Goal: Task Accomplishment & Management: Manage account settings

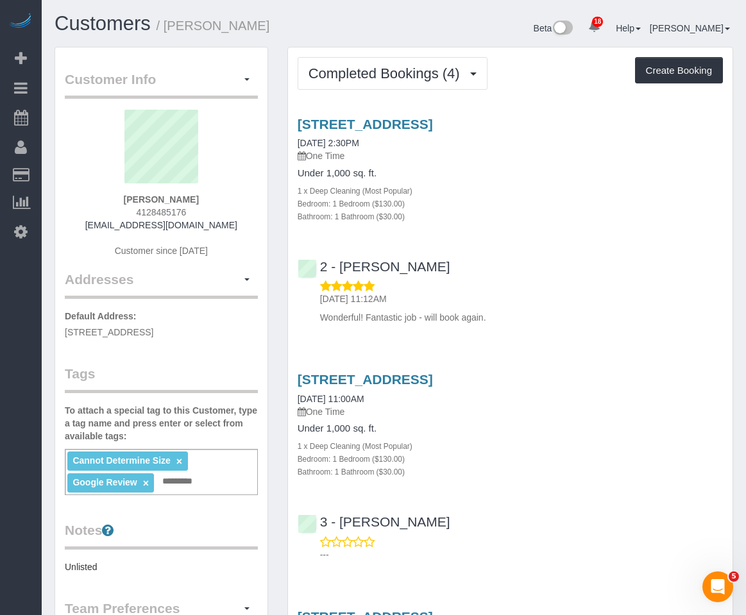
click at [616, 250] on div "2 - Alketa Tomaj 07/15/2025 11:12AM Wonderful! Fantastic job - will book again." at bounding box center [510, 286] width 445 height 76
click at [462, 188] on div "1 x Deep Cleaning (Most Popular)" at bounding box center [510, 190] width 425 height 13
click at [428, 178] on h4 "Under 1,000 sq. ft." at bounding box center [510, 173] width 425 height 11
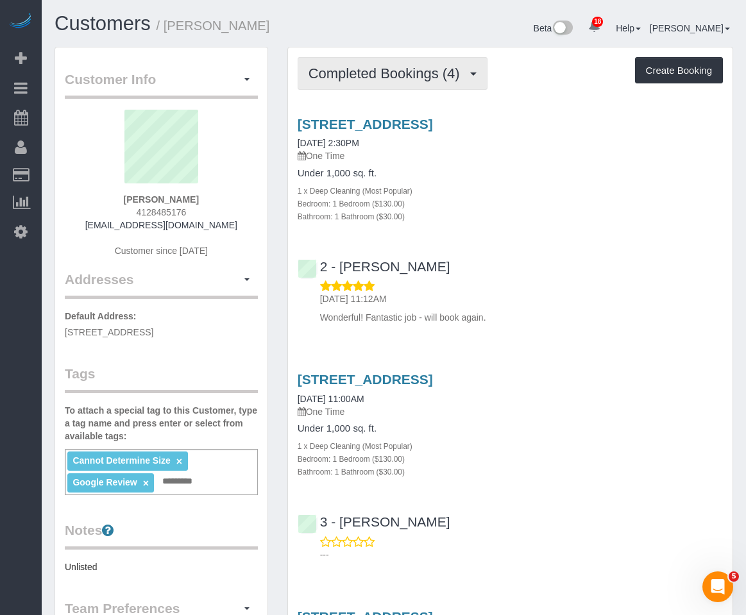
click at [353, 76] on span "Completed Bookings (4)" at bounding box center [388, 73] width 158 height 16
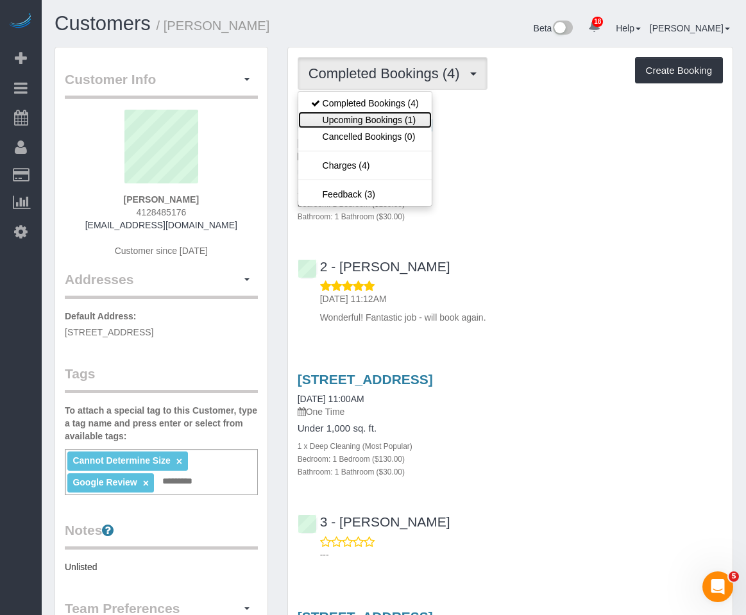
click at [343, 124] on link "Upcoming Bookings (1)" at bounding box center [364, 120] width 133 height 17
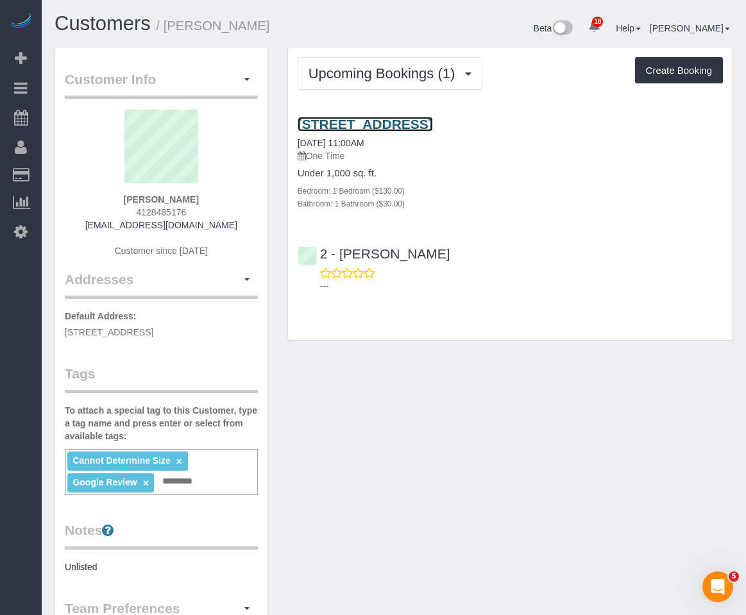
click at [400, 126] on link "135 York Street, 537, Brooklyn, NY 11201" at bounding box center [365, 124] width 135 height 15
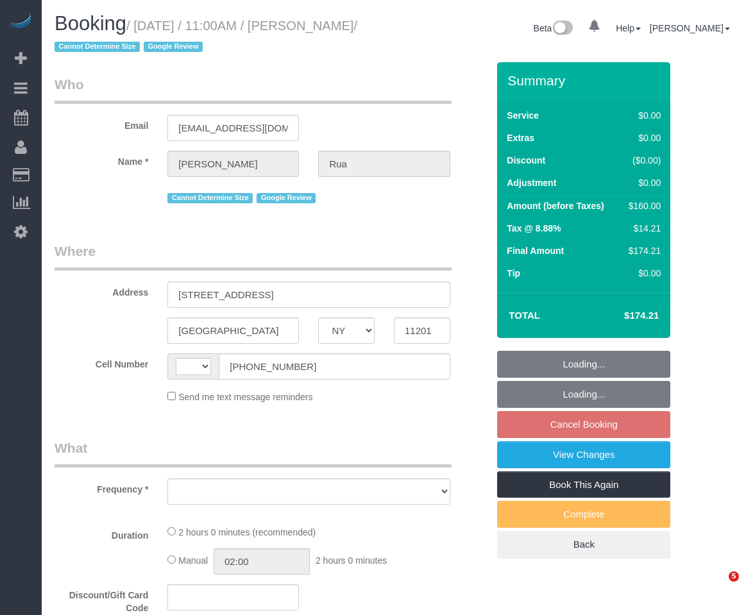
select select "NY"
select select "string:[GEOGRAPHIC_DATA]"
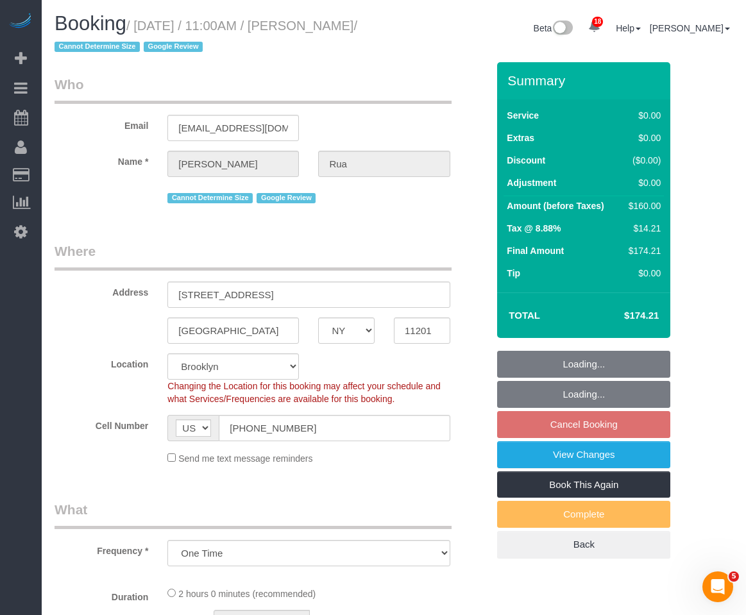
select select "object:792"
select select "string:stripe-pm_1S6zZF4VGloSiKo7pzR9bb4o"
select select "1"
select select "spot4"
select select "number:58"
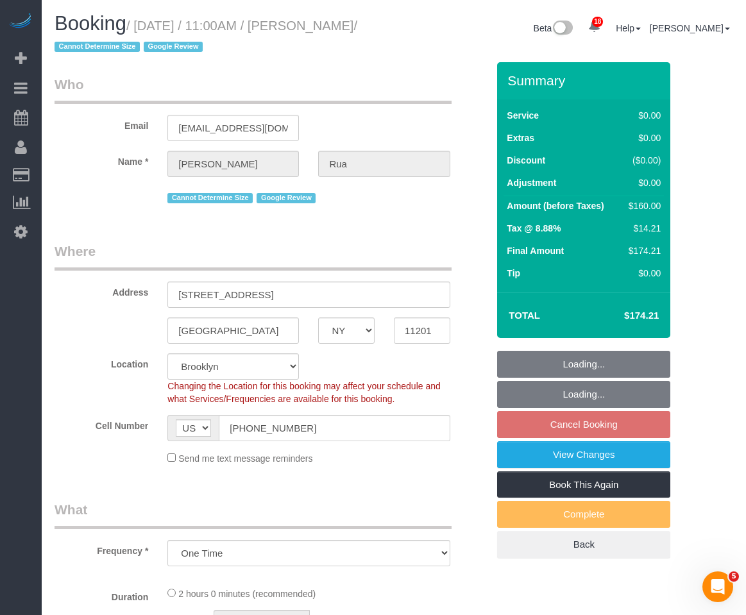
select select "number:75"
select select "number:15"
select select "number:5"
select select "1"
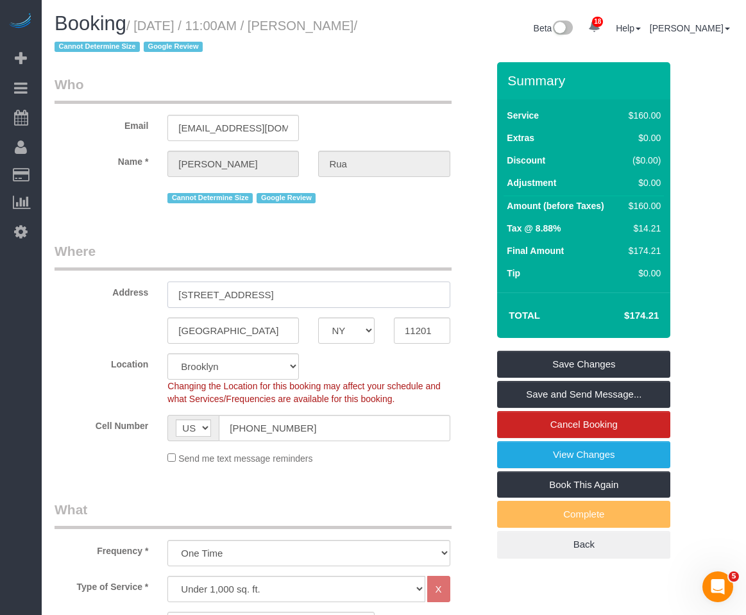
click at [251, 292] on input "135 York Street, 537" at bounding box center [308, 295] width 282 height 26
type input "135 York Street, Apt. 537"
click at [344, 362] on div "Location Manhattan Austin Boston Bronx Brooklyn Charlotte Denver New Jersey Por…" at bounding box center [271, 379] width 452 height 52
click at [540, 360] on link "Save Changes" at bounding box center [583, 364] width 173 height 27
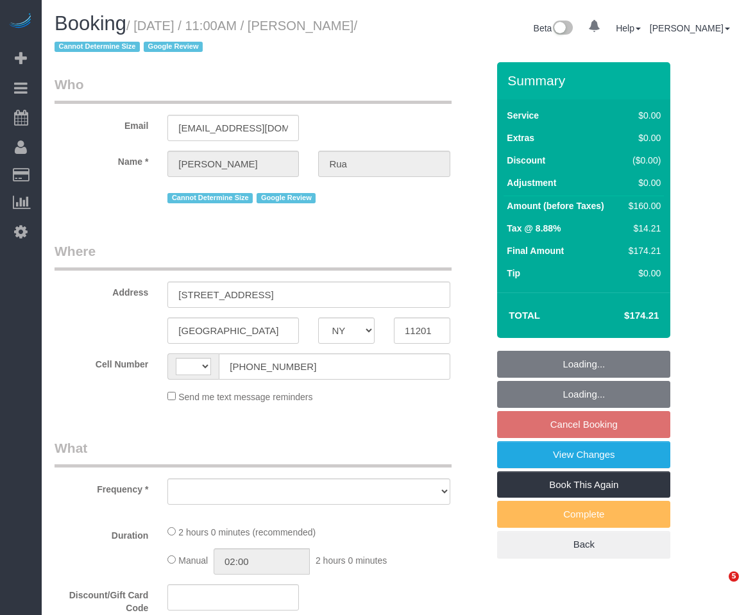
select select "NY"
select select "string:US"
select select "object:786"
select select "1"
select select "spot4"
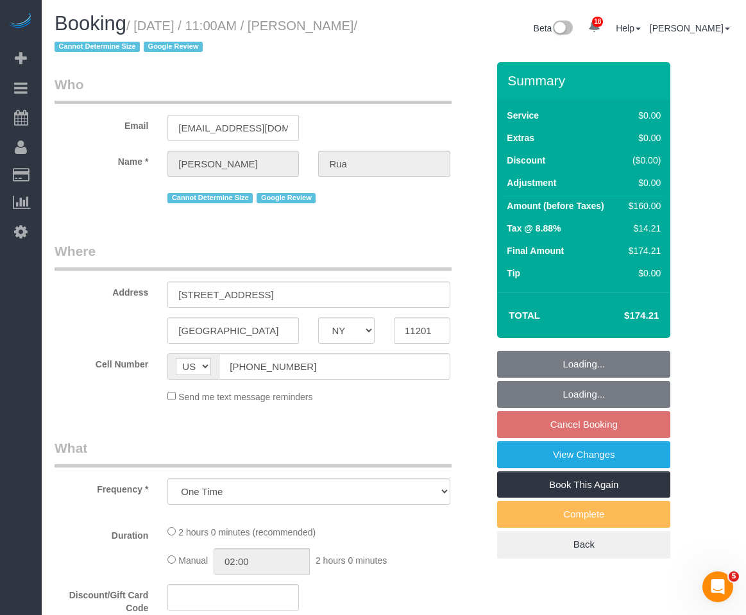
select select "number:58"
select select "number:75"
select select "number:15"
select select "number:5"
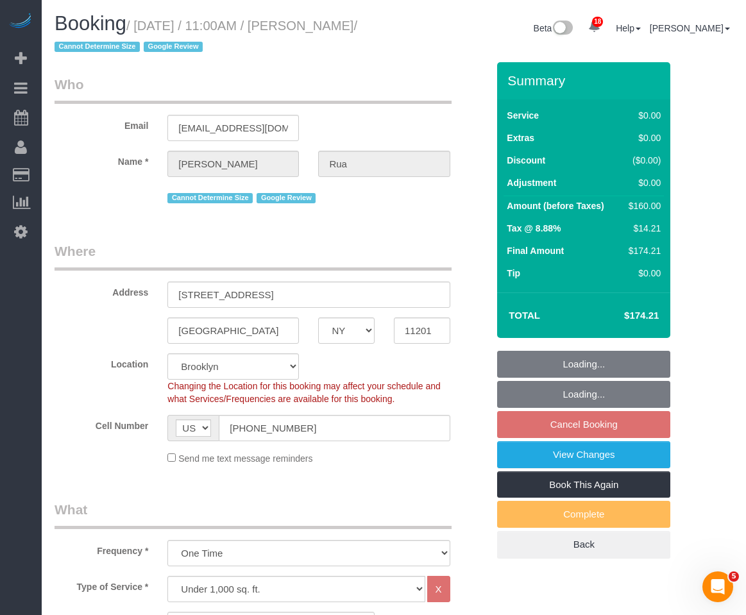
select select "object:1428"
select select "string:stripe-pm_1S6zZF4VGloSiKo7pzR9bb4o"
select select "1"
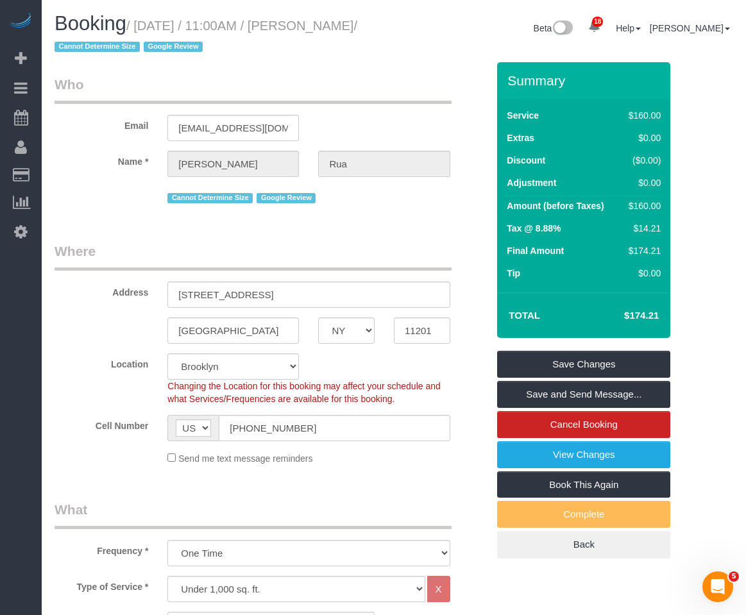
drag, startPoint x: 330, startPoint y: 26, endPoint x: 76, endPoint y: 47, distance: 255.6
click at [76, 47] on small "/ September 15, 2025 / 11:00AM / Christine Rua / Cannot Determine Size Google R…" at bounding box center [206, 37] width 303 height 36
copy small "Christine Rua"
click at [566, 445] on link "View Changes" at bounding box center [583, 454] width 173 height 27
click at [568, 391] on link "Save and Send Message..." at bounding box center [583, 394] width 173 height 27
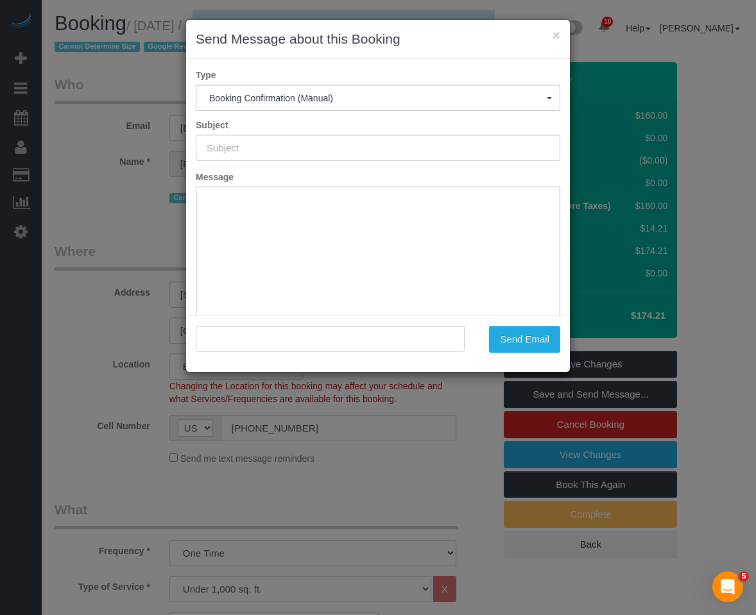
type input "Cleaning Confirmed for 09/15/2025 at 11:00am"
type input ""Christine Rua" <christinemrua@gmail.com>"
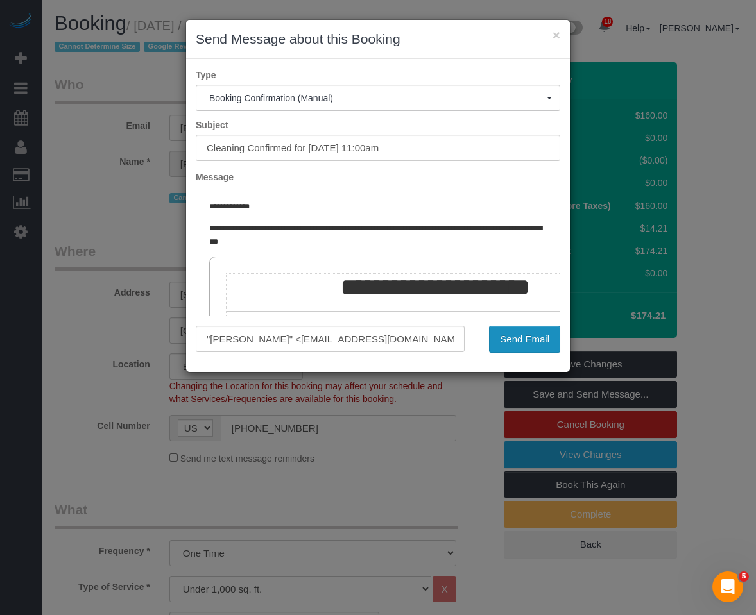
click at [540, 332] on button "Send Email" at bounding box center [524, 339] width 71 height 27
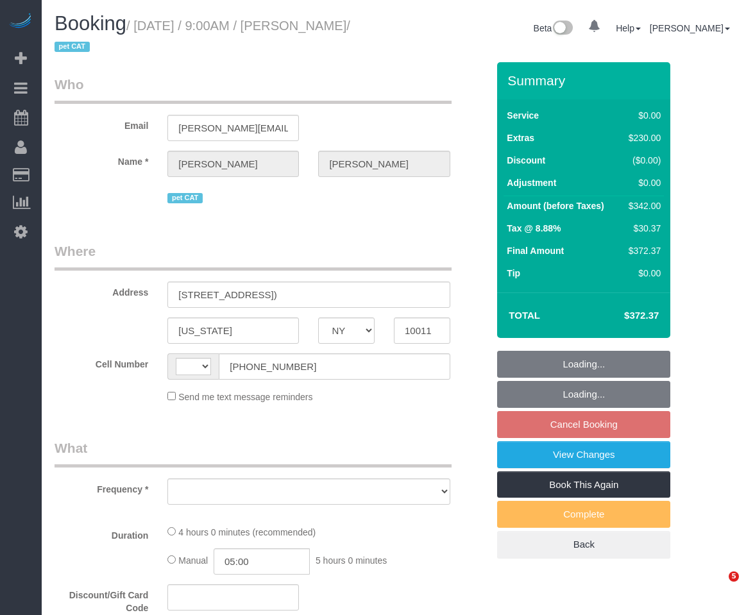
select select "NY"
select select "string:[GEOGRAPHIC_DATA]"
select select "object:786"
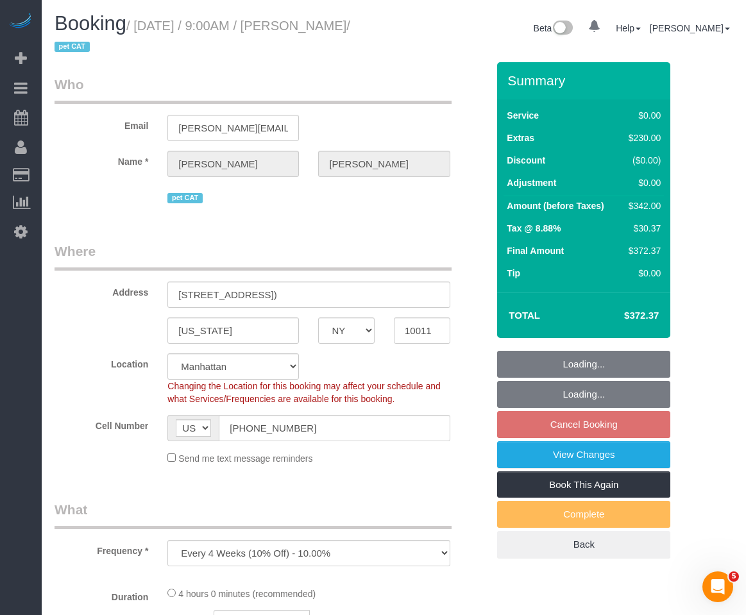
select select "string:stripe-pm_1RwWWT4VGloSiKo7bbqZtHMW"
select select "spot2"
select select "number:89"
select select "number:70"
select select "number:14"
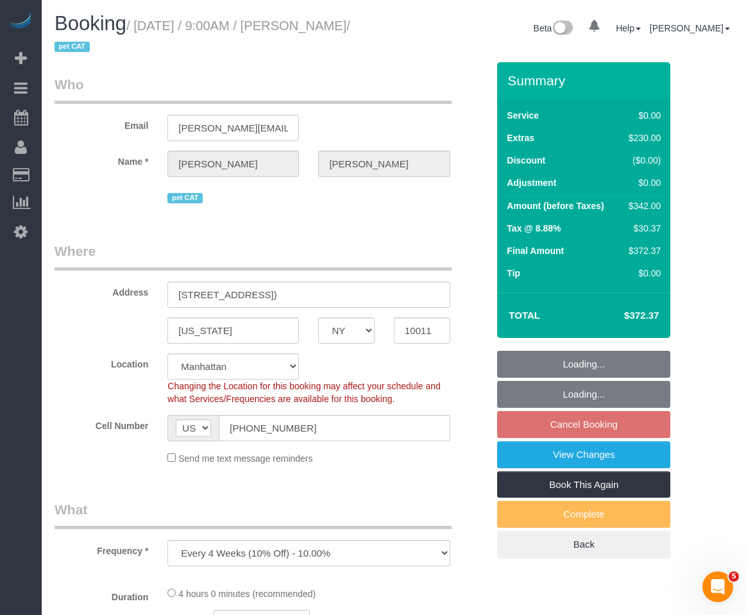
select select "number:6"
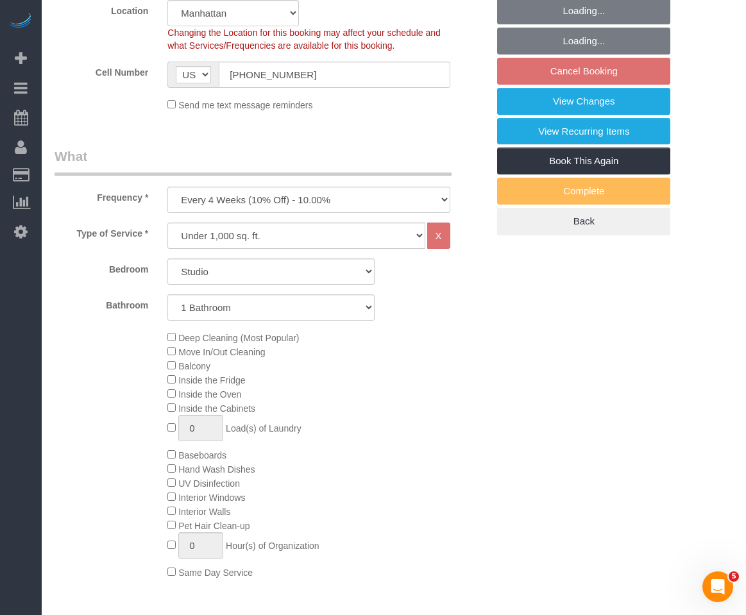
scroll to position [385, 0]
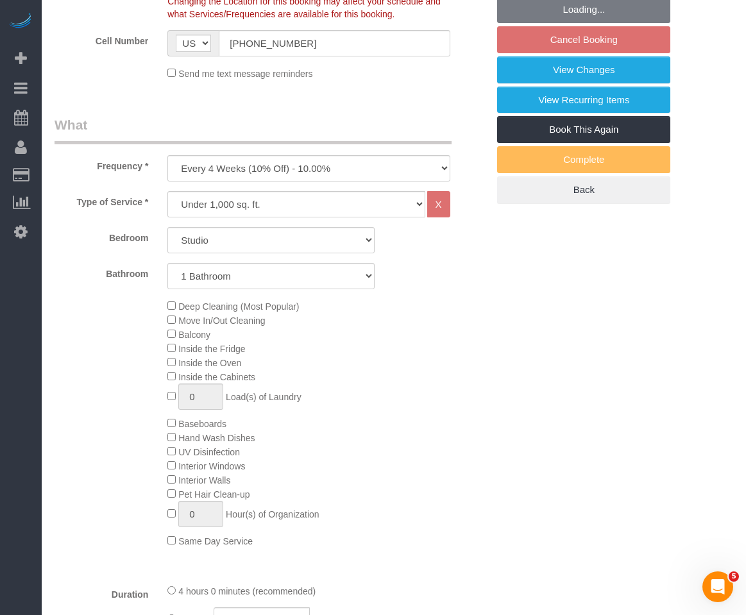
select select "object:1472"
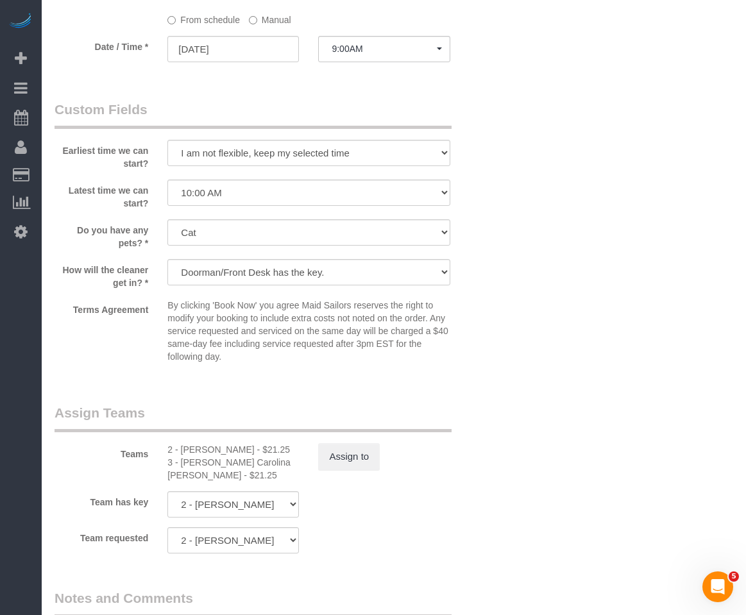
scroll to position [1347, 0]
click at [336, 462] on button "Assign to" at bounding box center [349, 456] width 62 height 27
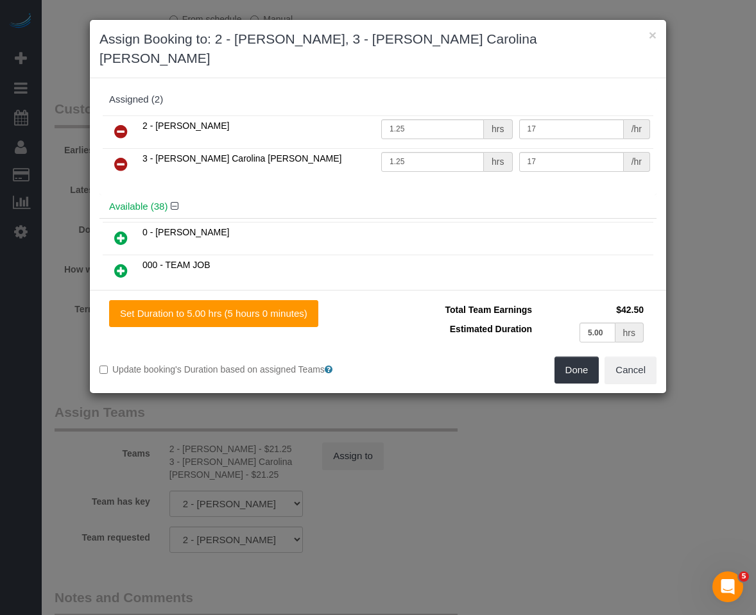
click at [125, 157] on icon at bounding box center [120, 164] width 13 height 15
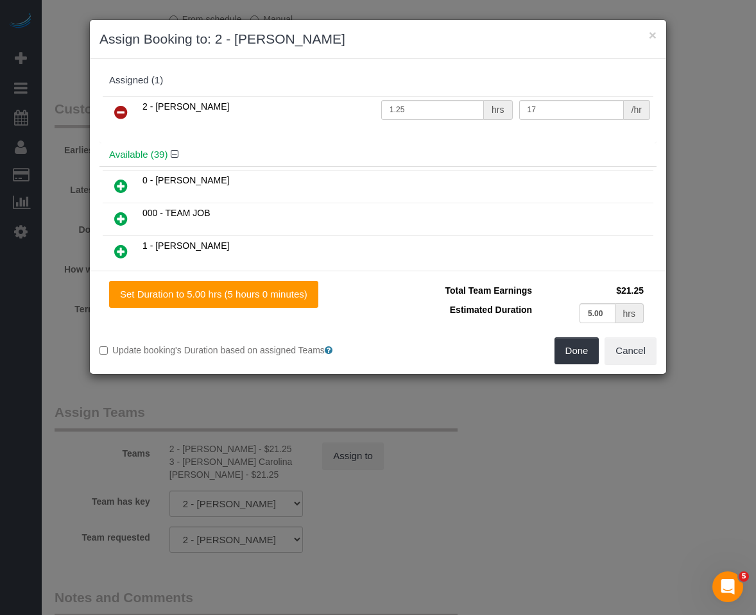
click at [124, 113] on icon at bounding box center [120, 112] width 13 height 15
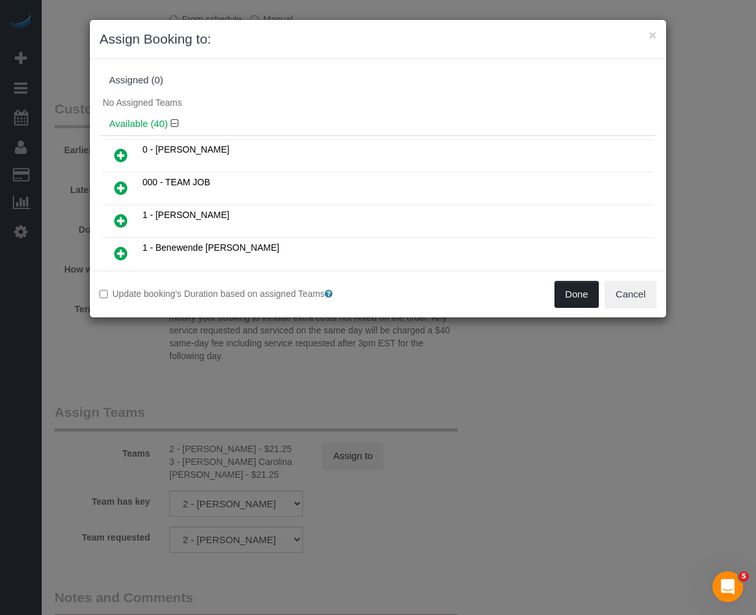
click at [573, 291] on button "Done" at bounding box center [576, 294] width 45 height 27
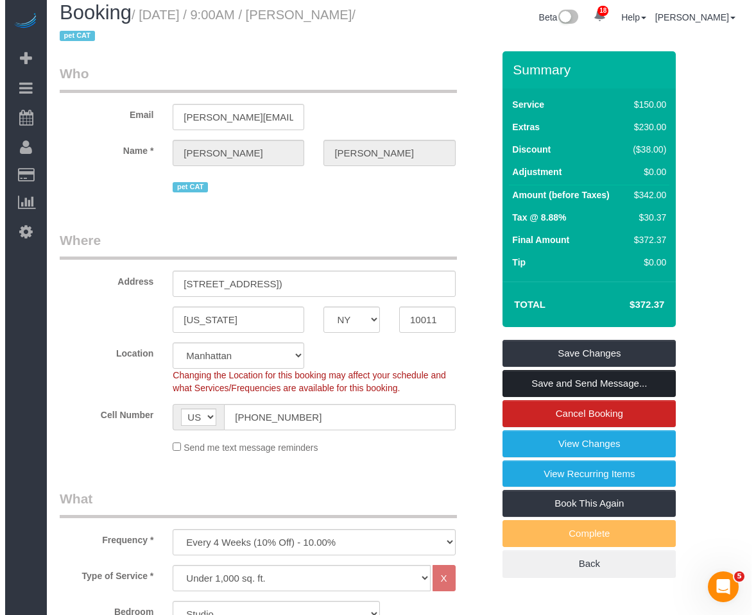
scroll to position [0, 0]
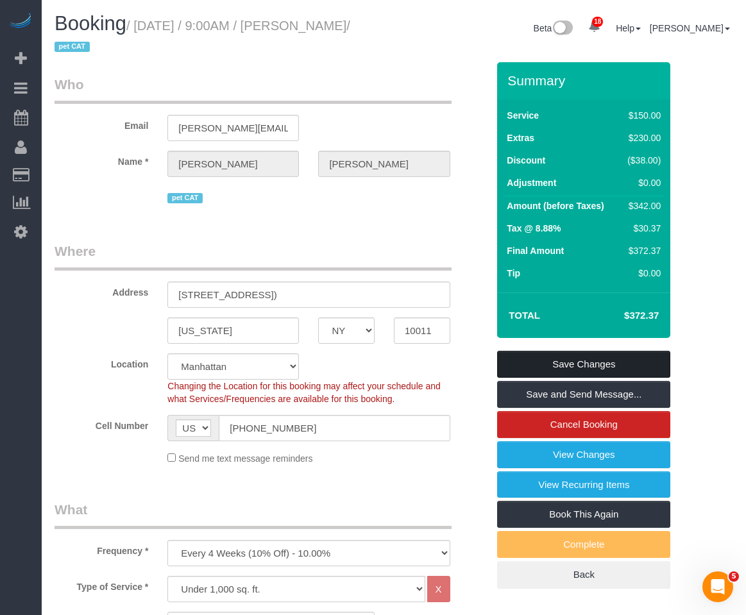
click at [522, 366] on link "Save Changes" at bounding box center [583, 364] width 173 height 27
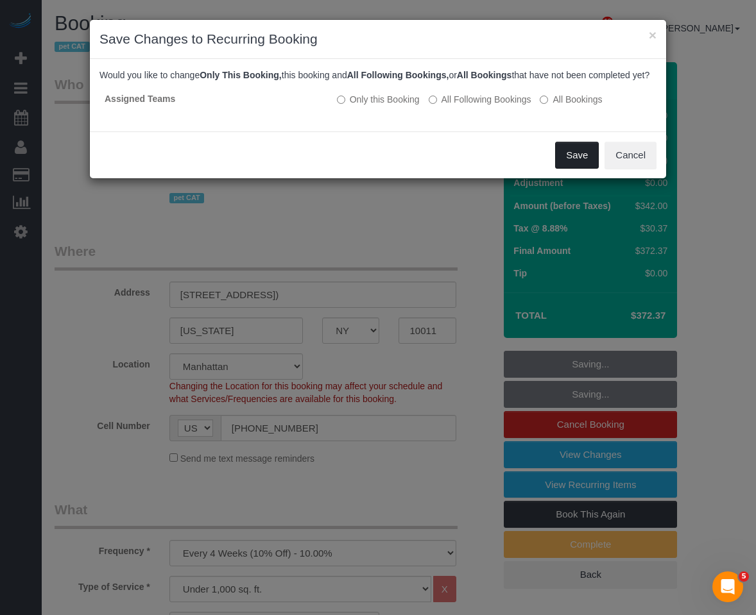
click at [573, 169] on button "Save" at bounding box center [577, 155] width 44 height 27
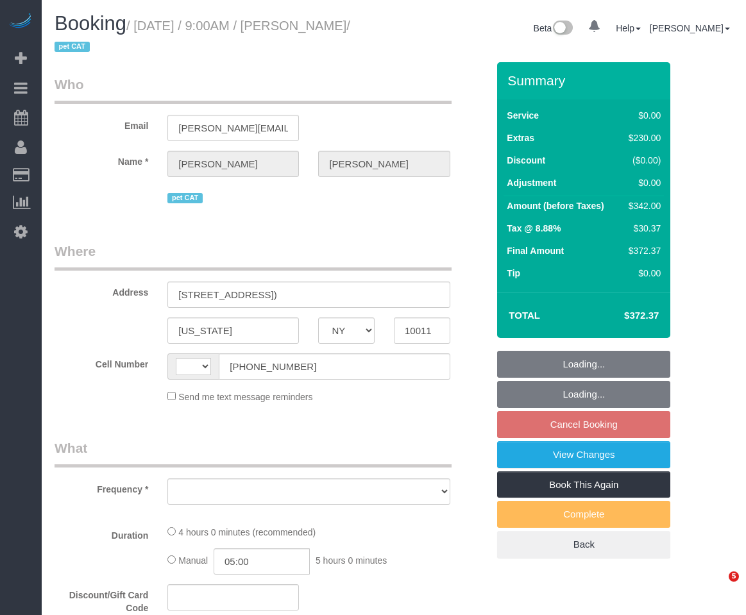
select select "NY"
select select "string:[GEOGRAPHIC_DATA]"
select select "object:529"
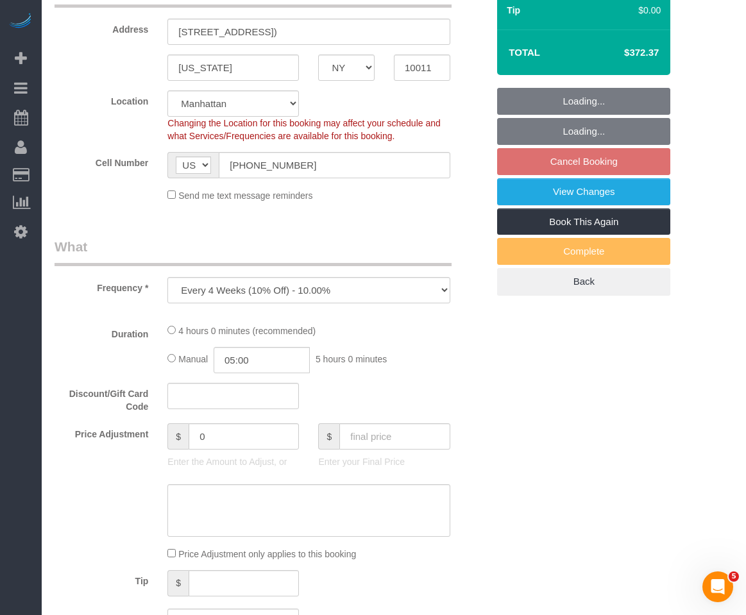
select select "string:stripe-pm_1RwWWT4VGloSiKo7bbqZtHMW"
select select "spot2"
select select "number:89"
select select "number:70"
select select "number:14"
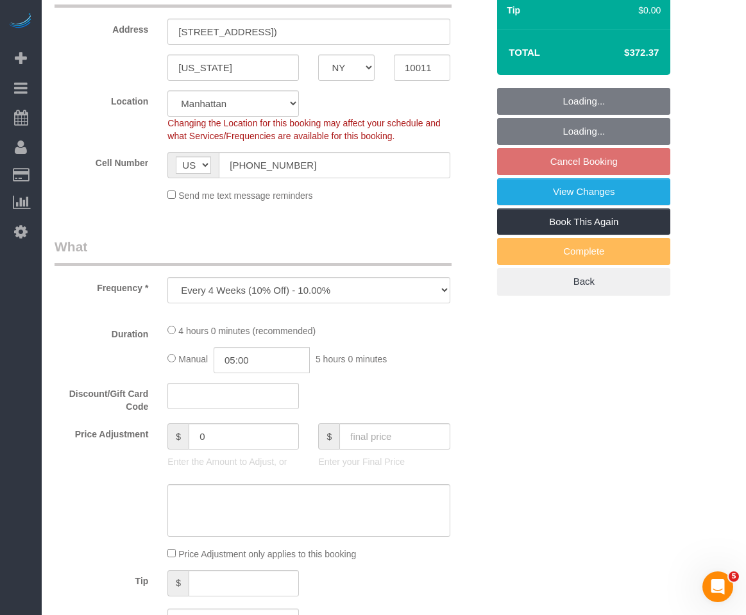
select select "number:6"
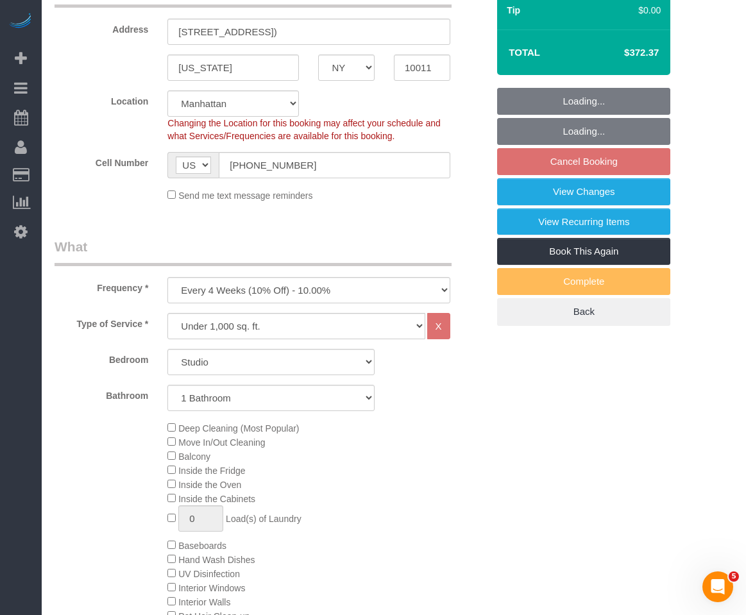
select select "object:1458"
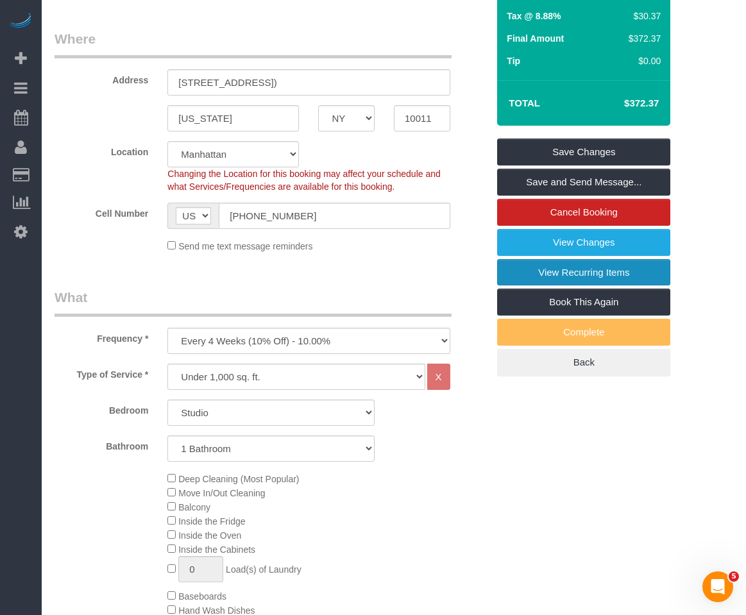
scroll to position [192, 0]
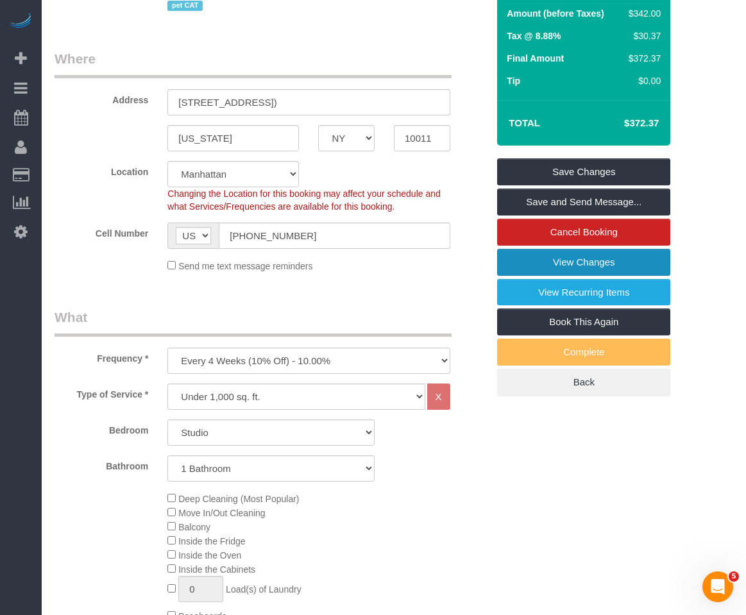
click at [540, 267] on link "View Changes" at bounding box center [583, 262] width 173 height 27
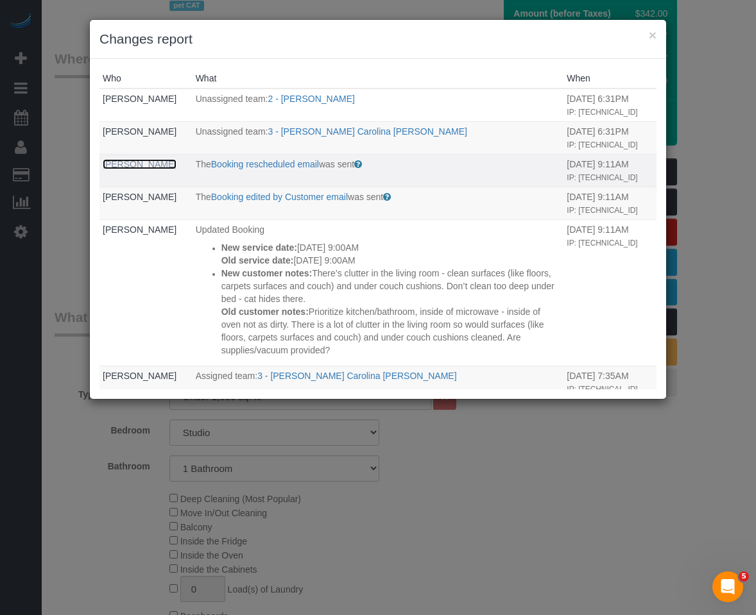
click at [133, 168] on link "[PERSON_NAME]" at bounding box center [140, 164] width 74 height 10
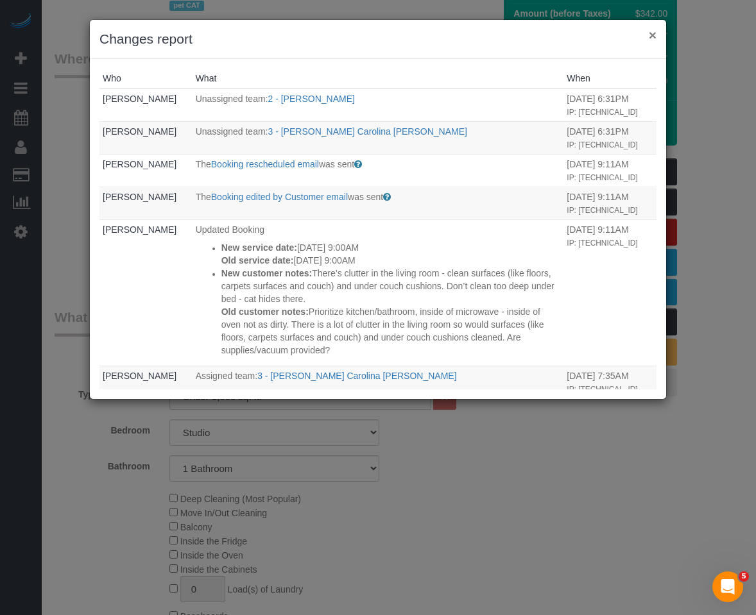
click at [652, 34] on button "×" at bounding box center [652, 34] width 8 height 13
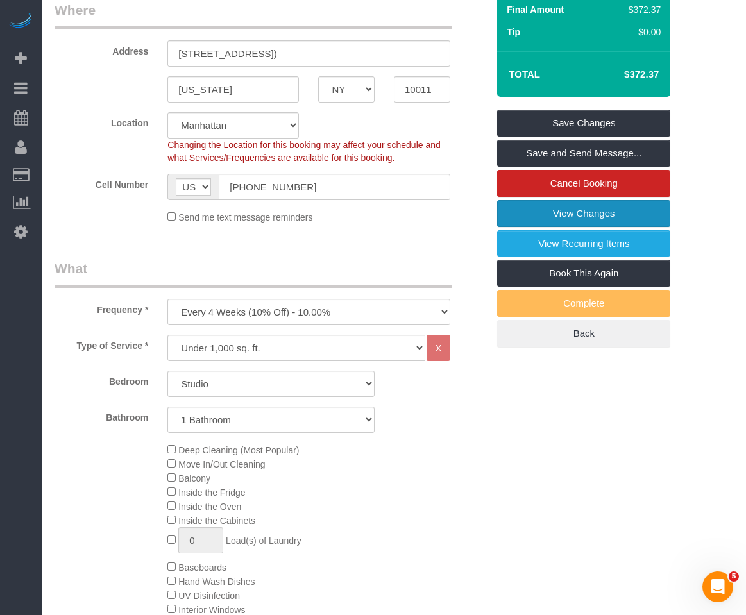
scroll to position [513, 0]
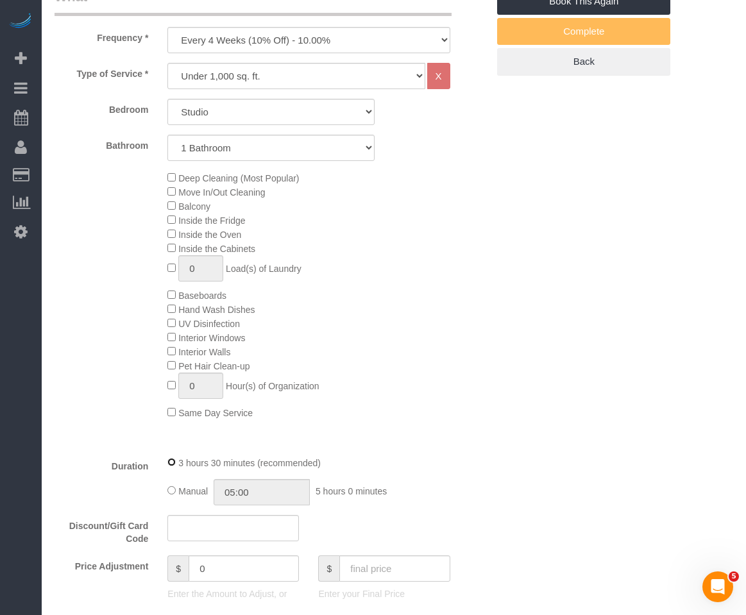
select select "spot62"
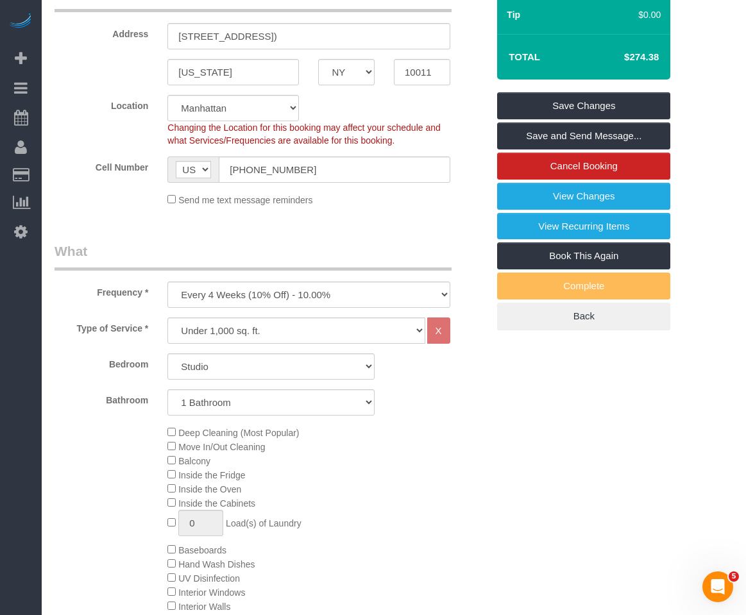
scroll to position [192, 0]
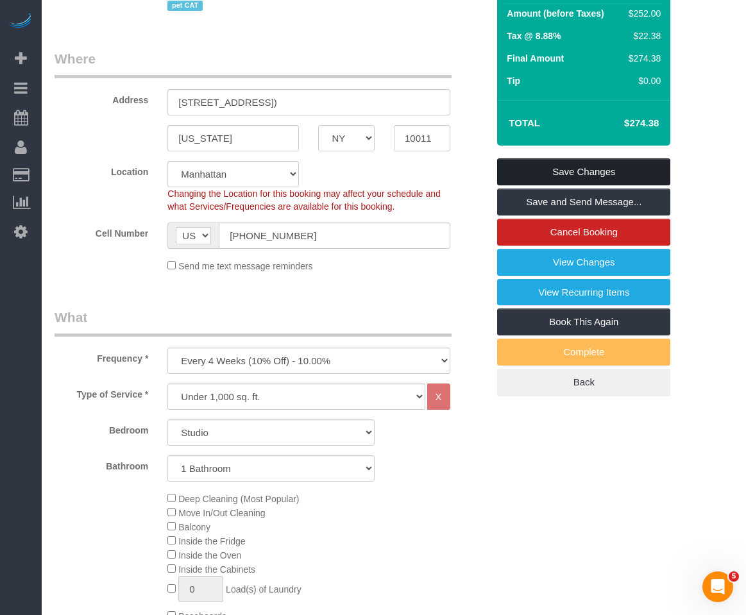
click at [602, 175] on link "Save Changes" at bounding box center [583, 171] width 173 height 27
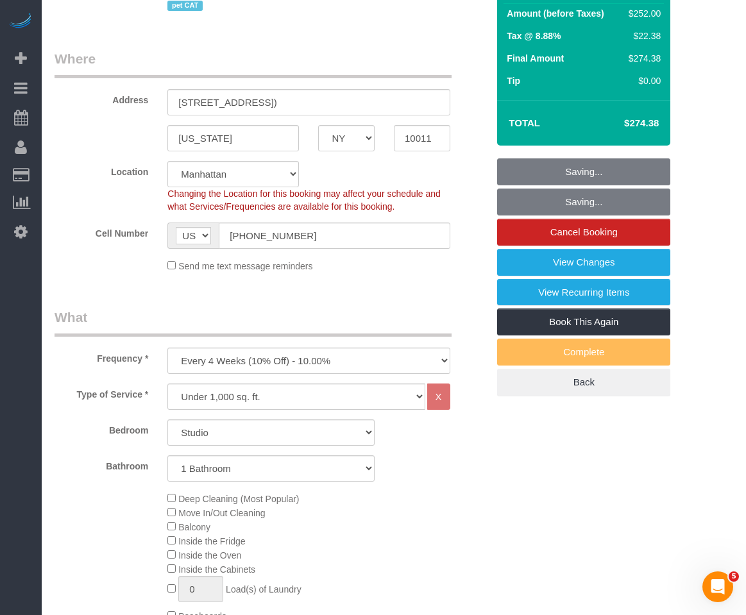
click at [589, 185] on fieldset "Saving... Saving... Cancel Booking View Changes View Recurring Items Book This …" at bounding box center [583, 277] width 173 height 238
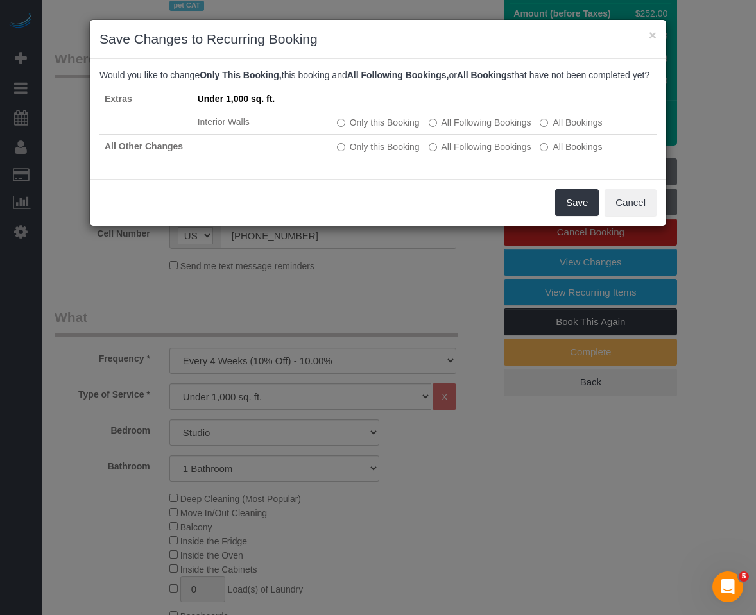
click at [572, 226] on div "Save Cancel" at bounding box center [378, 202] width 576 height 47
click at [572, 216] on button "Save" at bounding box center [577, 202] width 44 height 27
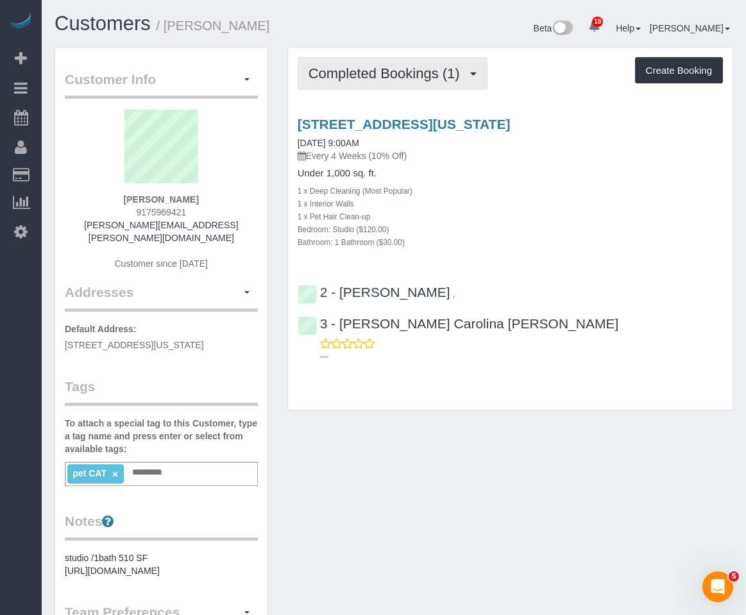
click at [375, 79] on span "Completed Bookings (1)" at bounding box center [388, 73] width 158 height 16
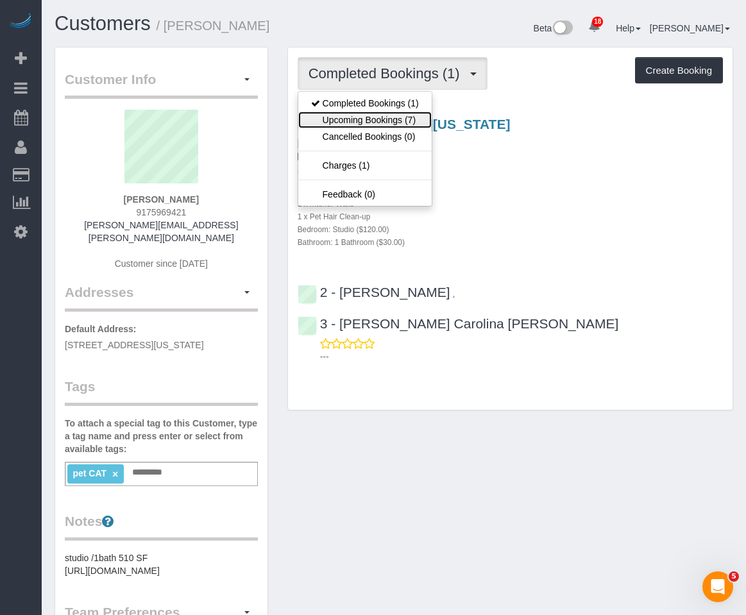
click at [360, 122] on link "Upcoming Bookings (7)" at bounding box center [364, 120] width 133 height 17
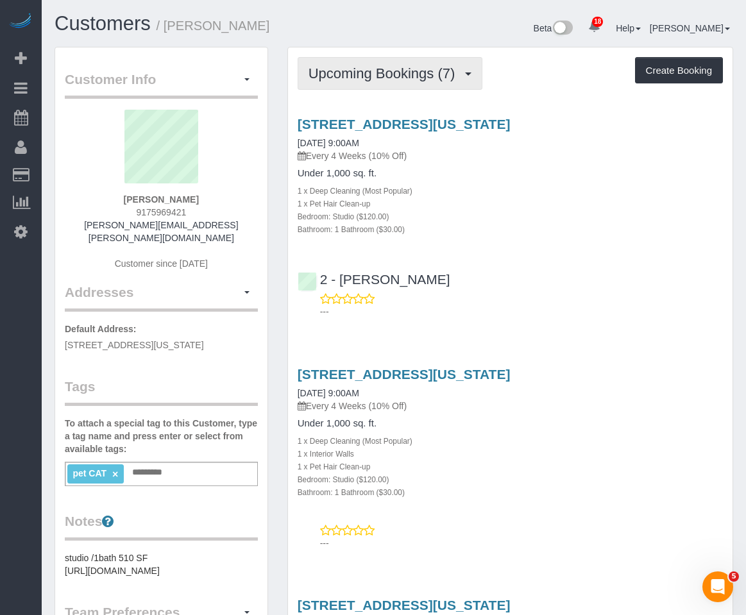
click at [330, 64] on button "Upcoming Bookings (7)" at bounding box center [390, 73] width 185 height 33
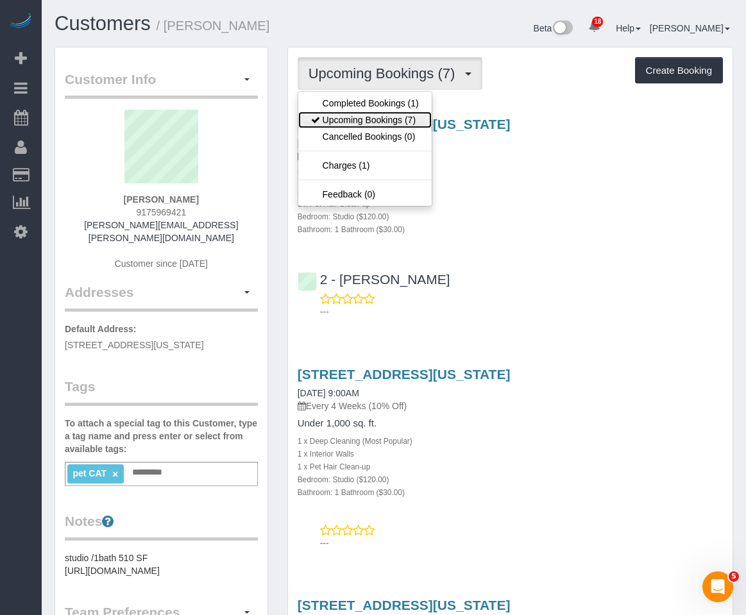
click at [335, 126] on link "Upcoming Bookings (7)" at bounding box center [364, 120] width 133 height 17
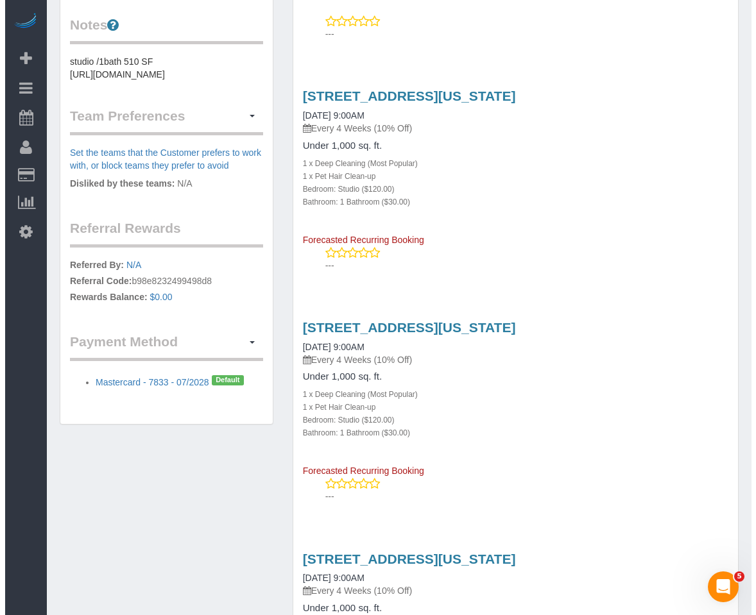
scroll to position [513, 0]
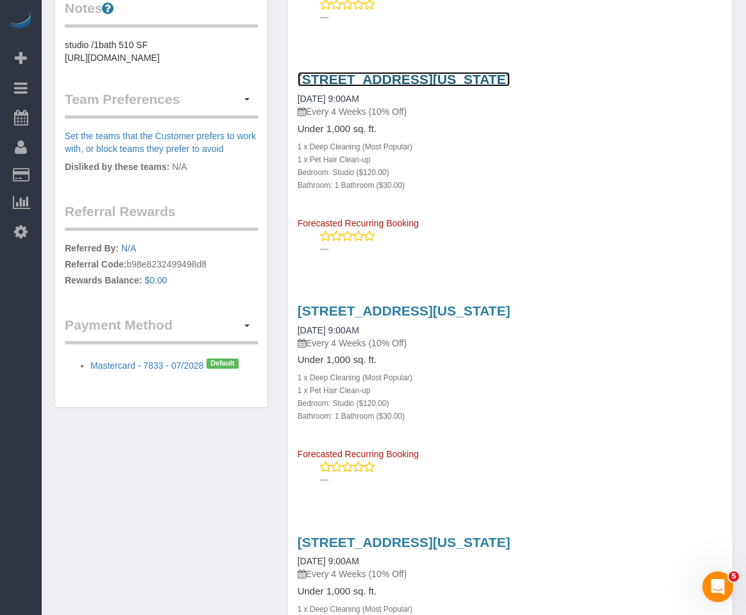
click at [353, 77] on link "[STREET_ADDRESS][US_STATE]" at bounding box center [404, 79] width 213 height 15
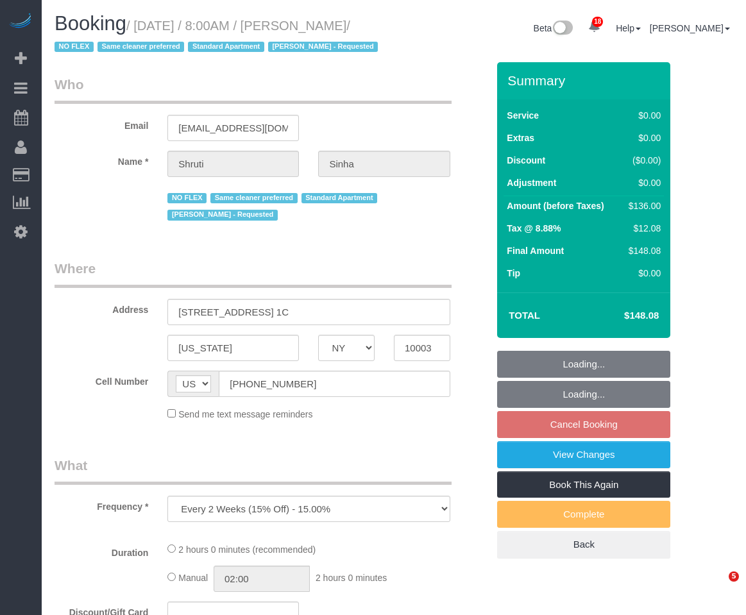
select select "NY"
select select "number:89"
select select "number:90"
select select "number:15"
select select "number:5"
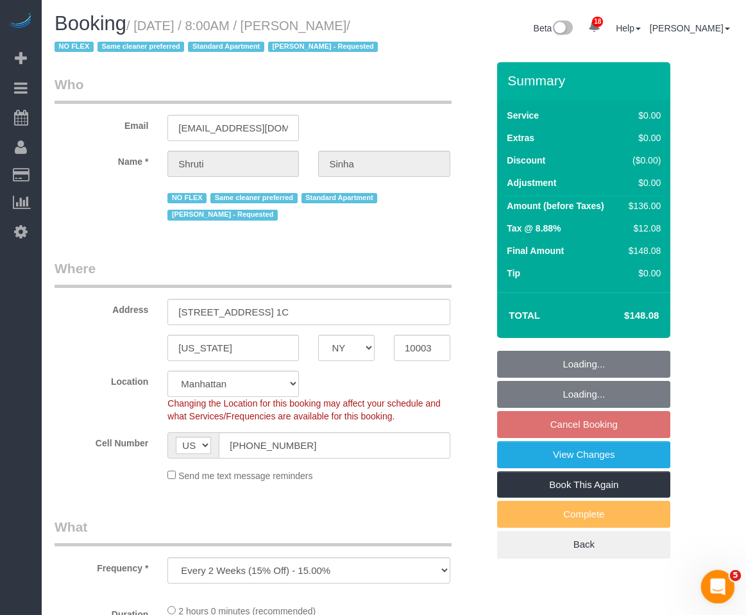
select select "string:stripe-pm_1Nmzti4VGloSiKo7h2tyAH5l"
select select "1"
select select "spot1"
select select "object:1053"
select select "1"
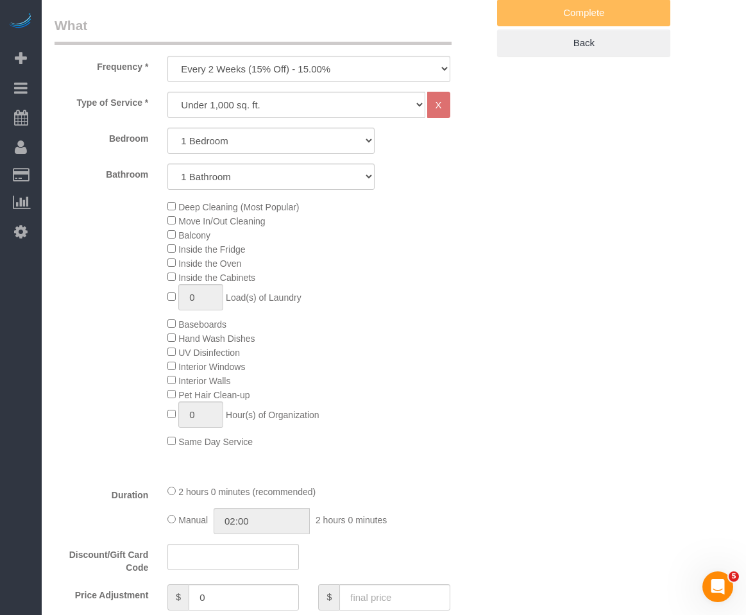
scroll to position [513, 0]
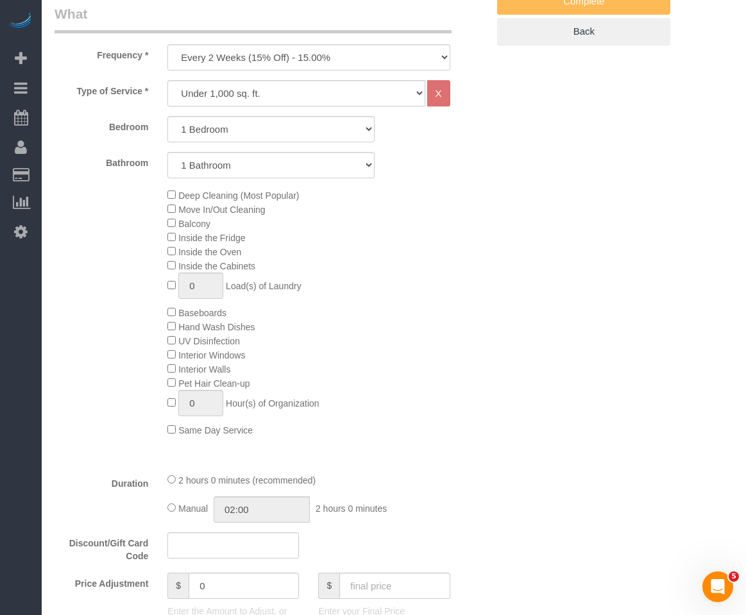
drag, startPoint x: 552, startPoint y: 146, endPoint x: 560, endPoint y: 180, distance: 35.6
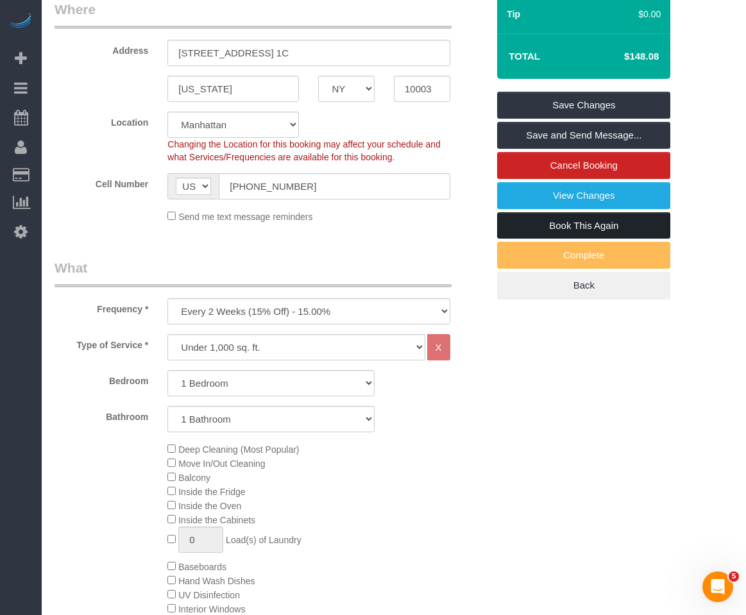
scroll to position [257, 0]
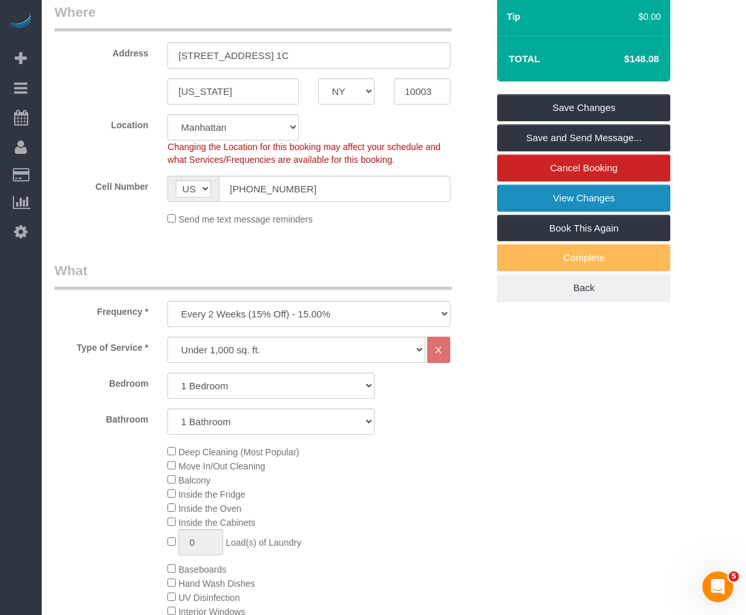
click at [546, 212] on link "View Changes" at bounding box center [583, 198] width 173 height 27
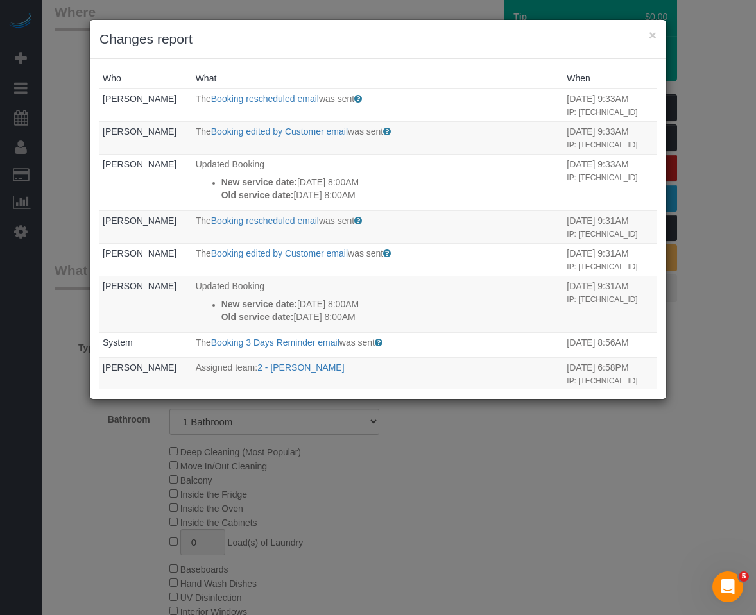
click at [280, 40] on h3 "Changes report" at bounding box center [377, 39] width 557 height 19
drag, startPoint x: 516, startPoint y: 48, endPoint x: 560, endPoint y: 39, distance: 45.2
click at [516, 48] on h3 "Changes report" at bounding box center [377, 39] width 557 height 19
click at [648, 31] on button "×" at bounding box center [652, 34] width 8 height 13
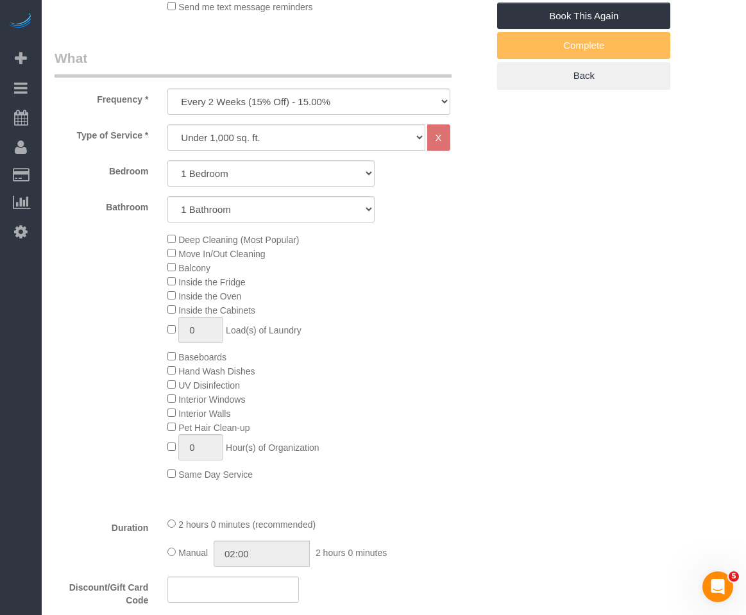
scroll to position [192, 0]
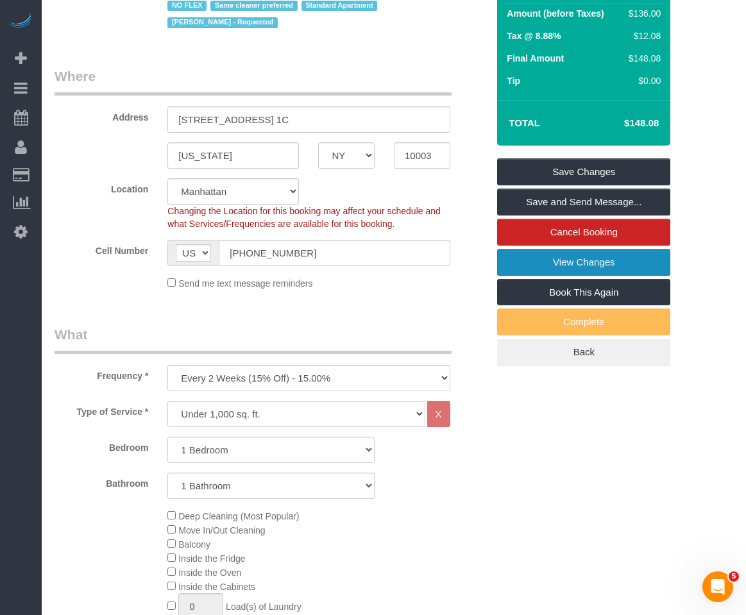
click at [613, 276] on link "View Changes" at bounding box center [583, 262] width 173 height 27
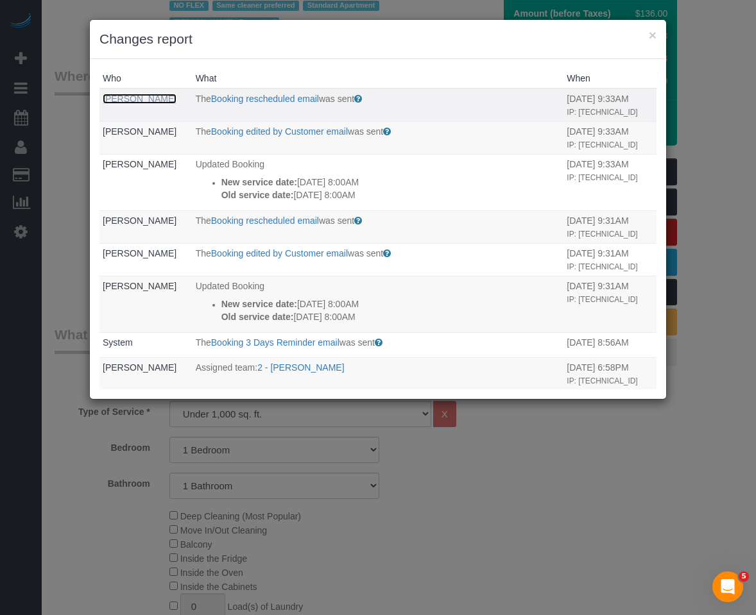
click at [150, 101] on link "Shruti Sinha" at bounding box center [140, 99] width 74 height 10
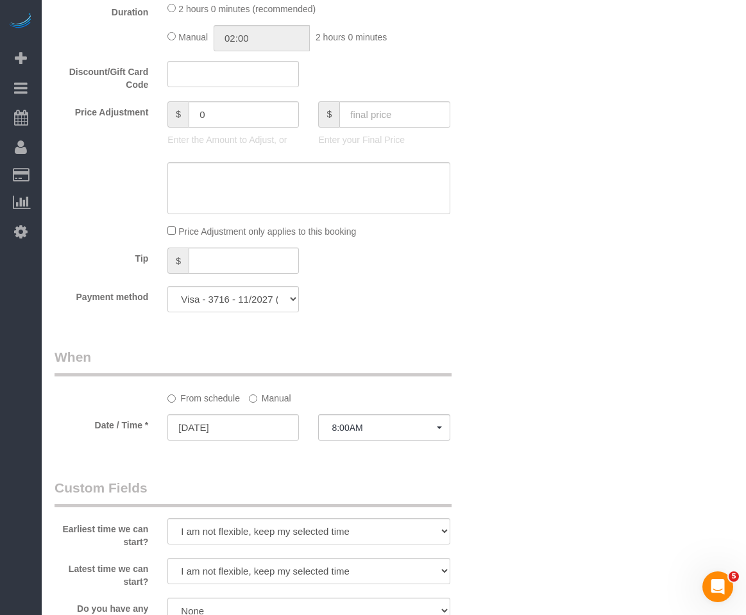
scroll to position [1155, 0]
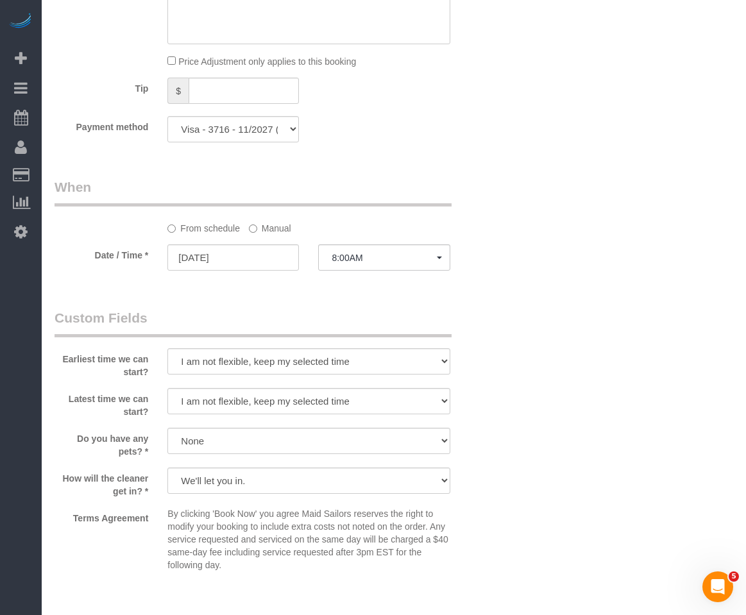
click at [554, 244] on div "Who Email sinhashruti@hotmail.com Name * Shruti Sinha NO FLEX Same cleaner pref…" at bounding box center [394, 3] width 679 height 2191
drag, startPoint x: 467, startPoint y: 149, endPoint x: 428, endPoint y: 238, distance: 97.4
click at [467, 142] on div "Payment method Visa - 3716 - 11/2027 (Default) Add Credit Card ─────────────── …" at bounding box center [271, 129] width 452 height 26
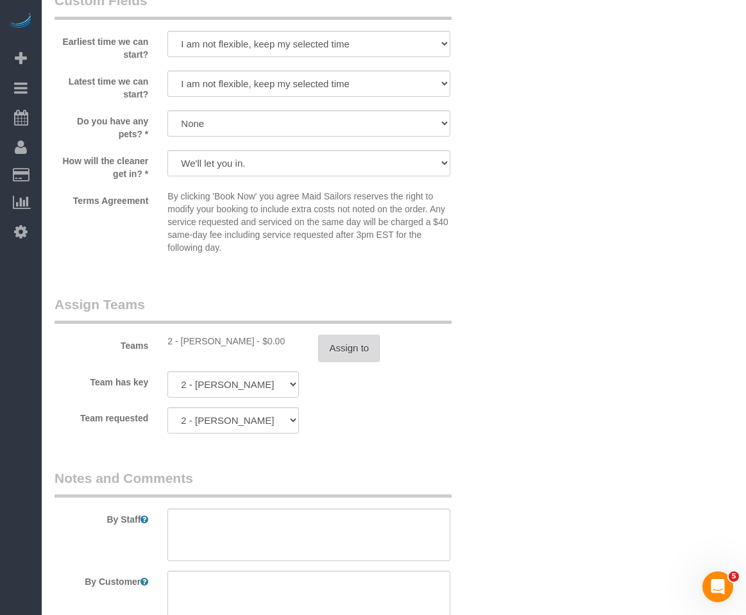
scroll to position [1475, 0]
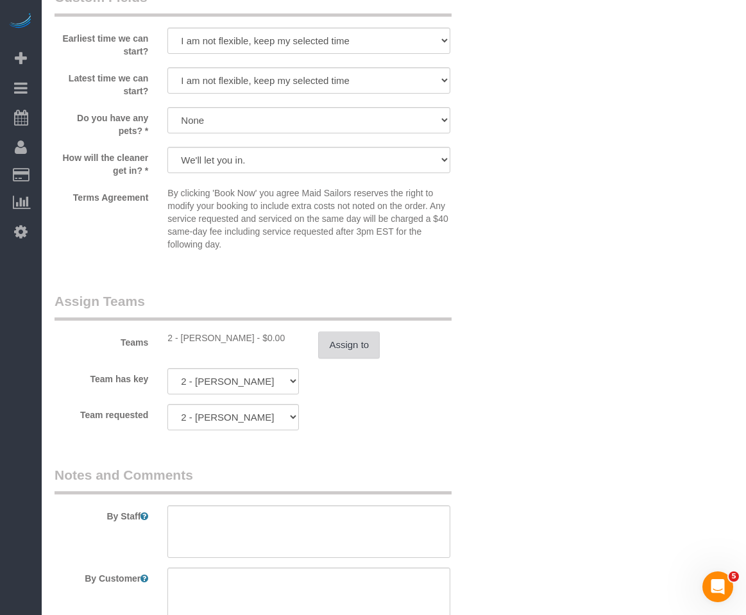
click at [328, 359] on button "Assign to" at bounding box center [349, 345] width 62 height 27
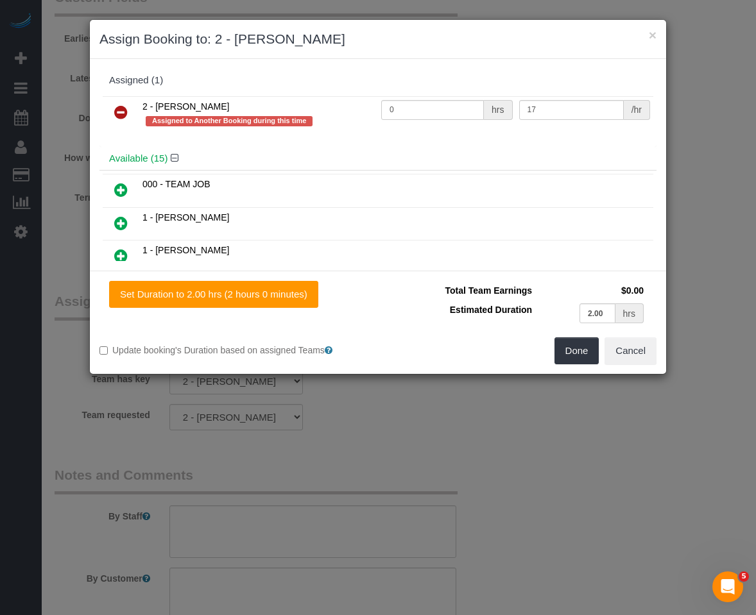
click at [102, 121] on div "2 - Marilu Quintero Assigned to Another Booking during this time 0 hrs 17 /hr" at bounding box center [377, 120] width 557 height 54
click at [119, 114] on icon at bounding box center [120, 112] width 13 height 15
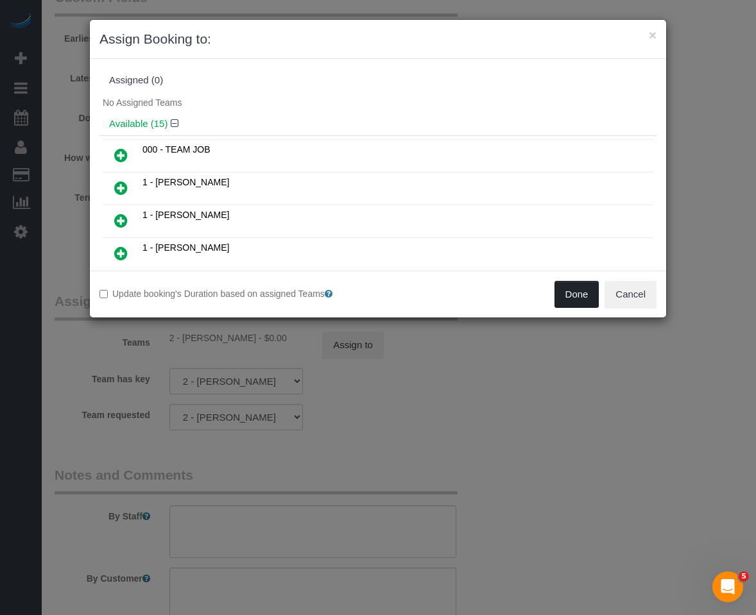
click at [554, 291] on button "Done" at bounding box center [576, 294] width 45 height 27
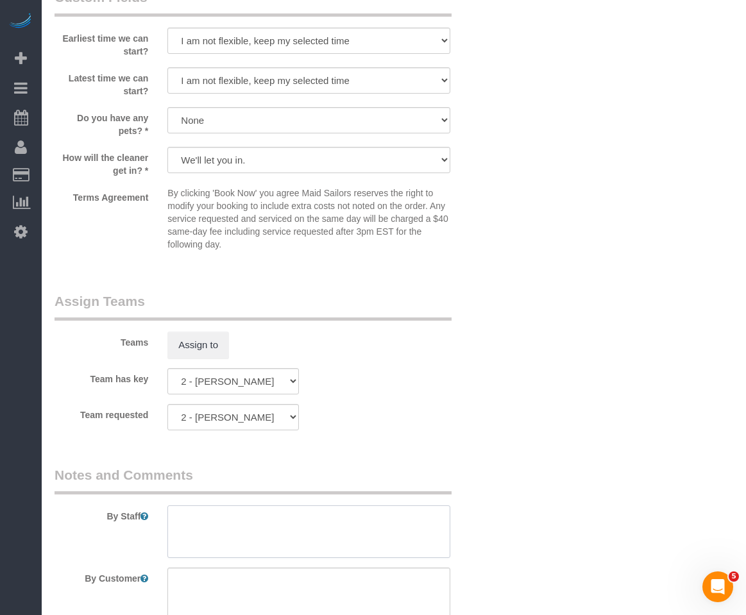
click at [298, 545] on textarea at bounding box center [308, 531] width 282 height 53
type textarea "09/24 - Not flexible, okay with a different cleaner"
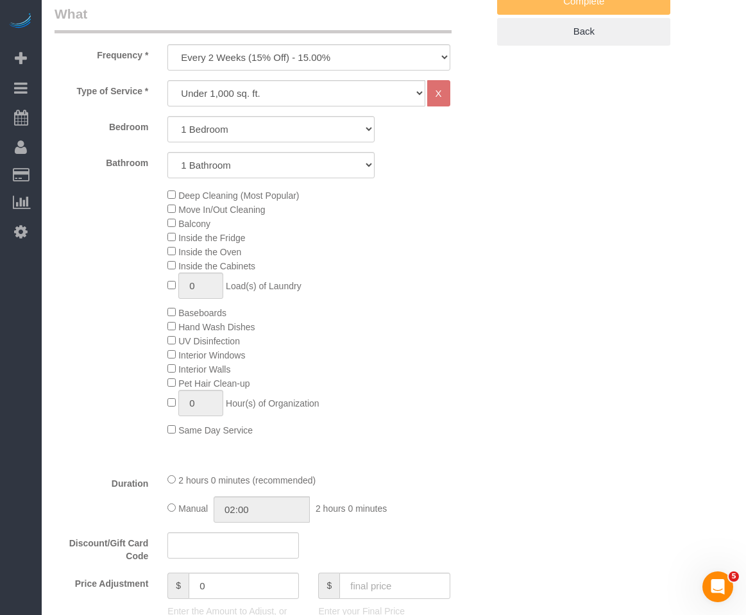
scroll to position [192, 0]
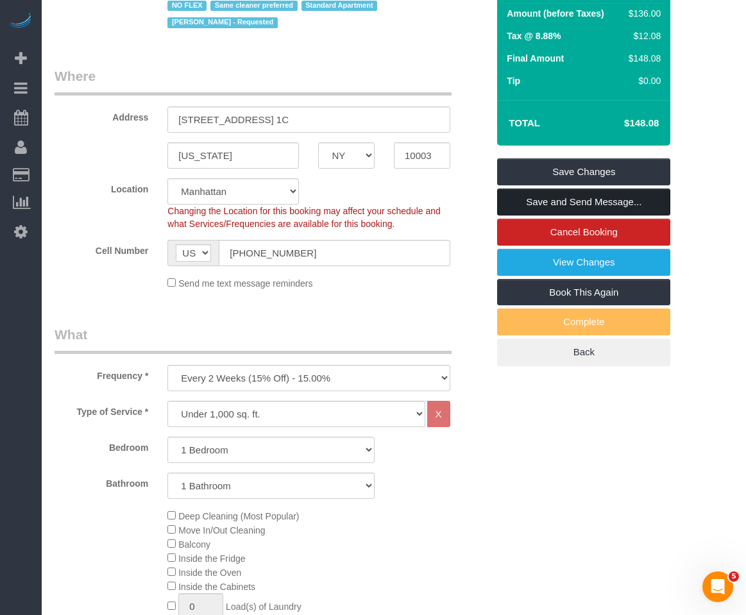
click at [566, 214] on link "Save and Send Message..." at bounding box center [583, 202] width 173 height 27
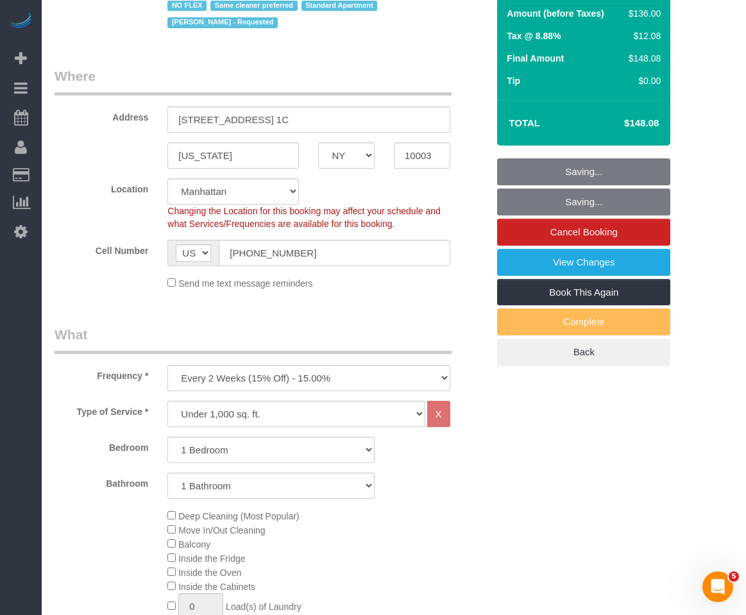
click at [566, 214] on fieldset "Saving... Saving... Cancel Booking View Changes Book This Again Complete Back" at bounding box center [583, 262] width 173 height 208
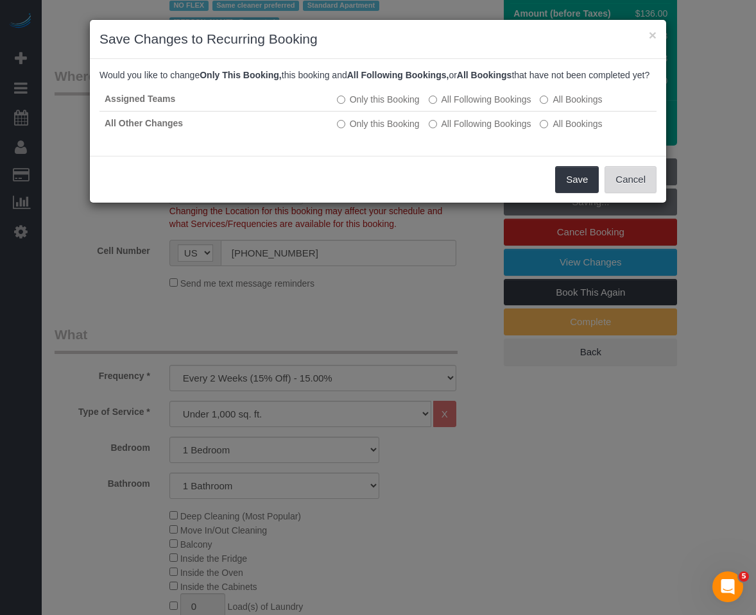
click at [652, 193] on button "Cancel" at bounding box center [630, 179] width 52 height 27
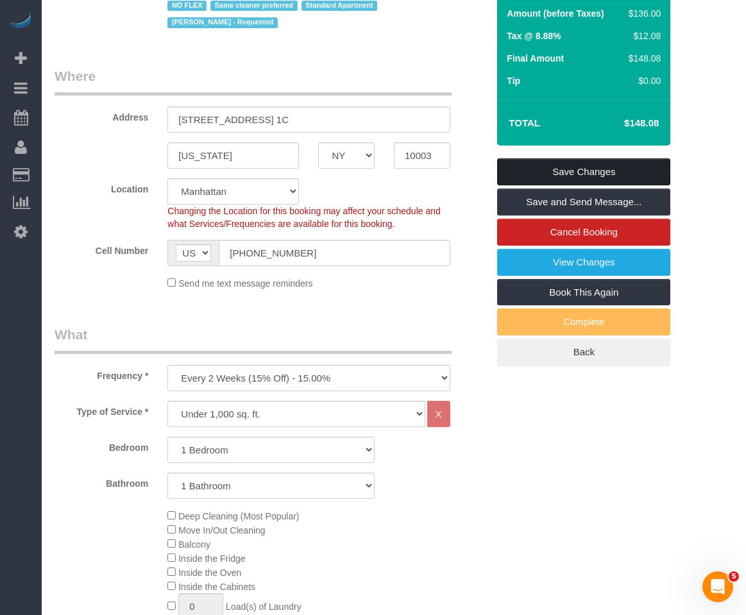
click at [634, 185] on link "Save Changes" at bounding box center [583, 171] width 173 height 27
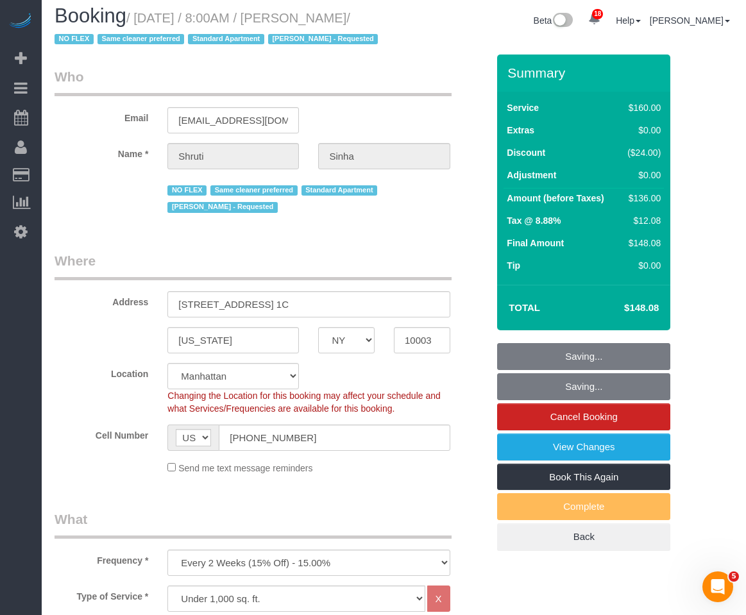
scroll to position [0, 0]
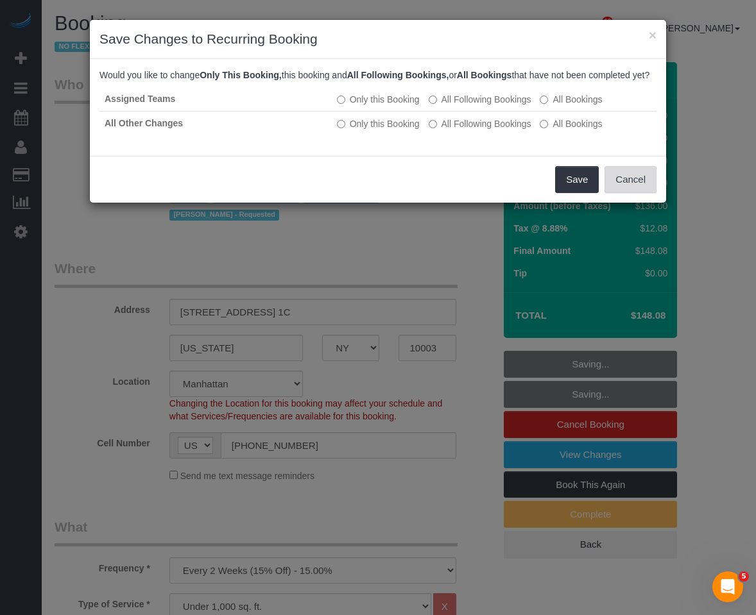
click at [645, 193] on button "Cancel" at bounding box center [630, 179] width 52 height 27
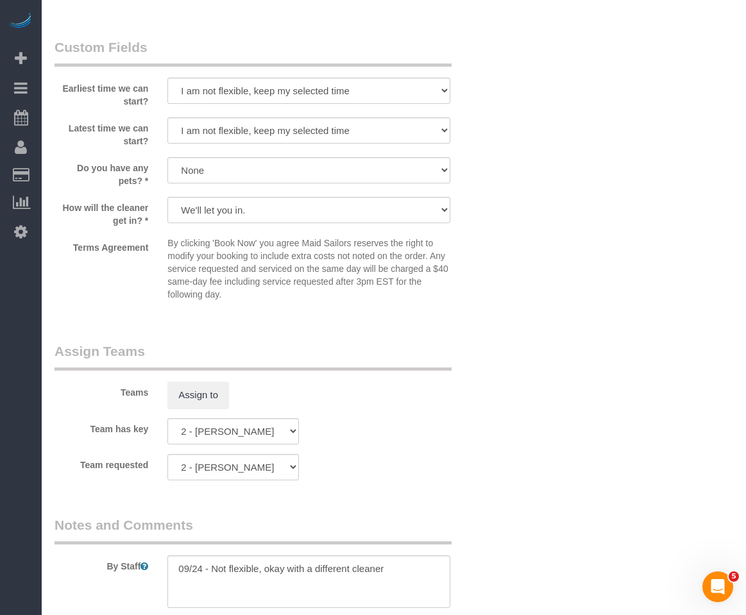
scroll to position [1604, 0]
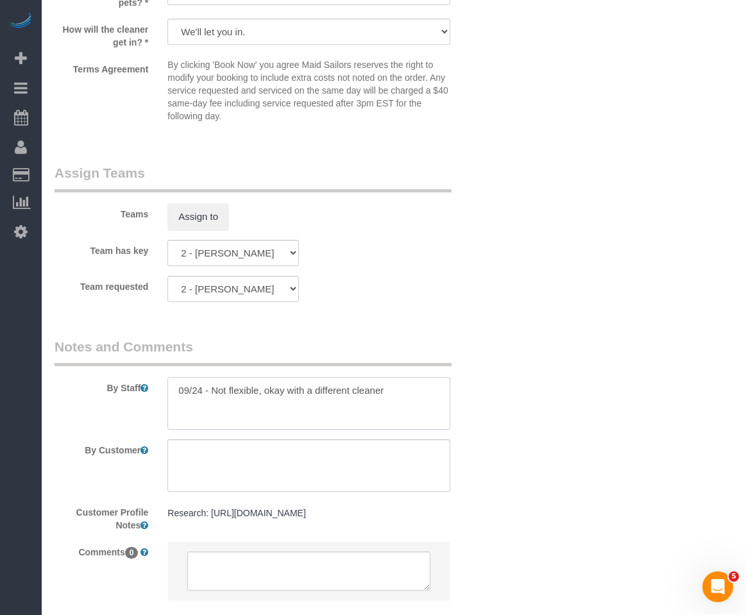
click at [246, 418] on textarea at bounding box center [308, 403] width 282 height 53
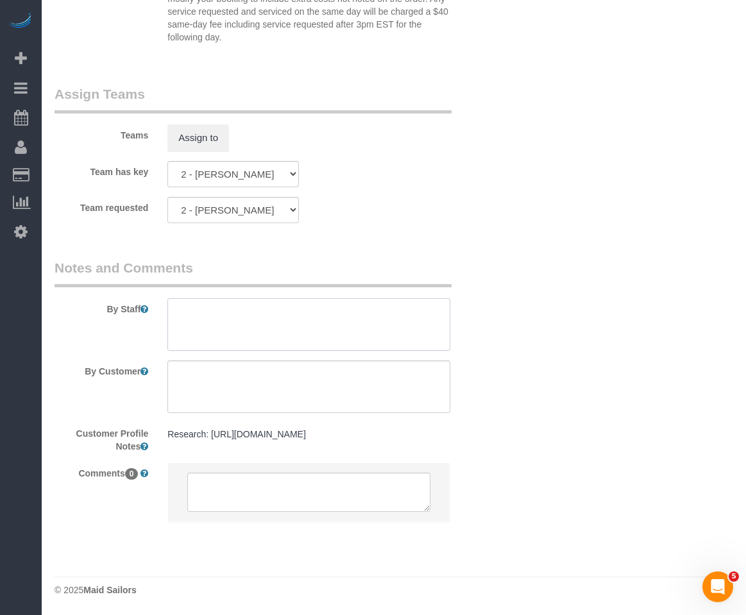
scroll to position [1712, 0]
click at [235, 495] on textarea at bounding box center [308, 493] width 242 height 40
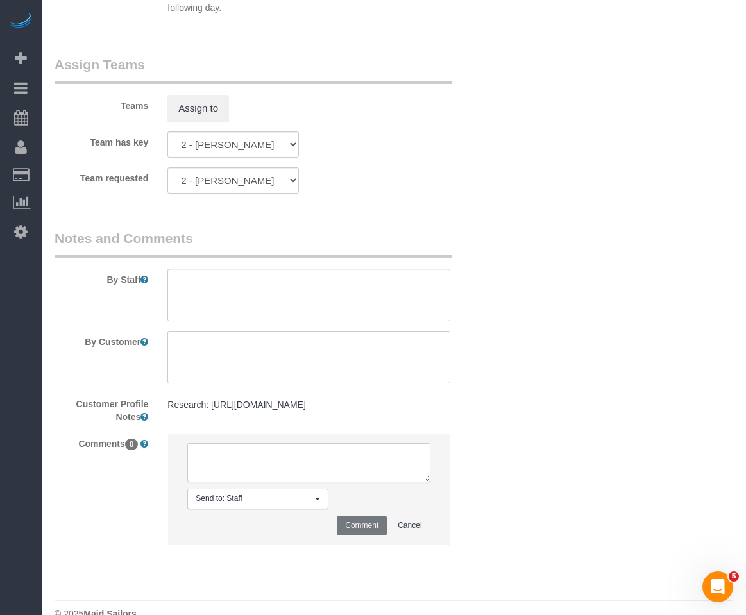
paste textarea "09/24 - Not flexible, okay with a different cleaner"
type textarea "09/24 - Not flexible, okay with a different cleaner"
click at [368, 536] on button "Comment" at bounding box center [362, 526] width 50 height 20
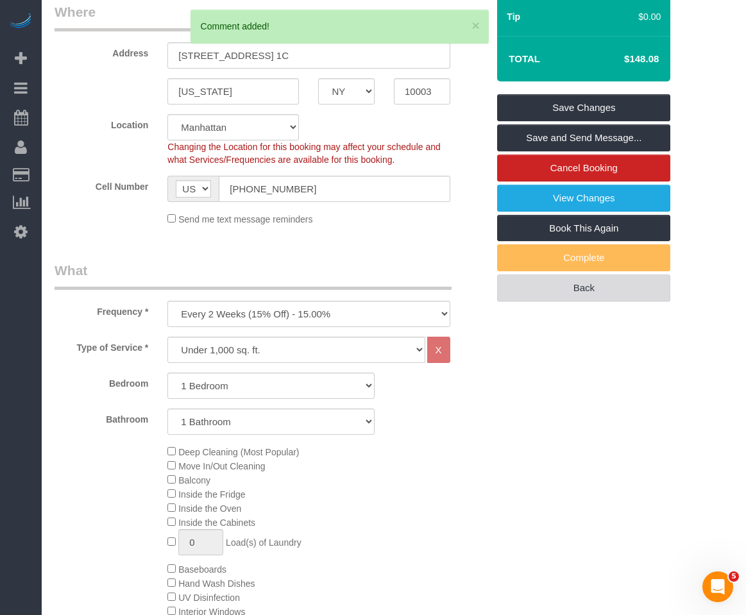
scroll to position [173, 0]
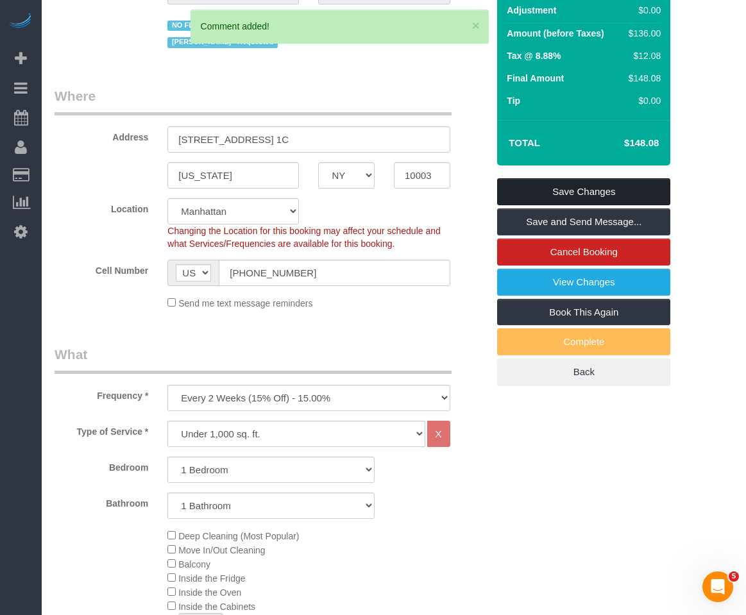
click at [576, 205] on link "Save Changes" at bounding box center [583, 191] width 173 height 27
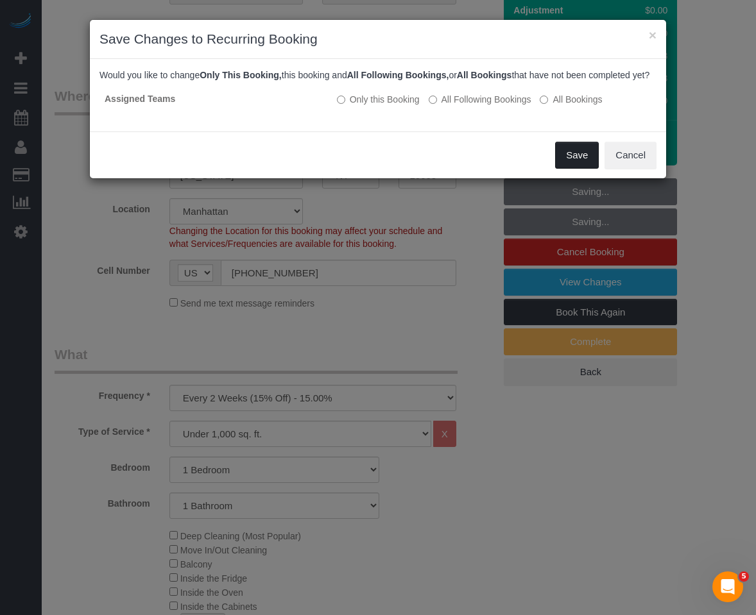
click at [578, 169] on button "Save" at bounding box center [577, 155] width 44 height 27
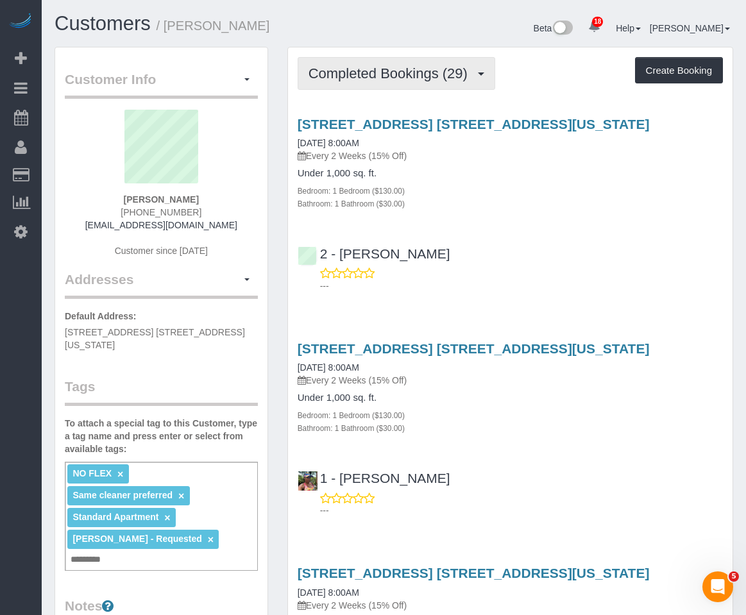
click at [400, 86] on button "Completed Bookings (29)" at bounding box center [397, 73] width 198 height 33
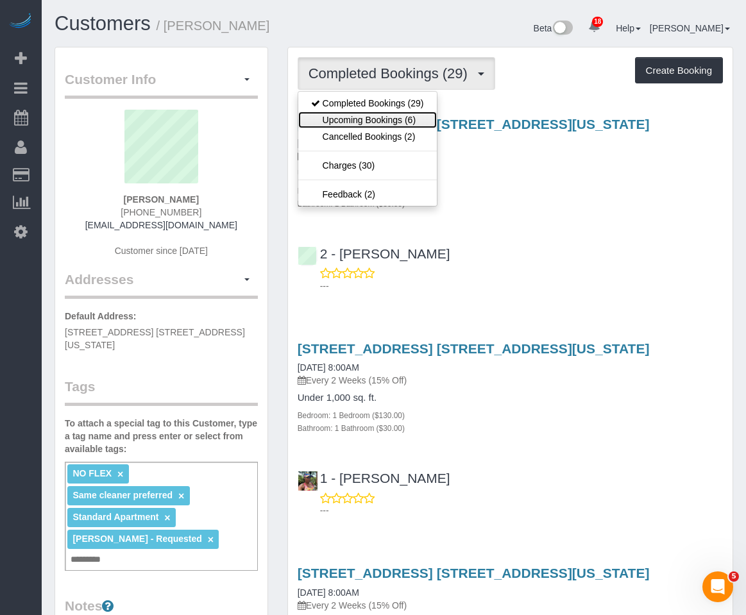
click at [393, 119] on link "Upcoming Bookings (6)" at bounding box center [367, 120] width 139 height 17
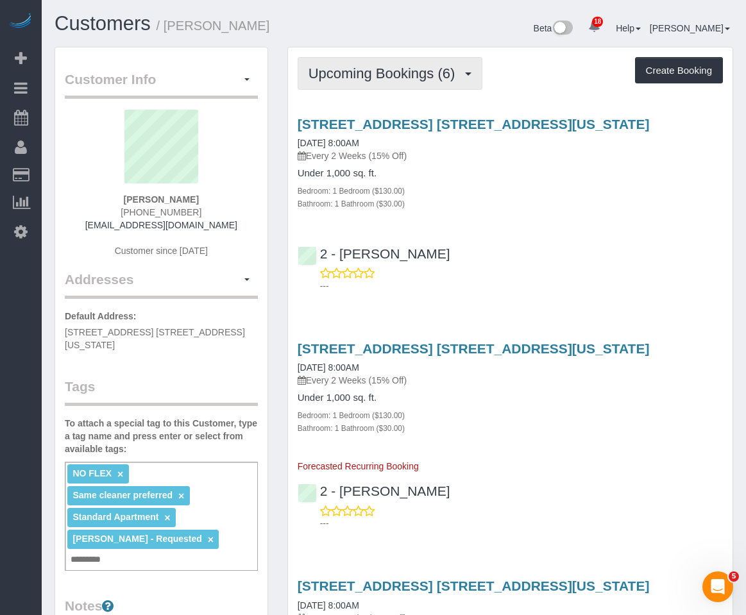
click at [394, 62] on button "Upcoming Bookings (6)" at bounding box center [390, 73] width 185 height 33
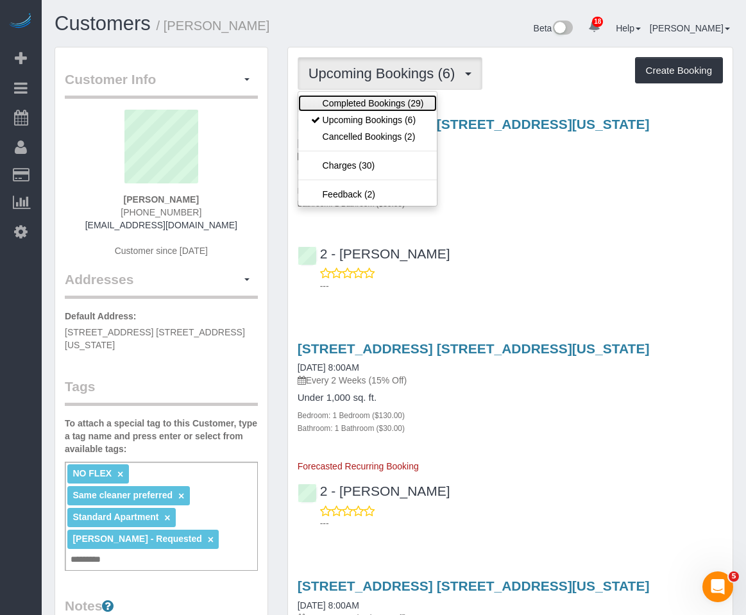
click at [391, 110] on link "Completed Bookings (29)" at bounding box center [367, 103] width 139 height 17
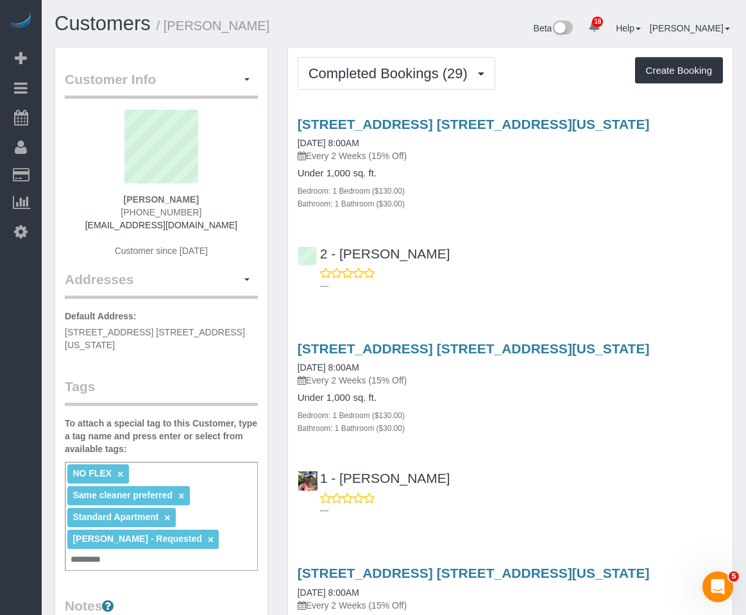
drag, startPoint x: 271, startPoint y: 26, endPoint x: 18, endPoint y: 34, distance: 253.5
click at [162, 22] on h1 "Customers / Shruti Sinha" at bounding box center [220, 24] width 330 height 22
copy small "Shruti Sinha"
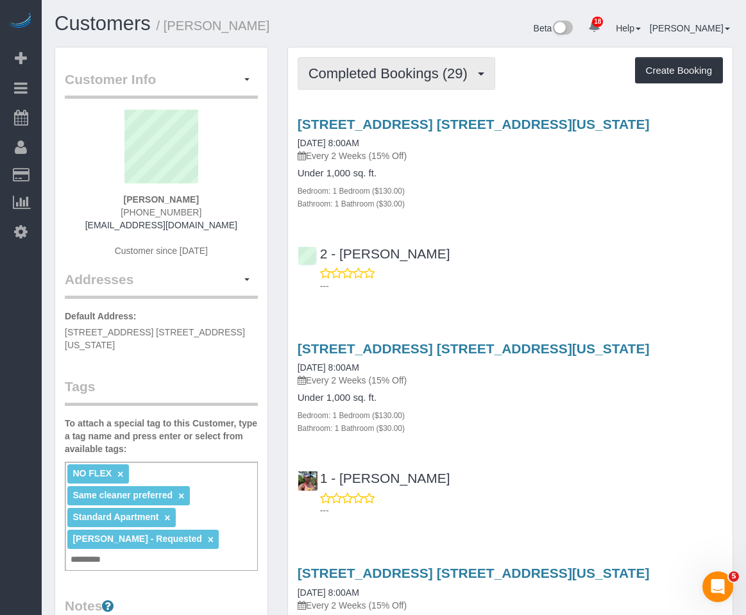
click at [344, 68] on span "Completed Bookings (29)" at bounding box center [391, 73] width 165 height 16
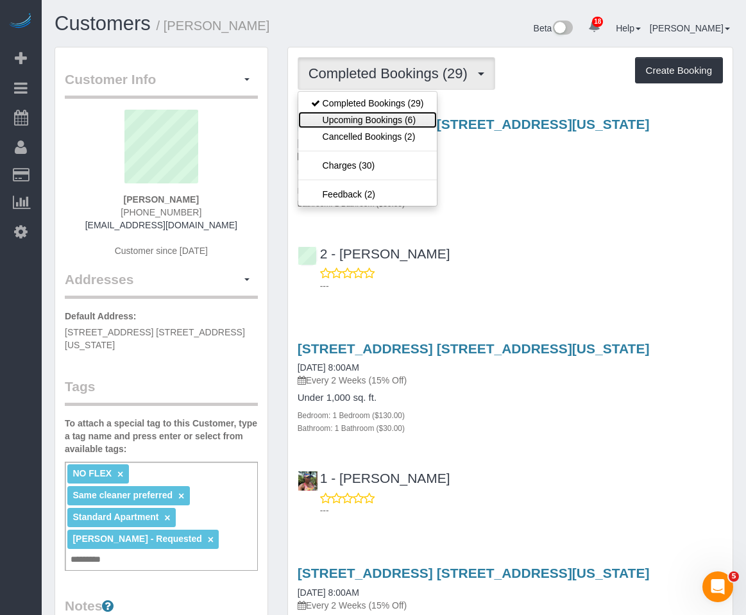
click at [348, 114] on link "Upcoming Bookings (6)" at bounding box center [367, 120] width 139 height 17
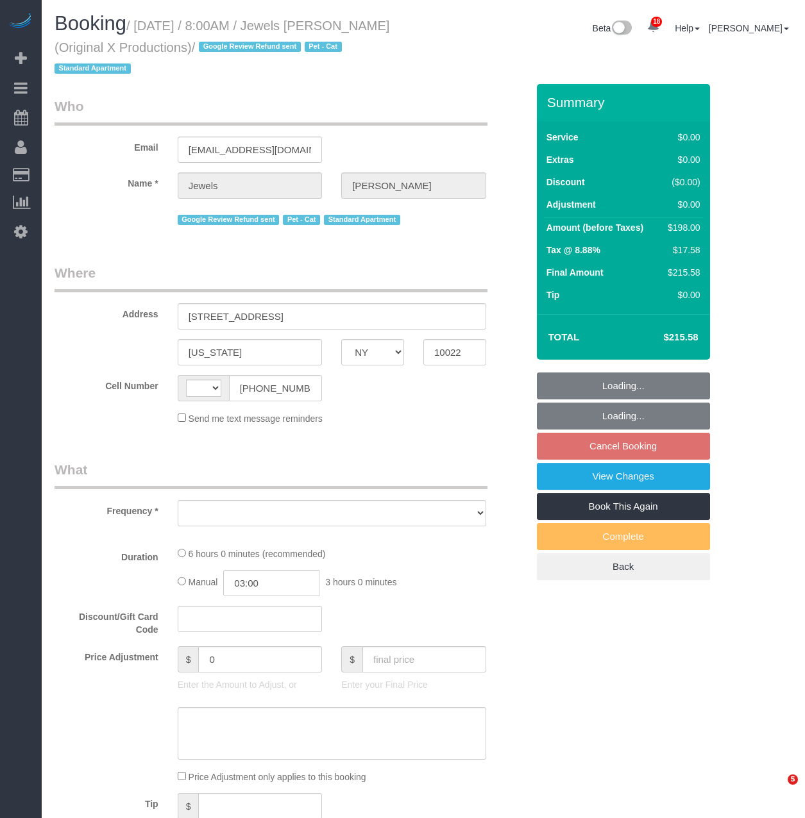
select select "NY"
select select "object:543"
select select "2"
select select "number:89"
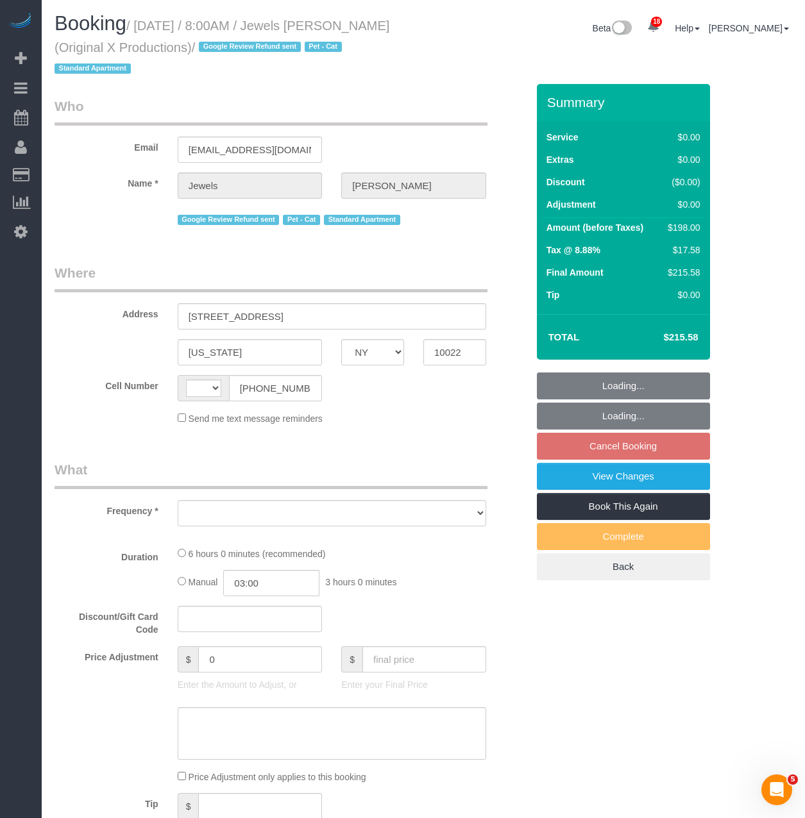
select select "number:90"
select select "number:14"
select select "number:6"
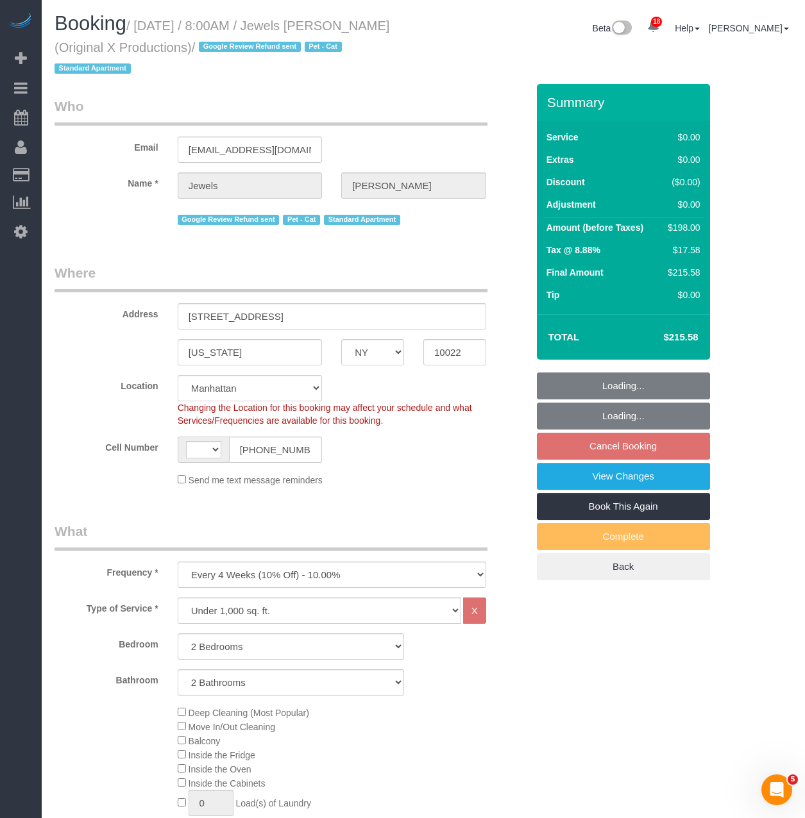
select select "object:797"
select select "string:[GEOGRAPHIC_DATA]"
select select "string:stripe-pm_1QEBRH4VGloSiKo7FRzmGsvi"
select select "spot1"
select select "2"
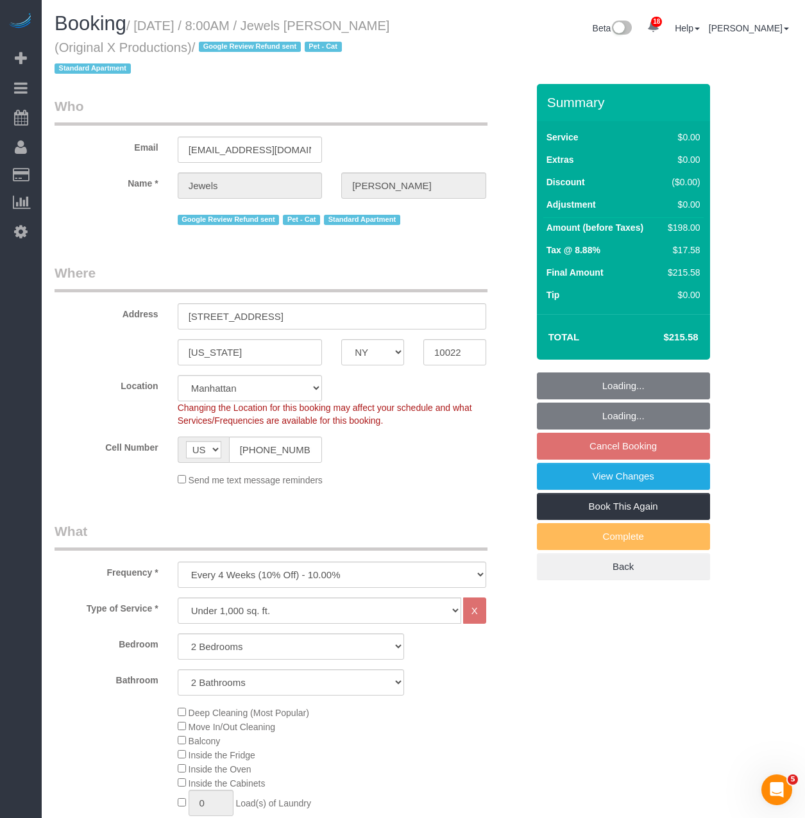
select select "2"
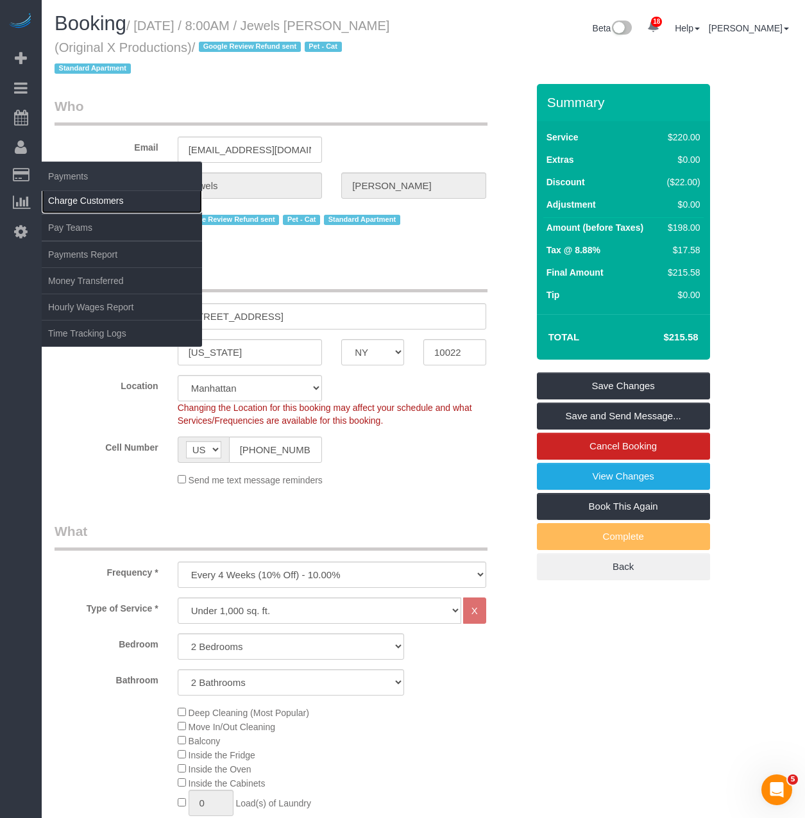
click at [67, 201] on link "Charge Customers" at bounding box center [122, 201] width 160 height 26
select select
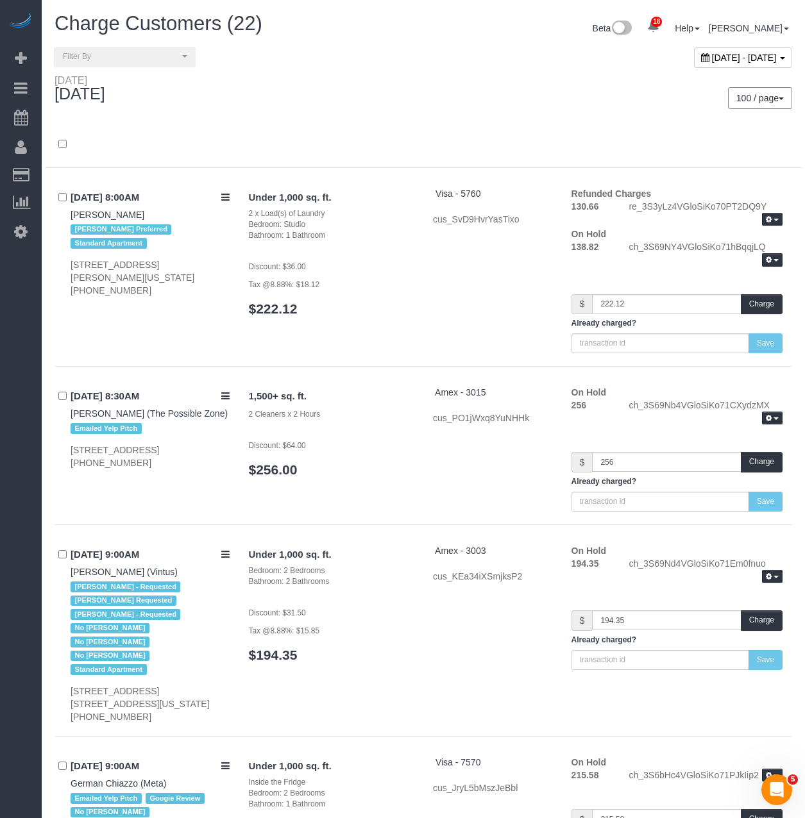
click at [85, 328] on div "09/13/2025 8:00AM Francesca Witcher Katherine Poveda Preferred Standard Apartme…" at bounding box center [424, 277] width 738 height 180
click at [221, 197] on icon at bounding box center [225, 197] width 8 height 10
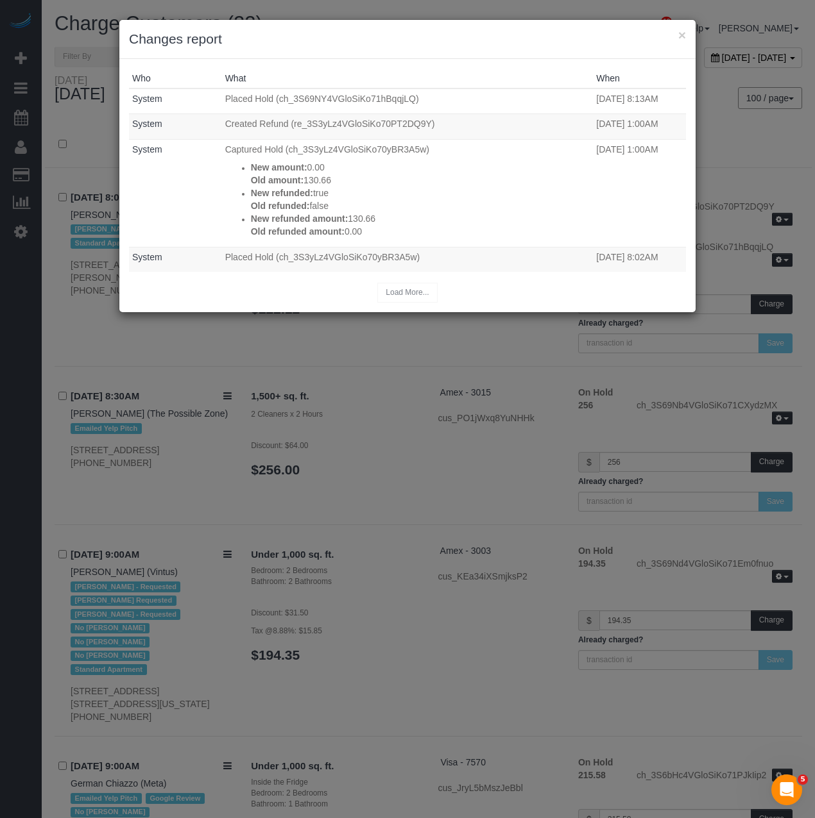
click at [311, 37] on h3 "Changes report" at bounding box center [407, 39] width 557 height 19
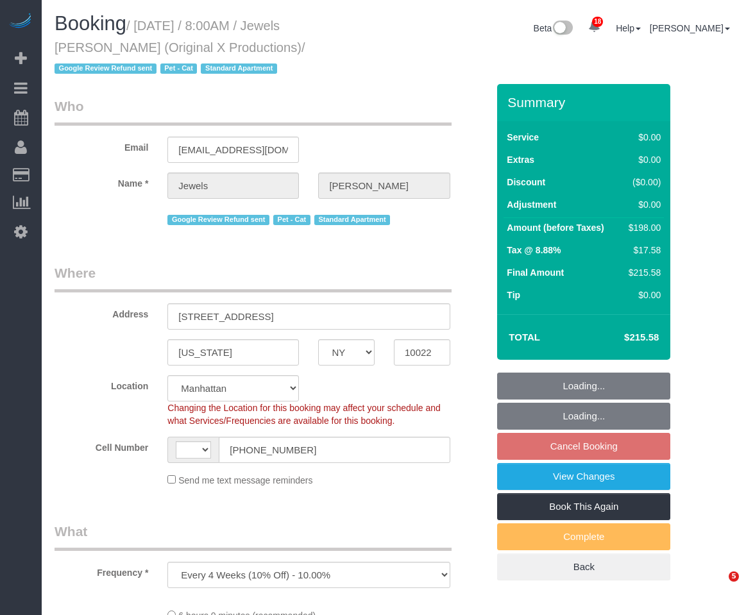
select select "NY"
select select "object:652"
select select "string:stripe-pm_1QEBRH4VGloSiKo7FRzmGsvi"
select select "2"
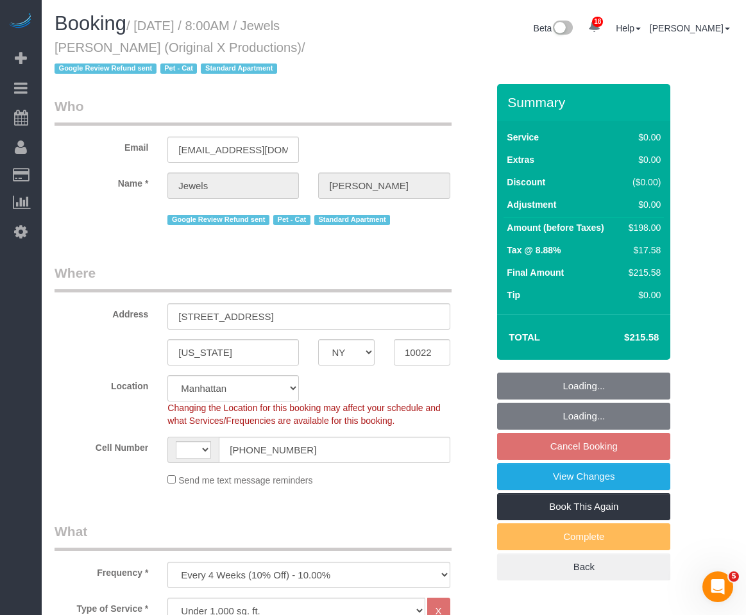
select select "string:[GEOGRAPHIC_DATA]"
select select "spot1"
select select "number:89"
select select "number:90"
select select "number:14"
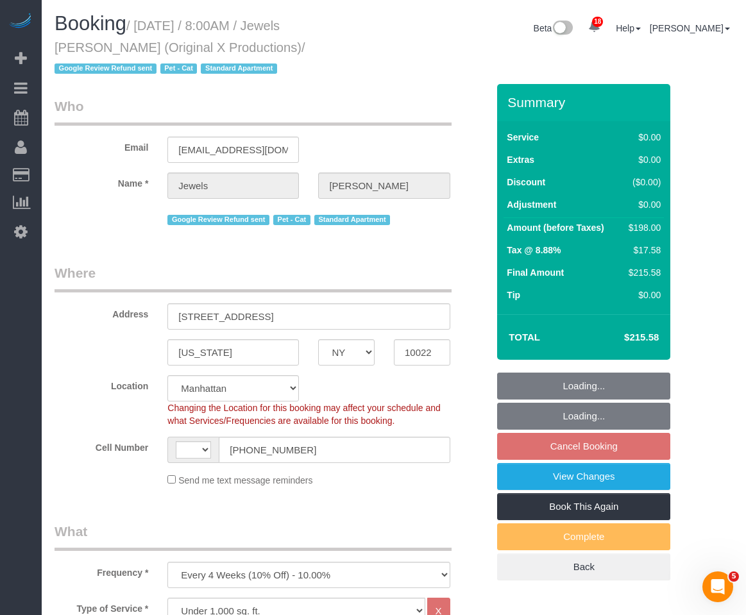
select select "number:6"
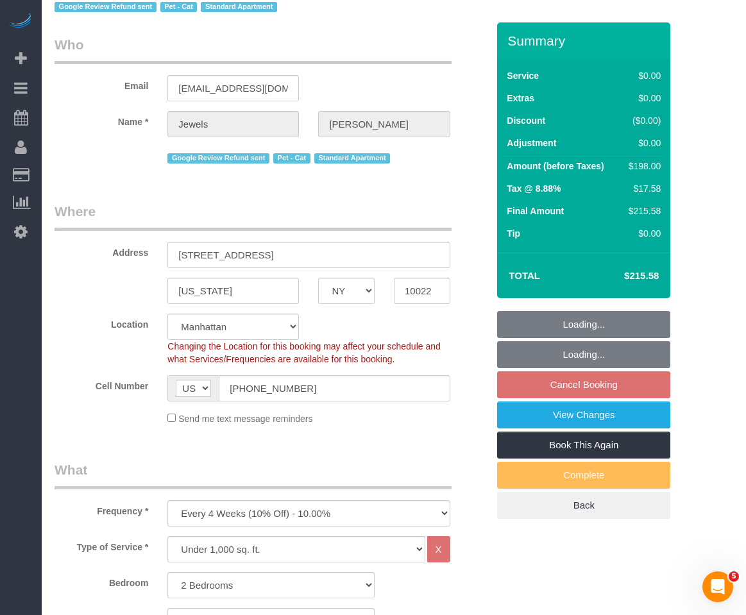
select select "2"
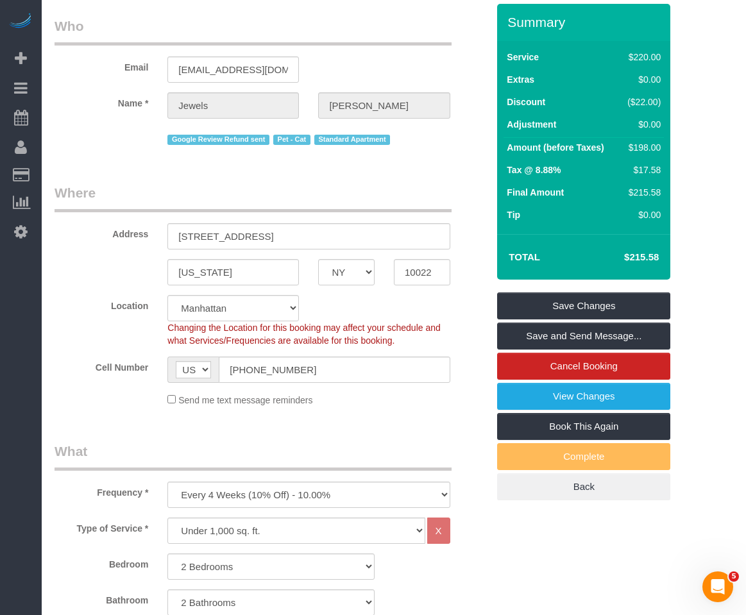
scroll to position [64, 0]
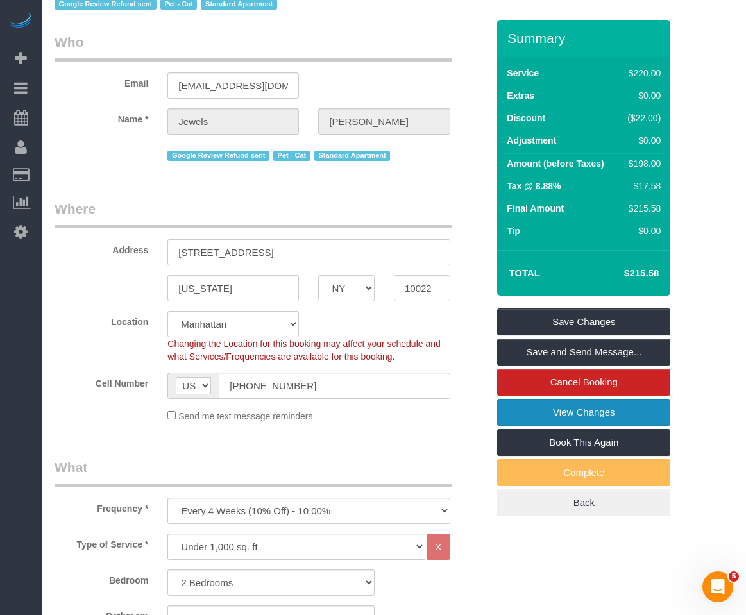
click at [538, 417] on link "View Changes" at bounding box center [583, 412] width 173 height 27
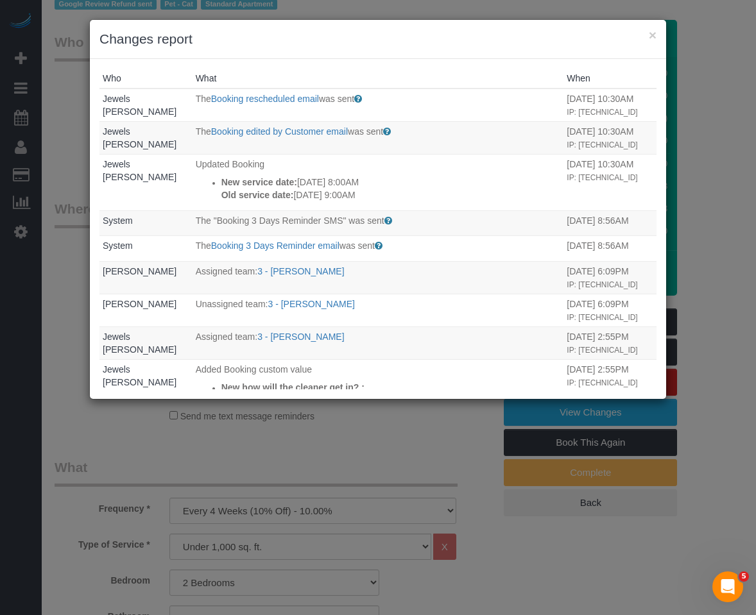
click at [407, 64] on div "Who What When Jewels Tortorello The Booking rescheduled email was sent Sent to …" at bounding box center [378, 229] width 576 height 340
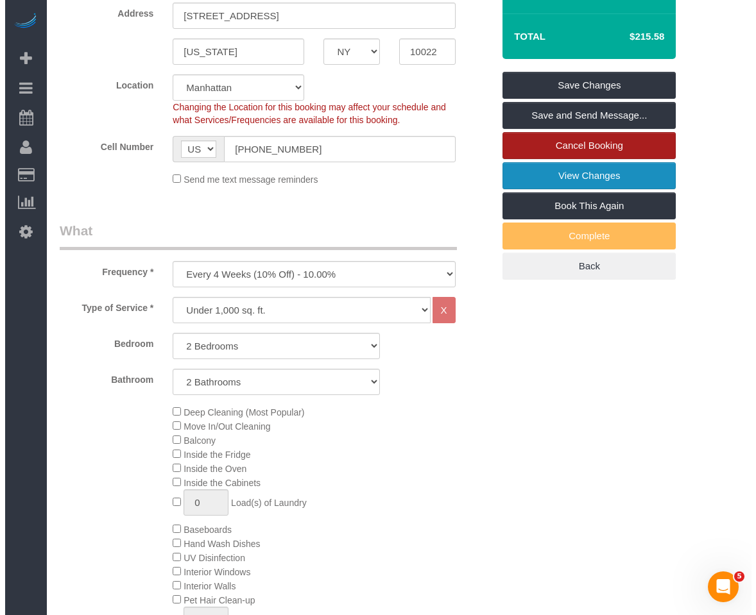
scroll to position [128, 0]
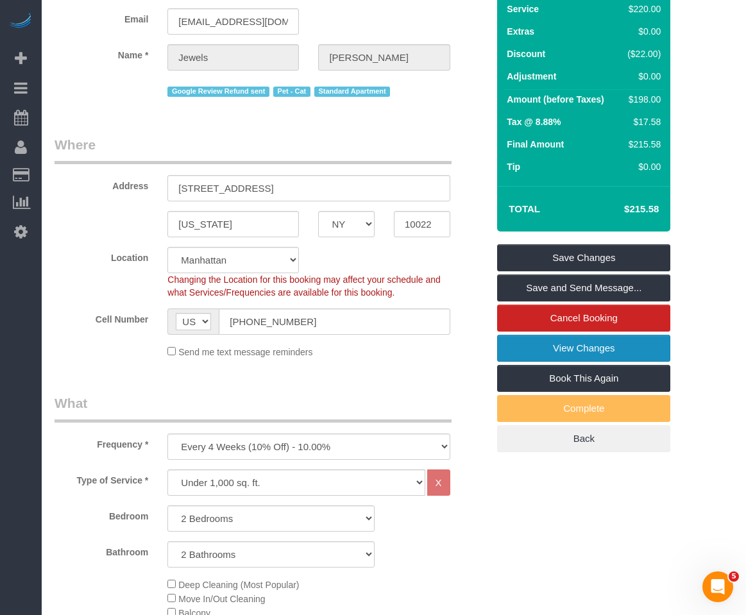
click at [553, 344] on link "View Changes" at bounding box center [583, 348] width 173 height 27
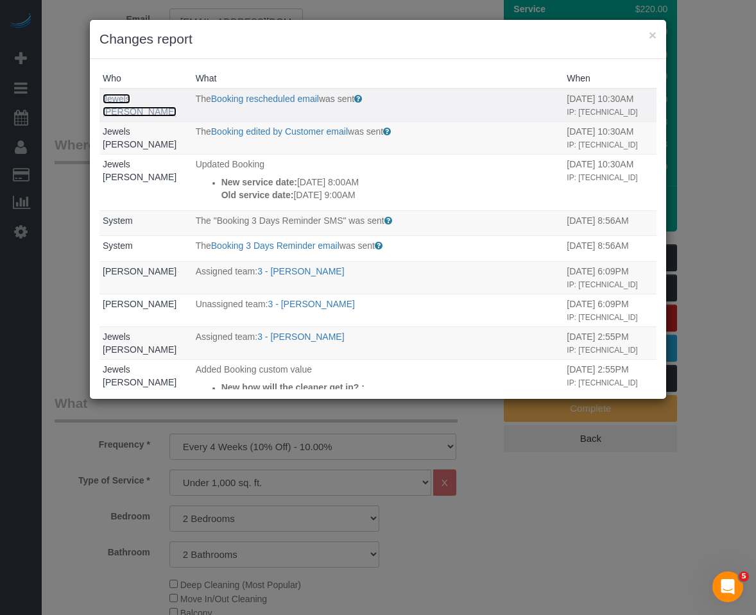
click at [130, 100] on link "Jewels [PERSON_NAME]" at bounding box center [140, 105] width 74 height 23
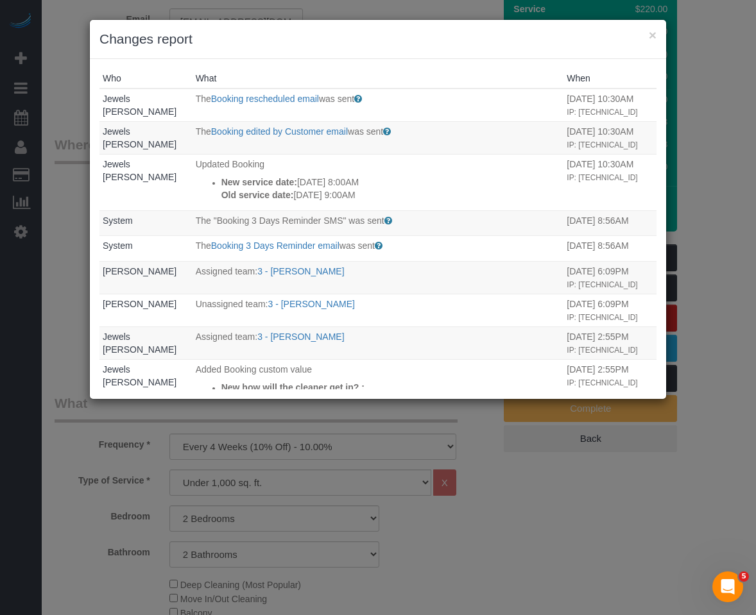
click at [262, 446] on div "× Changes report Who What When Jewels Tortorello The Booking rescheduled email …" at bounding box center [378, 307] width 756 height 615
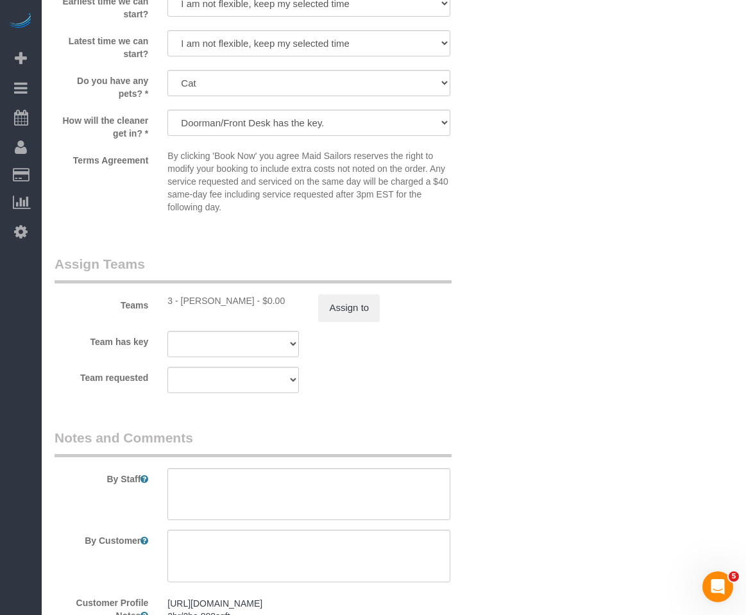
scroll to position [1347, 0]
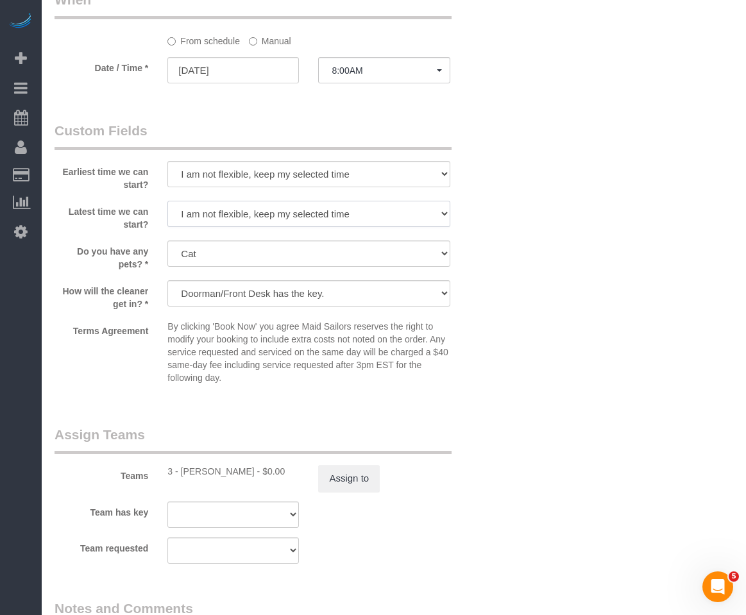
click at [244, 219] on select "I am not flexible, keep my selected time 8:00 AM 9:00 AM 10:00 AM 11:00 AM 12:0…" at bounding box center [308, 214] width 282 height 26
select select "number:76"
click at [167, 201] on select "I am not flexible, keep my selected time 8:00 AM 9:00 AM 10:00 AM 11:00 AM 12:0…" at bounding box center [308, 214] width 282 height 26
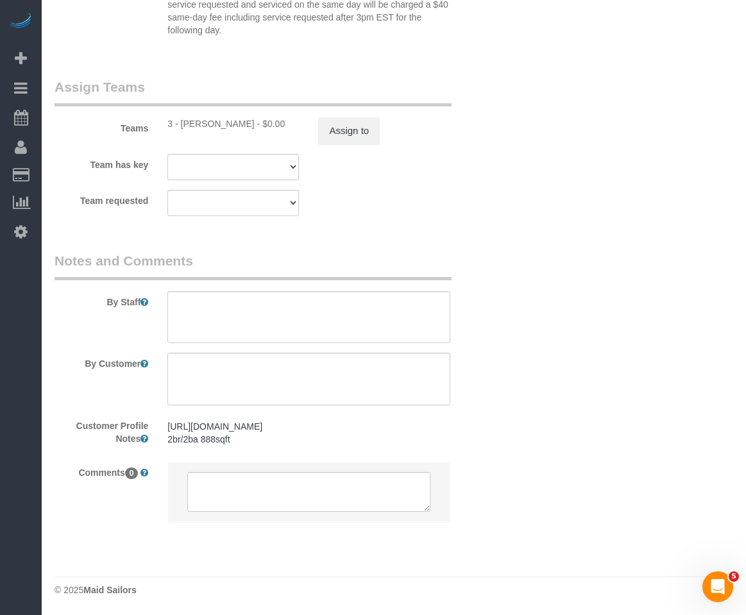
scroll to position [1707, 0]
click at [233, 468] on li at bounding box center [308, 491] width 281 height 59
click at [237, 478] on textarea at bounding box center [308, 492] width 242 height 40
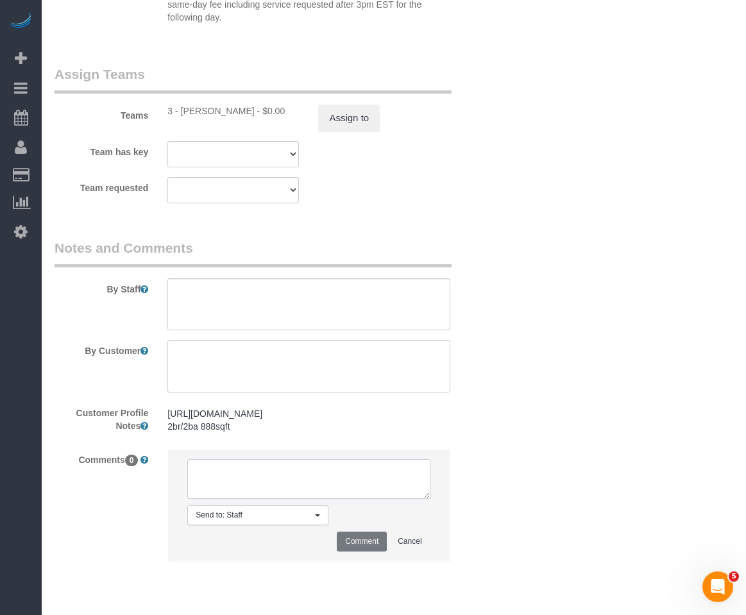
paste textarea "JT Jewels Tortorello Anytime that day works actually! Sep 13, 6:52:18 PM"
drag, startPoint x: 160, startPoint y: 462, endPoint x: 122, endPoint y: 447, distance: 40.6
click at [122, 447] on sui-booking-comments "By Staff By Customer Customer Profile Notes https://streeteasy.com/building/ori…" at bounding box center [271, 407] width 433 height 337
drag, startPoint x: 242, startPoint y: 496, endPoint x: 24, endPoint y: 448, distance: 223.3
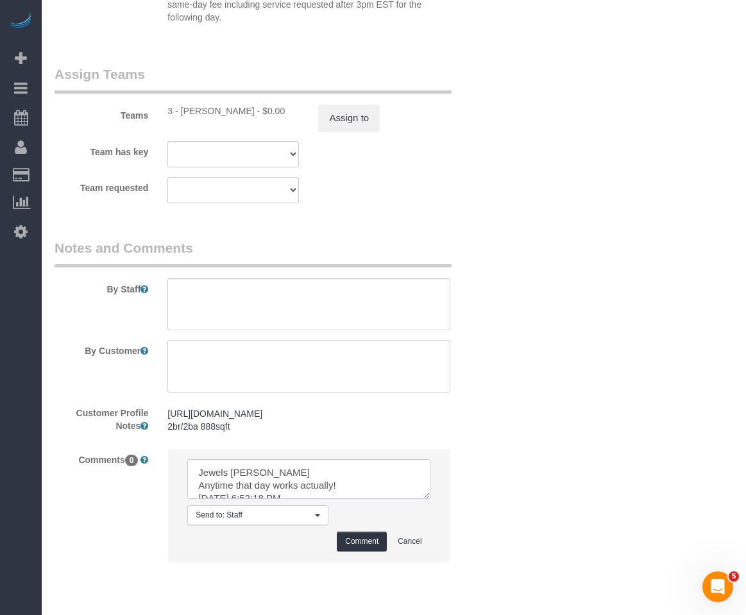
drag, startPoint x: 194, startPoint y: 501, endPoint x: 461, endPoint y: 542, distance: 270.0
click at [461, 542] on div "Comments 0 Send to: Staff Nothing selected Send to: Staff Send to: Customer Sen…" at bounding box center [271, 512] width 452 height 126
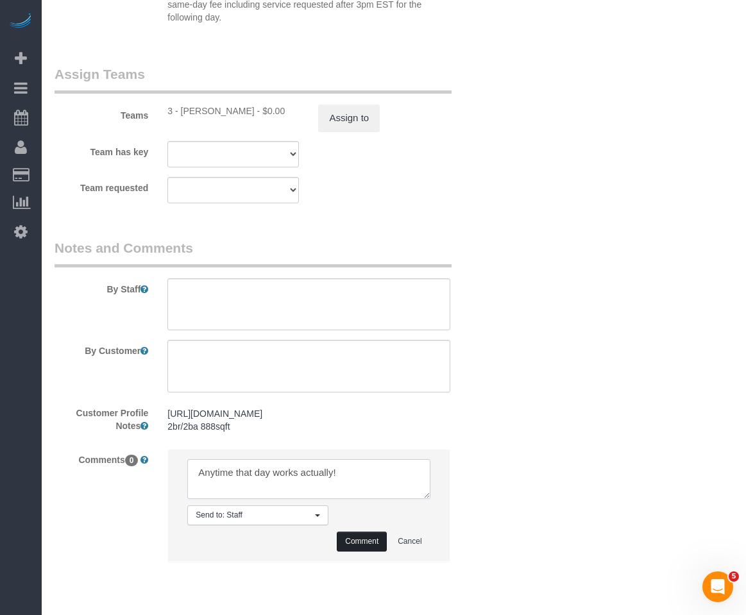
type textarea "Anytime that day works actually!"
click at [366, 552] on button "Comment" at bounding box center [362, 542] width 50 height 20
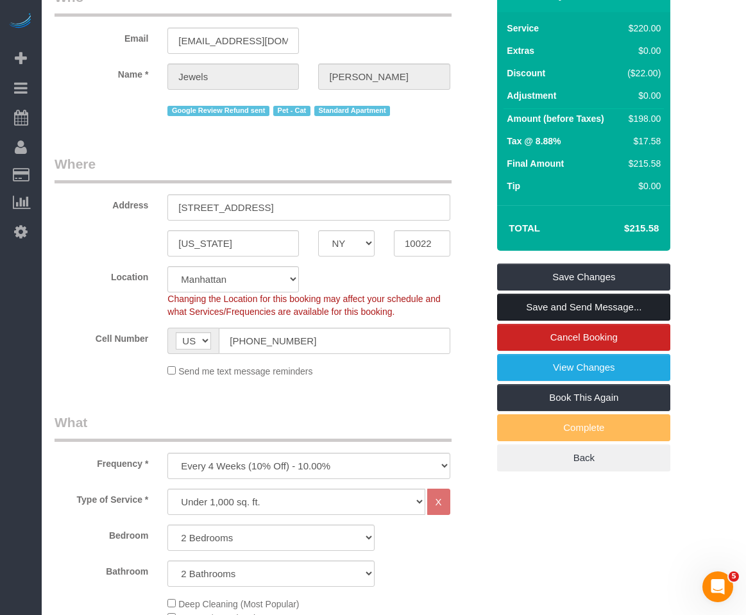
scroll to position [104, 0]
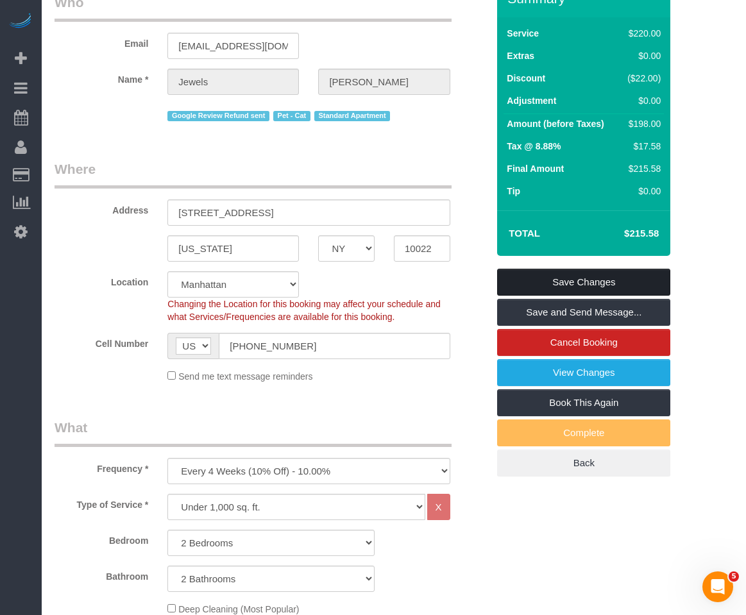
click at [568, 282] on link "Save Changes" at bounding box center [583, 282] width 173 height 27
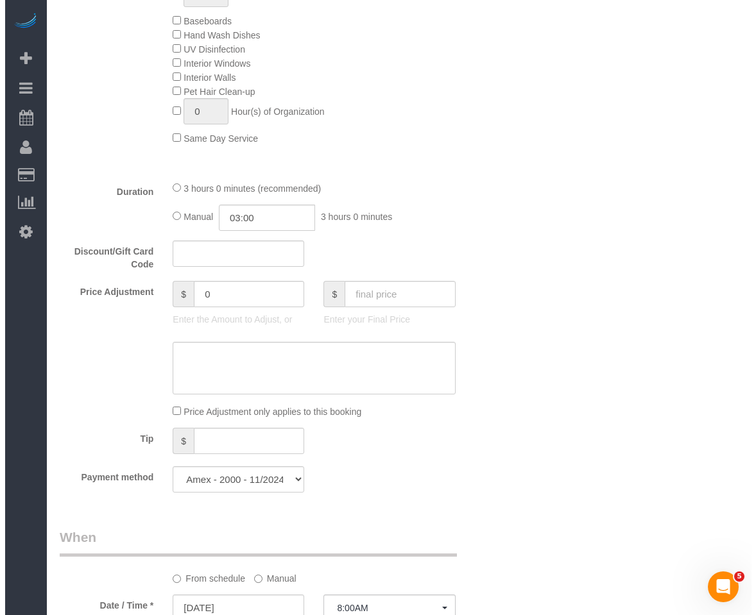
scroll to position [1130, 0]
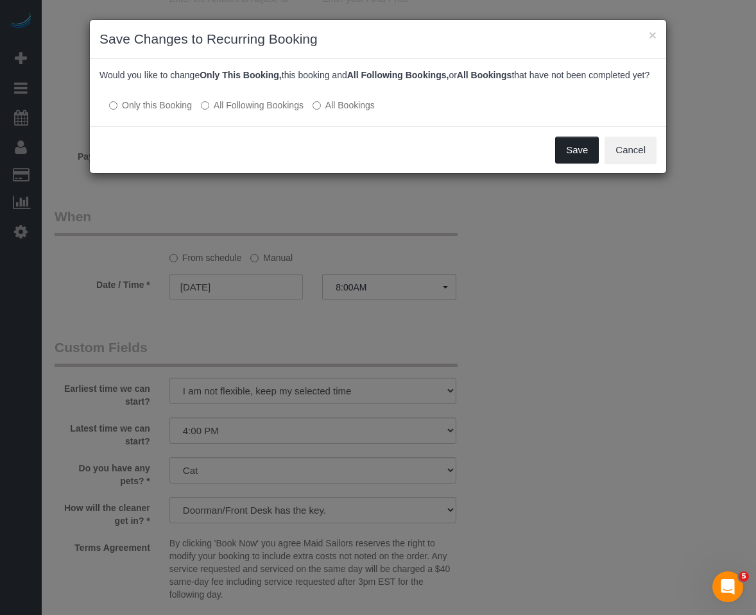
click at [571, 155] on button "Save" at bounding box center [577, 150] width 44 height 27
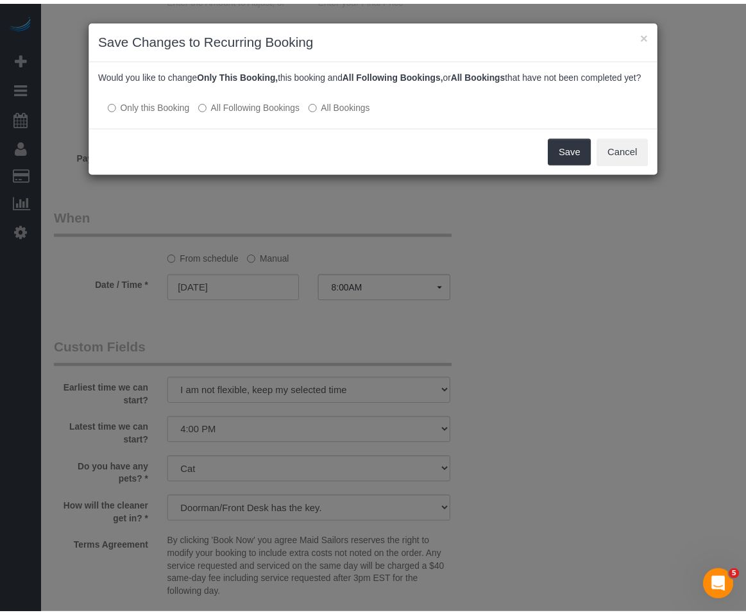
scroll to position [78, 0]
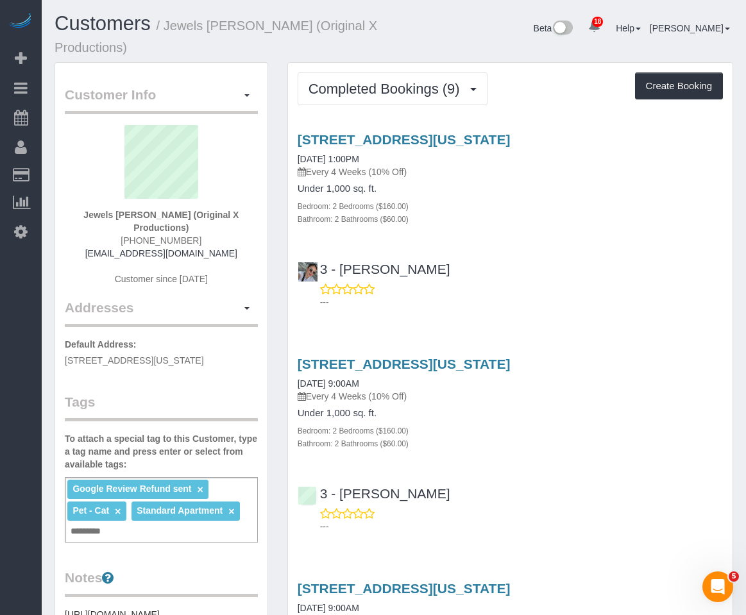
click at [496, 245] on div "[STREET_ADDRESS][US_STATE] [DATE] 1:00PM Every 4 Weeks (10% Off) Under 1,000 sq…" at bounding box center [510, 217] width 445 height 192
drag, startPoint x: 93, startPoint y: 217, endPoint x: 177, endPoint y: 211, distance: 84.2
click at [177, 211] on div "Jewels [PERSON_NAME] (Original X Productions) [PHONE_NUMBER] [EMAIL_ADDRESS][DO…" at bounding box center [161, 211] width 193 height 173
copy strong "Jewels [PERSON_NAME]"
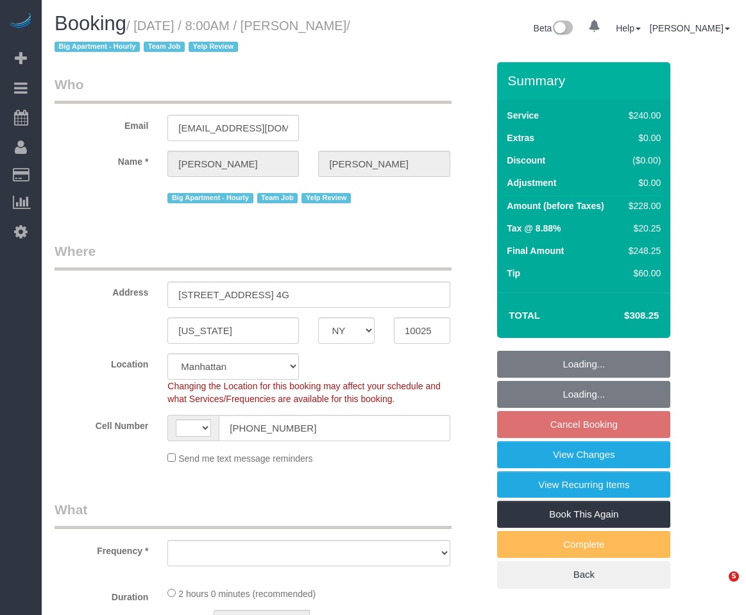
select select "NY"
select select "string:stripe-pm_1FJioU4VGloSiKo7vbaPlo05"
select select "string:[GEOGRAPHIC_DATA]"
select select "object:986"
select select "2"
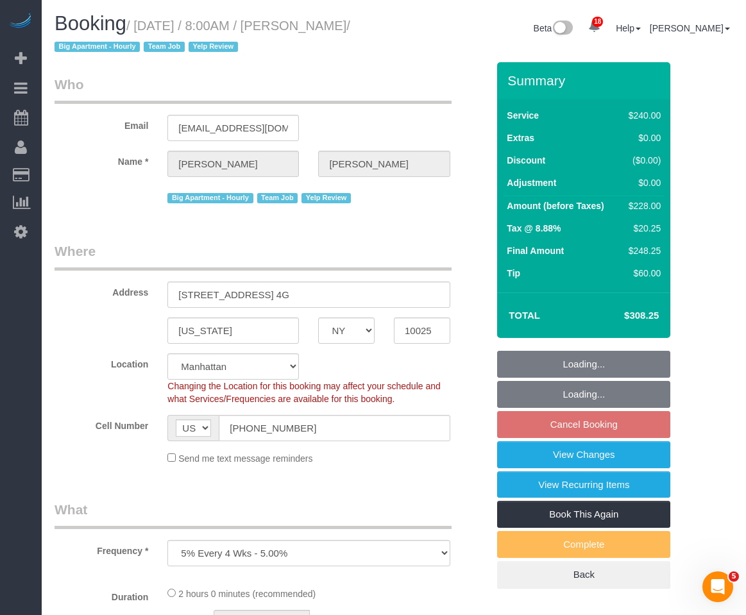
select select "spot1"
select select "number:56"
select select "number:77"
select select "number:15"
select select "number:6"
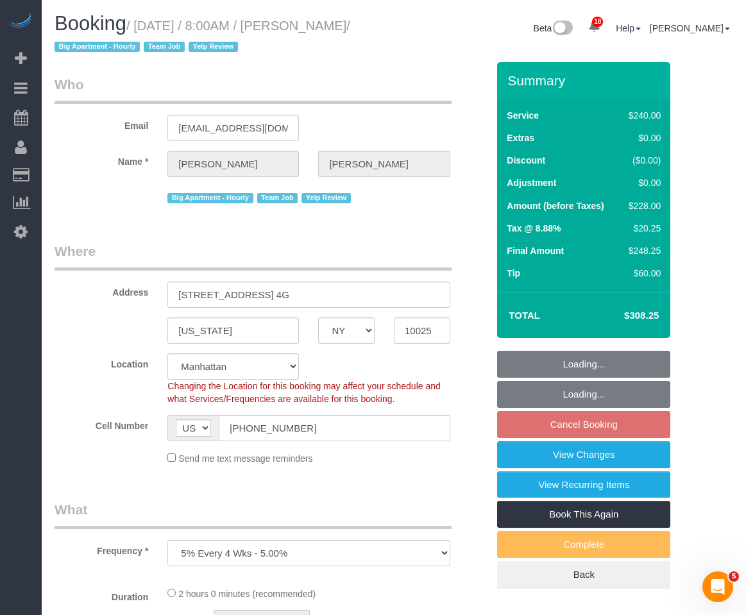
select select "number:21"
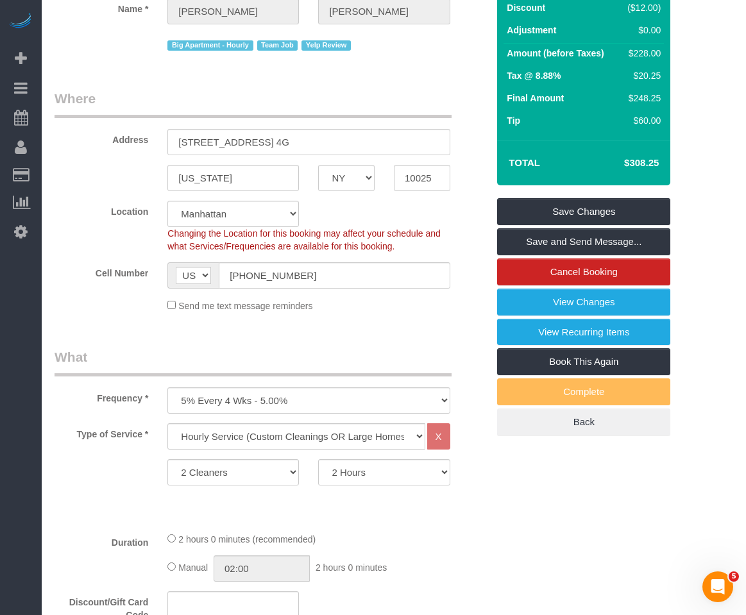
scroll to position [128, 0]
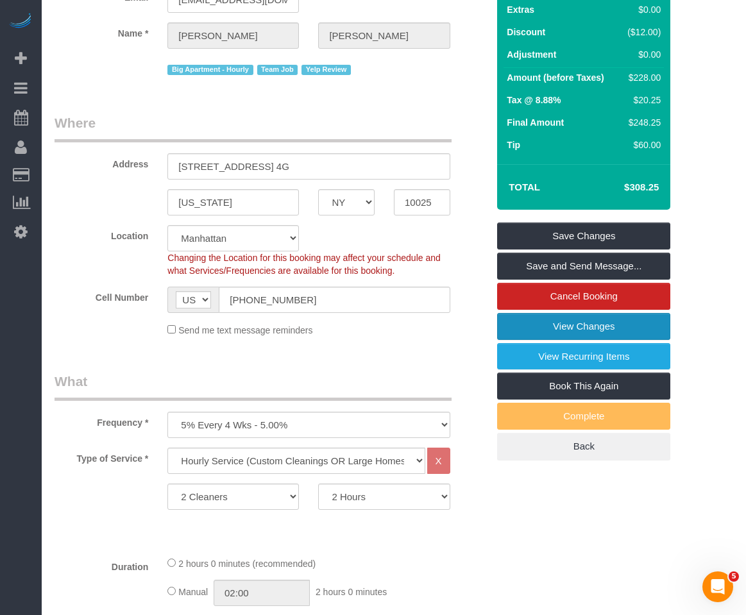
click at [634, 328] on link "View Changes" at bounding box center [583, 326] width 173 height 27
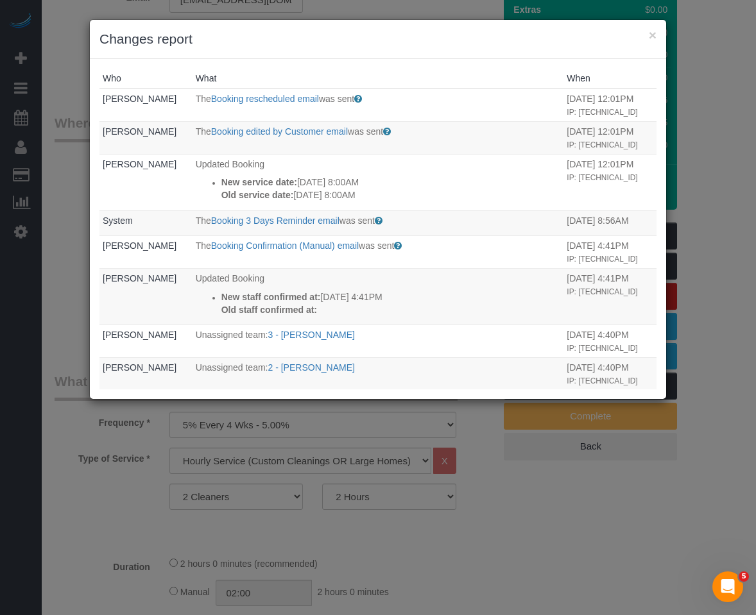
click at [335, 48] on h3 "Changes report" at bounding box center [377, 39] width 557 height 19
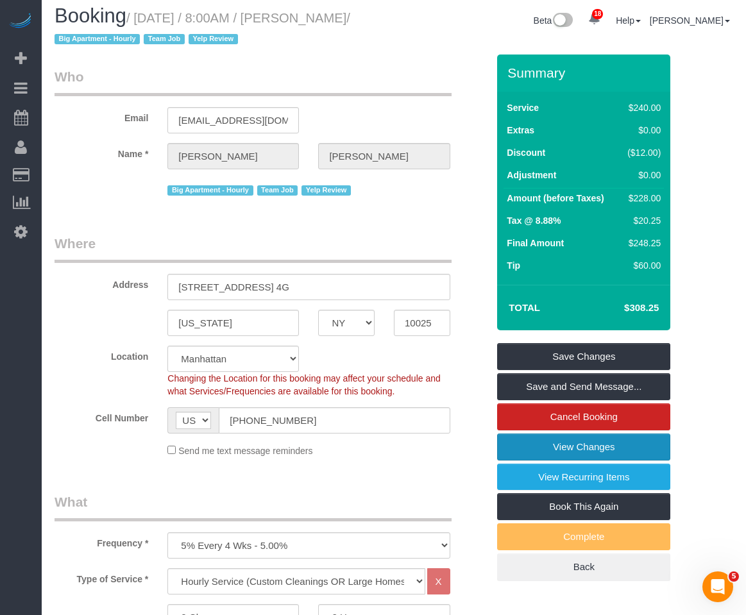
scroll to position [0, 0]
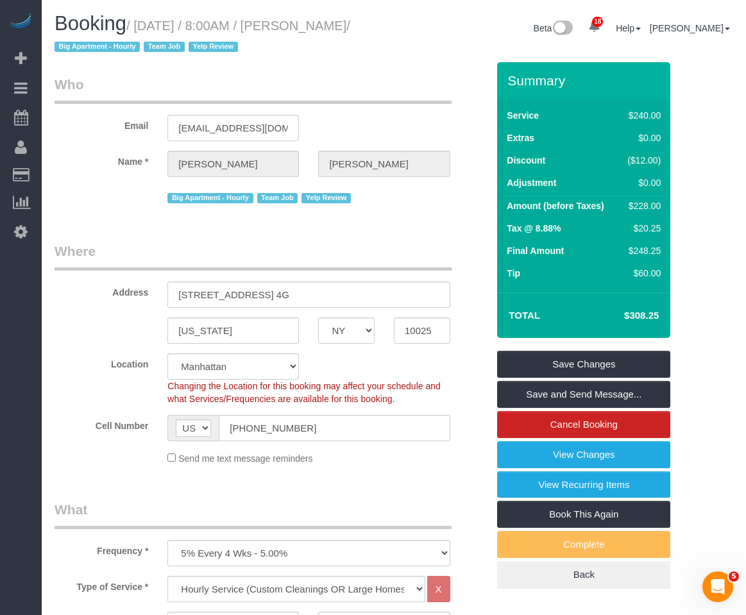
click at [403, 187] on div "Big Apartment - Hourly Team Job Yelp Review" at bounding box center [308, 197] width 282 height 20
click at [450, 204] on div "Big Apartment - Hourly Team Job Yelp Review" at bounding box center [308, 197] width 301 height 20
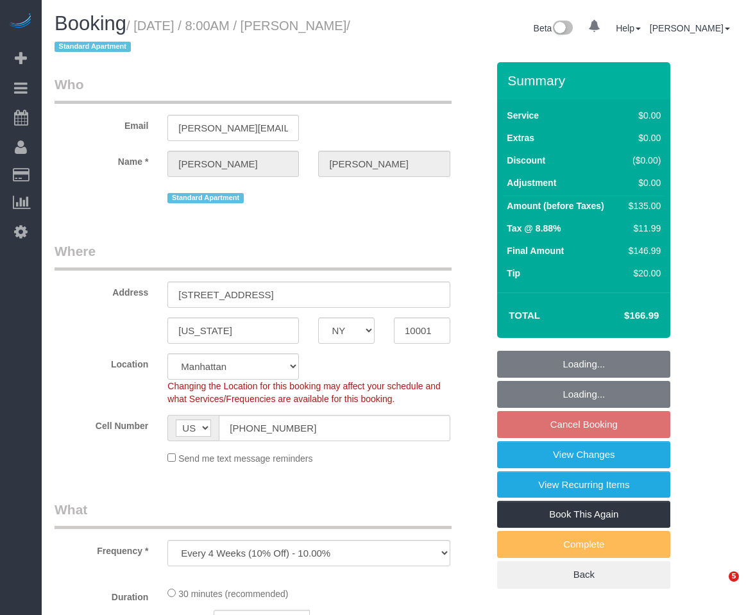
select select "NY"
select select "object:1038"
select select "number:89"
select select "number:90"
select select "number:15"
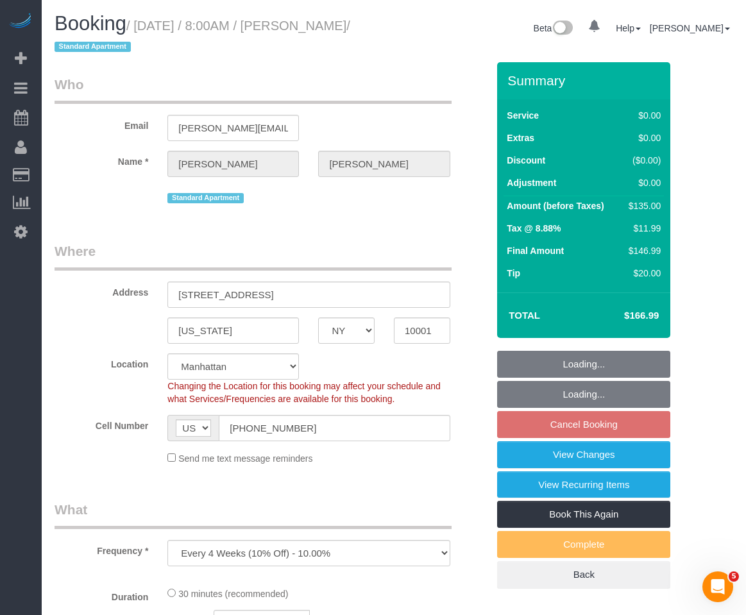
select select "number:5"
select select "spot1"
select select "string:stripe-pm_1MszwG4VGloSiKo7g5hvxlux"
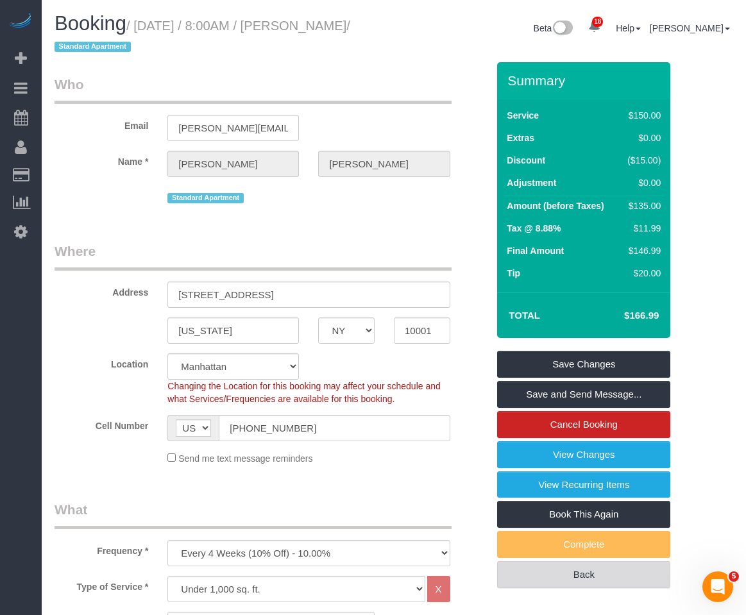
scroll to position [128, 0]
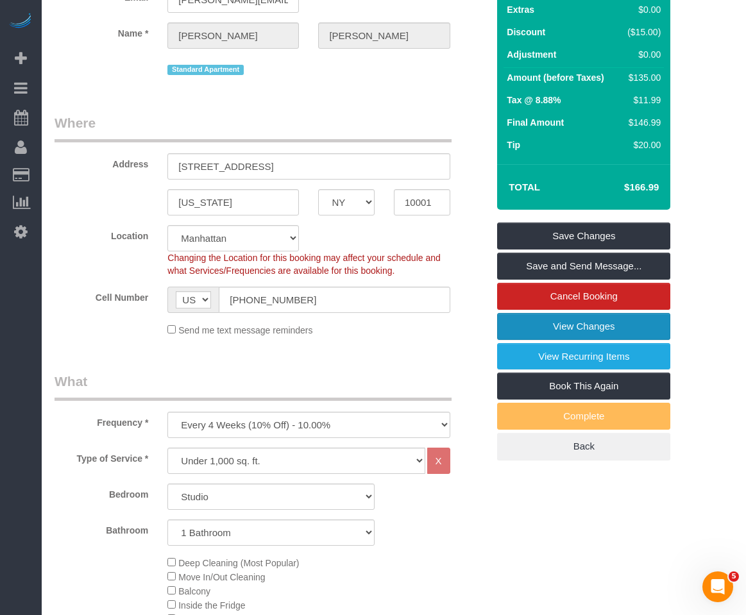
click at [576, 325] on link "View Changes" at bounding box center [583, 326] width 173 height 27
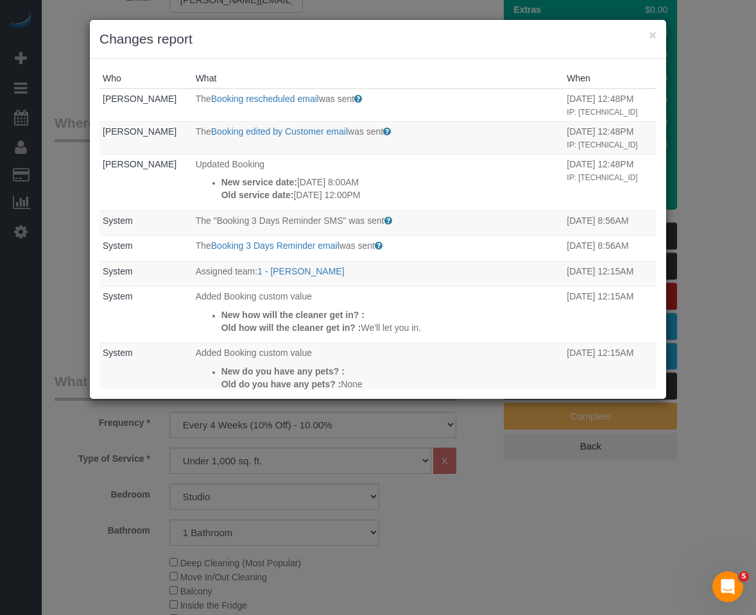
click at [384, 37] on h3 "Changes report" at bounding box center [377, 39] width 557 height 19
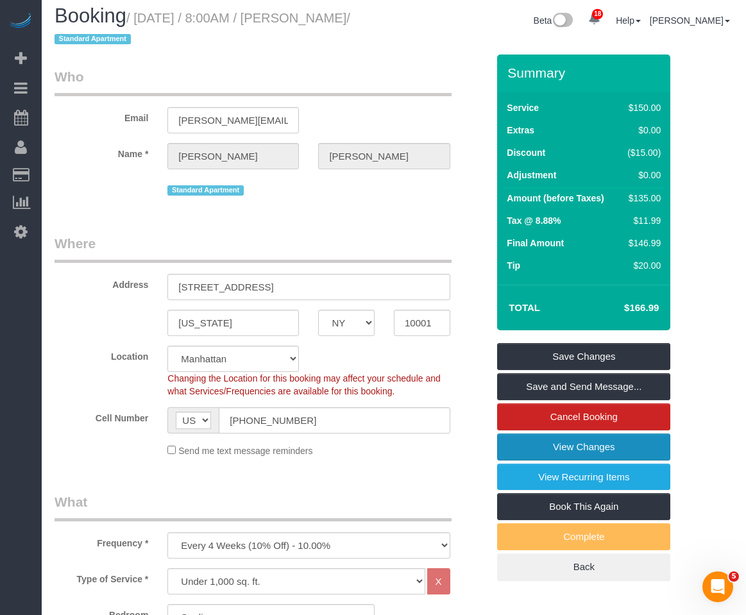
scroll to position [0, 0]
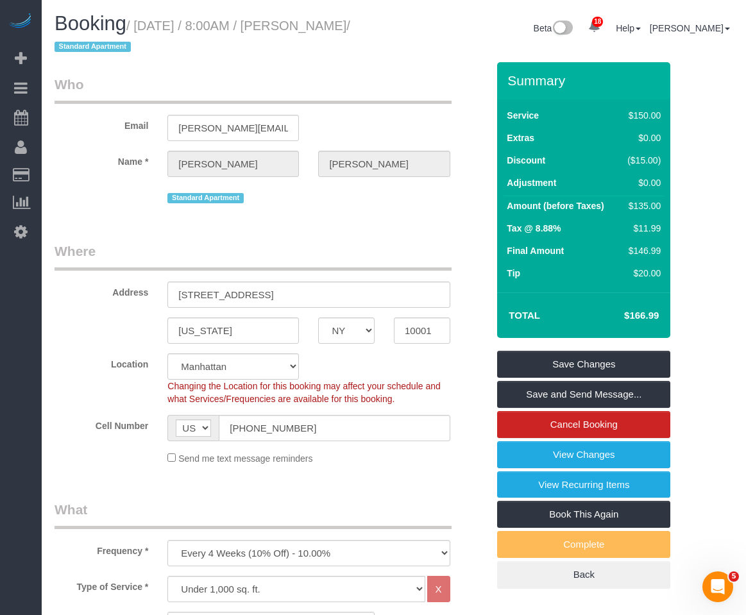
click at [377, 248] on legend "Where" at bounding box center [253, 256] width 397 height 29
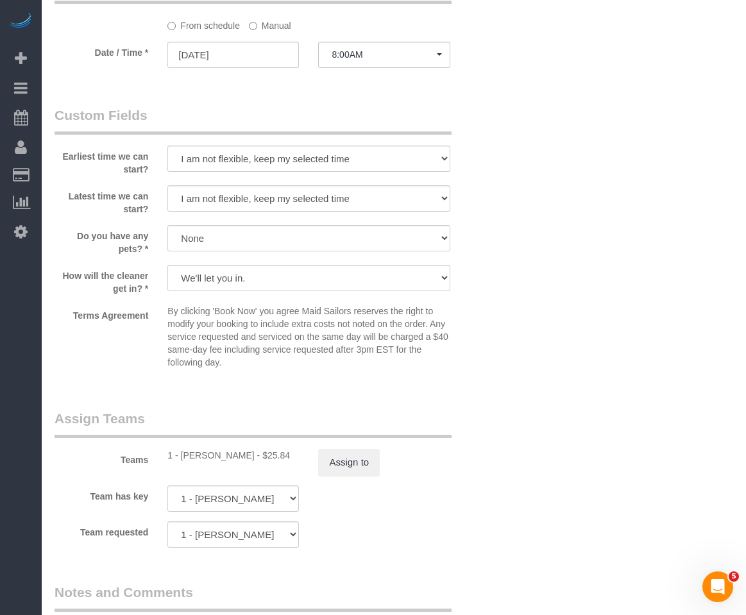
scroll to position [1347, 0]
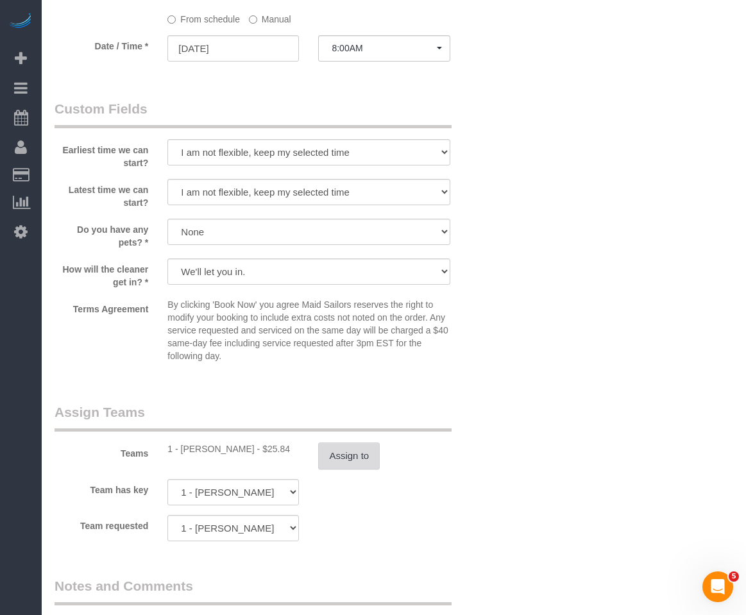
click at [334, 454] on button "Assign to" at bounding box center [349, 456] width 62 height 27
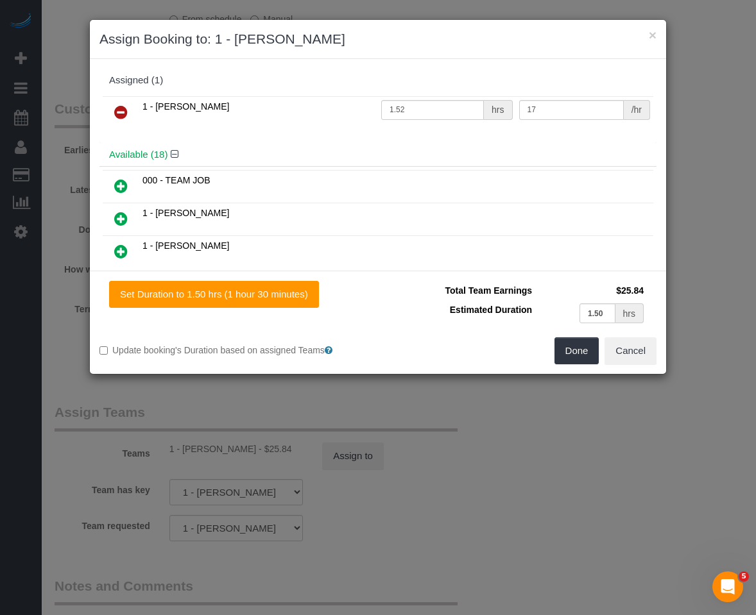
click at [126, 114] on icon at bounding box center [120, 112] width 13 height 15
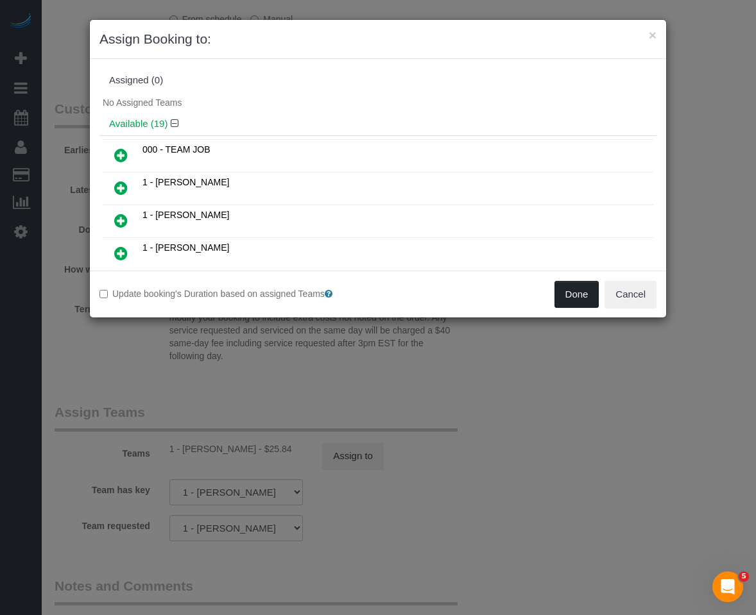
click at [573, 298] on button "Done" at bounding box center [576, 294] width 45 height 27
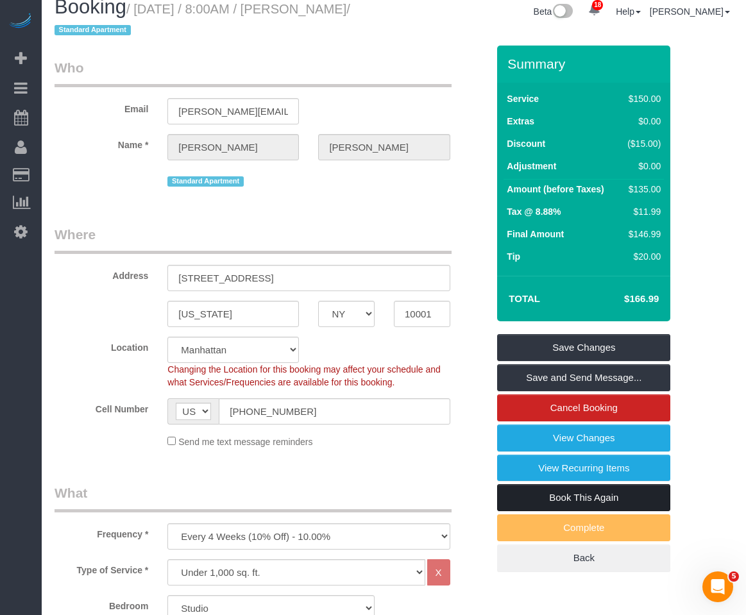
scroll to position [0, 0]
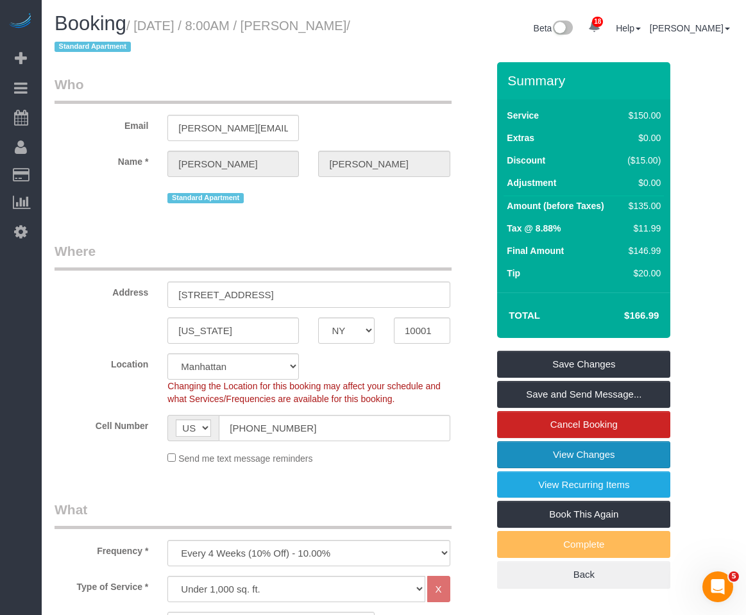
click at [568, 453] on link "View Changes" at bounding box center [583, 454] width 173 height 27
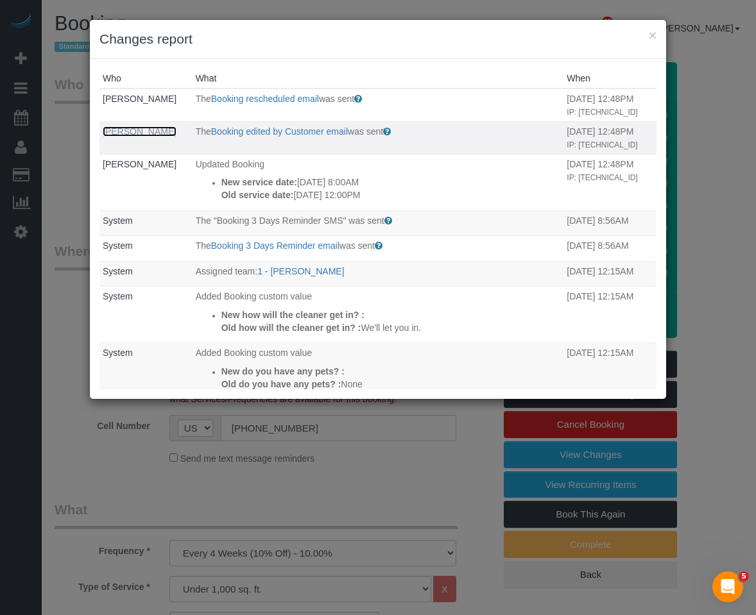
click at [116, 137] on link "[PERSON_NAME]" at bounding box center [140, 131] width 74 height 10
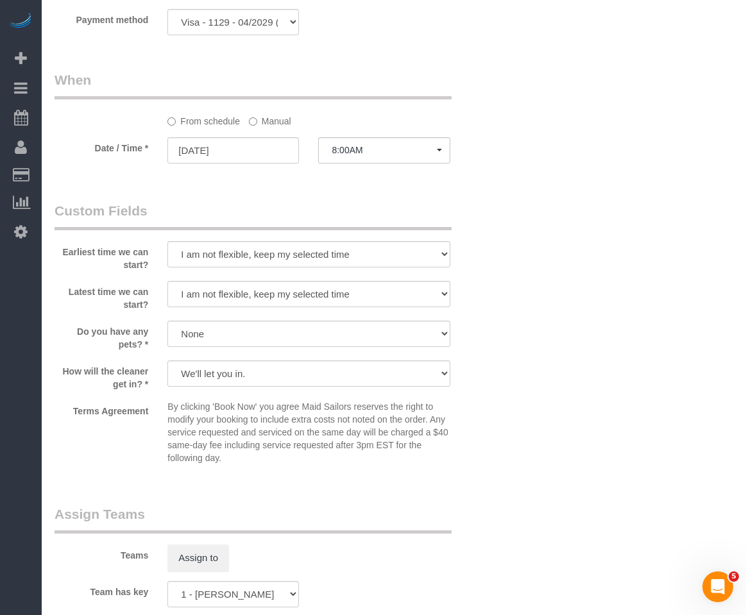
scroll to position [1475, 0]
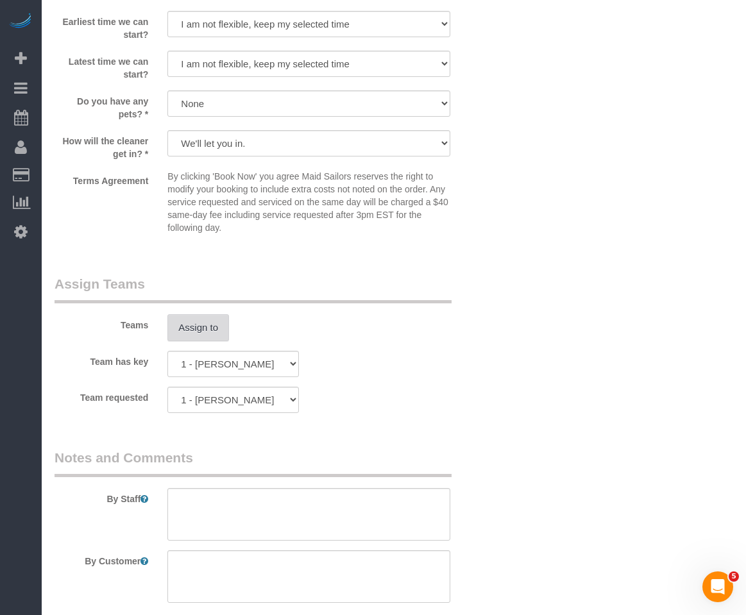
click at [207, 316] on button "Assign to" at bounding box center [198, 327] width 62 height 27
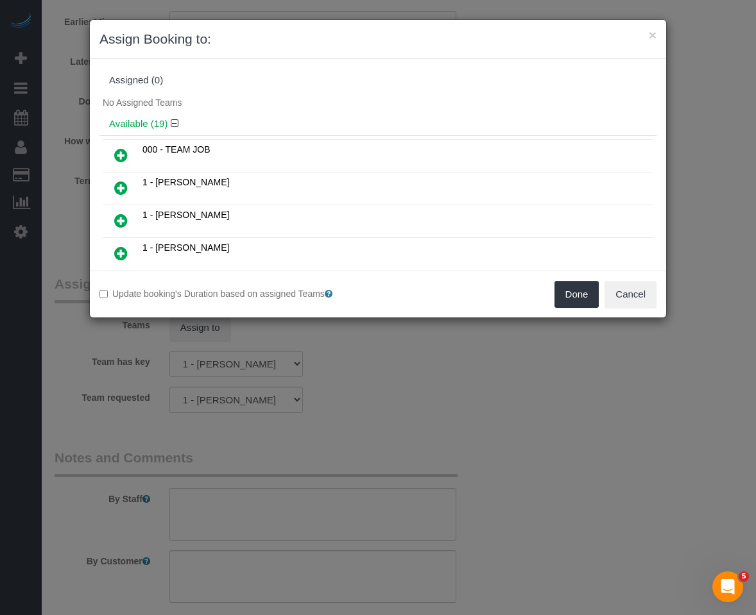
click at [123, 252] on icon at bounding box center [120, 253] width 13 height 15
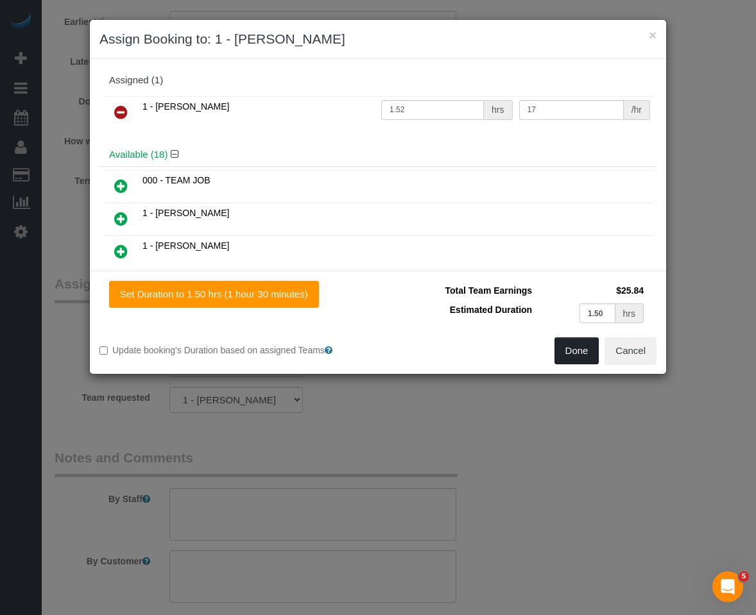
click at [559, 348] on button "Done" at bounding box center [576, 350] width 45 height 27
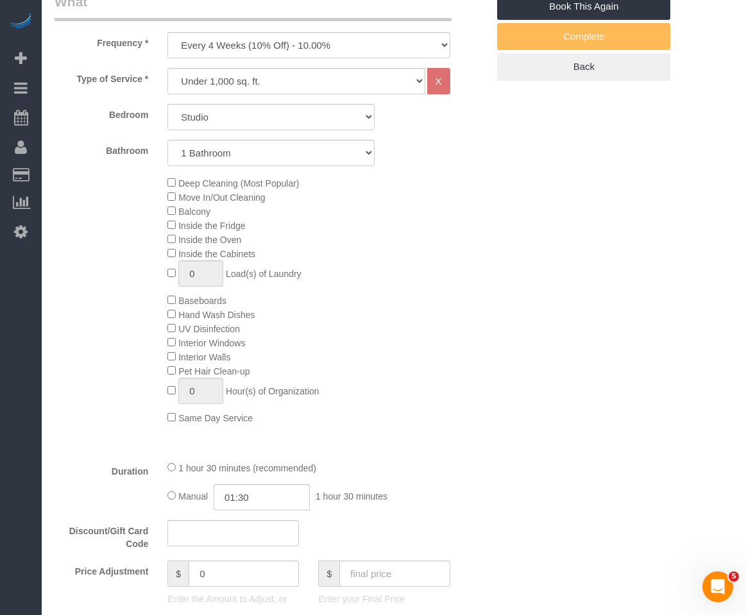
scroll to position [192, 0]
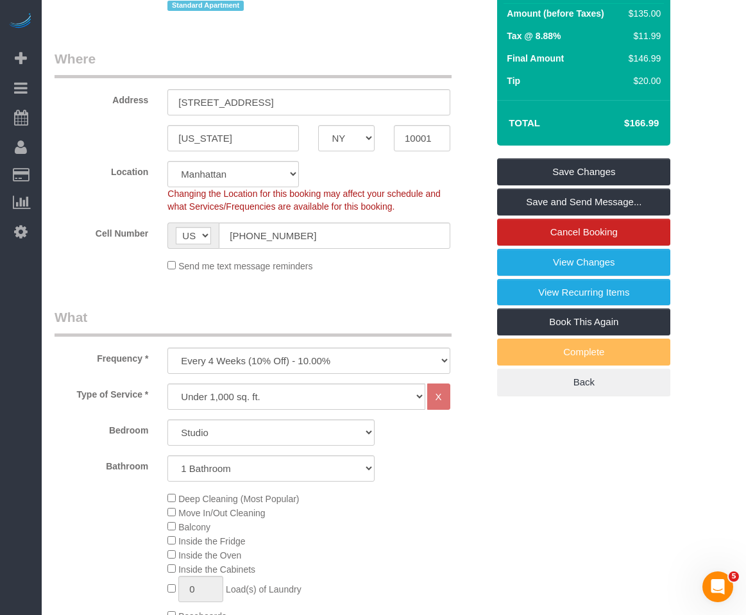
click at [385, 271] on div "Send me text message reminders" at bounding box center [308, 265] width 301 height 14
